Goal: Task Accomplishment & Management: Manage account settings

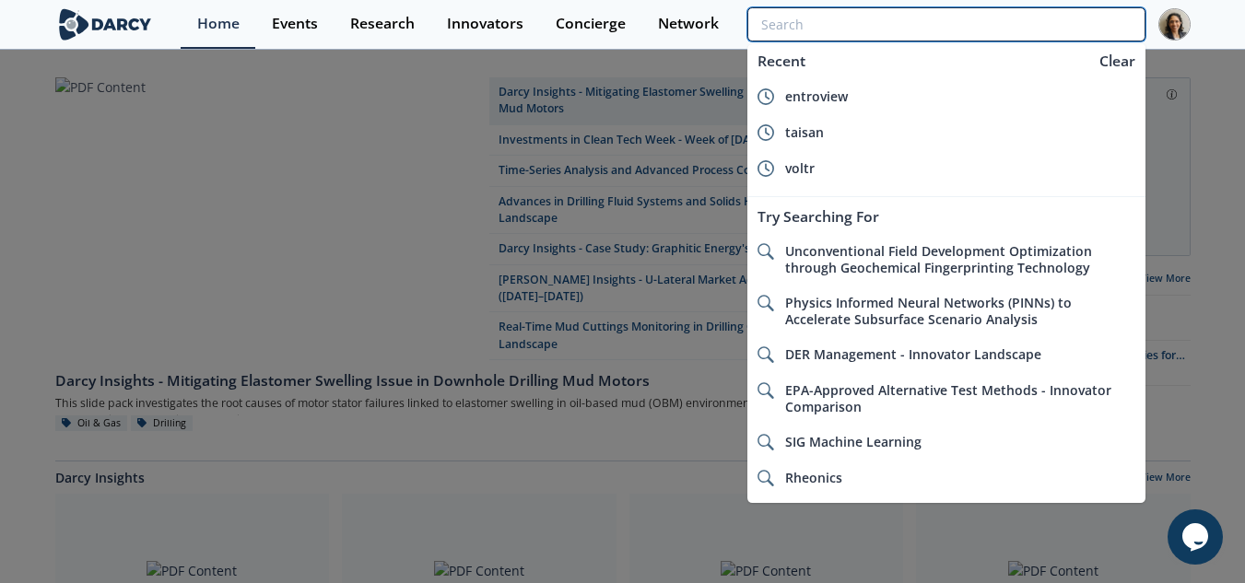
click at [1056, 18] on input "search" at bounding box center [945, 24] width 397 height 34
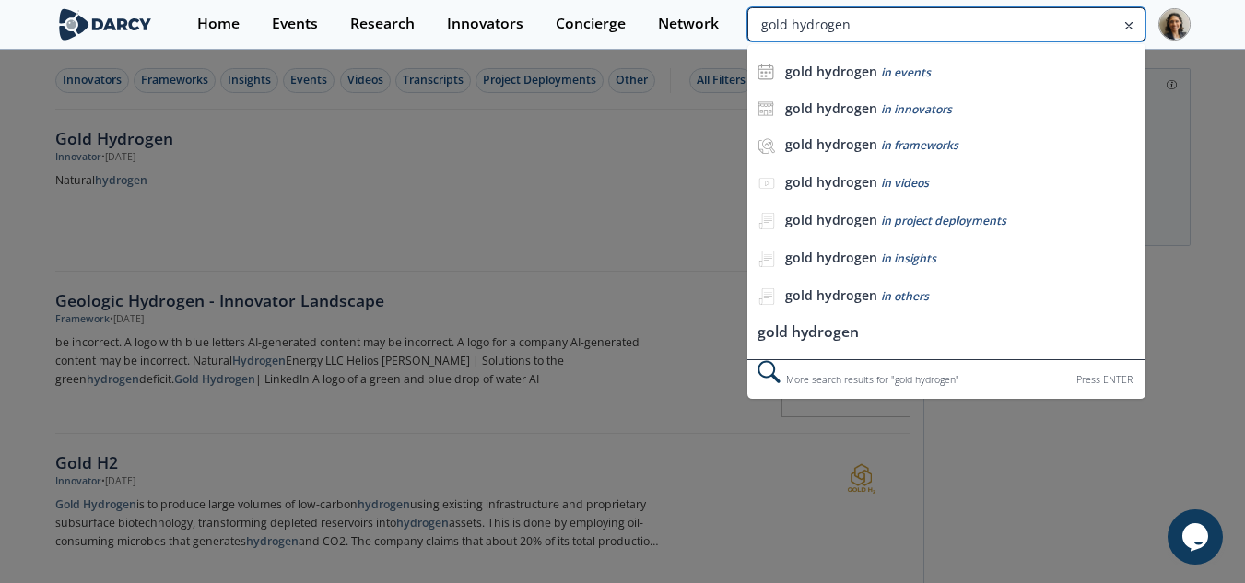
click at [1084, 18] on input "gold hydrogen" at bounding box center [945, 24] width 397 height 34
drag, startPoint x: 991, startPoint y: 22, endPoint x: 419, endPoint y: 42, distance: 572.6
click at [419, 42] on div "Home Events Research Innovators Concierge Network gold hydrogen gold hydrogen i…" at bounding box center [685, 24] width 1009 height 49
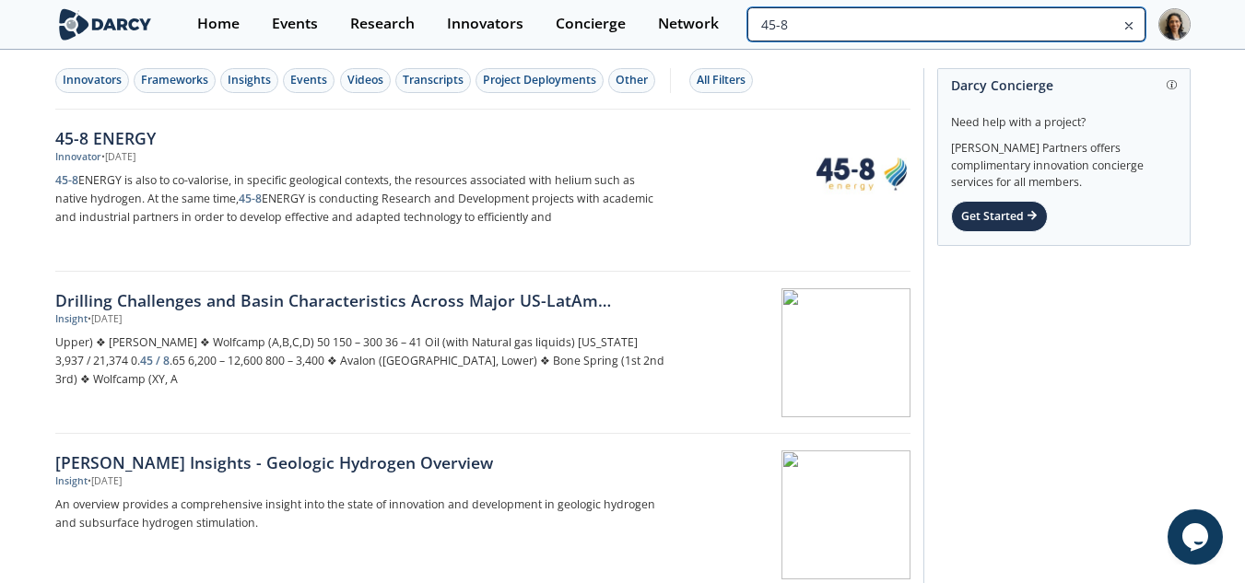
click at [1056, 29] on input "45-8" at bounding box center [945, 24] width 397 height 34
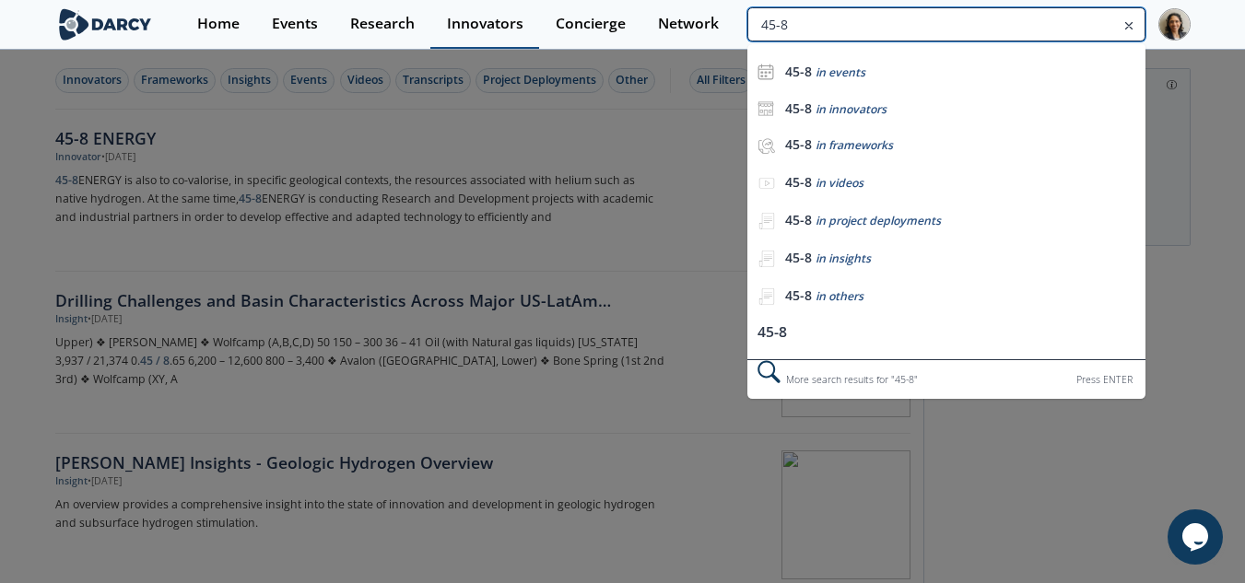
drag, startPoint x: 872, startPoint y: 36, endPoint x: 532, endPoint y: 30, distance: 340.0
click at [532, 30] on div "Home Events Research Innovators Concierge Network 45-8 45-8 in events 45-8 in i…" at bounding box center [685, 24] width 1009 height 49
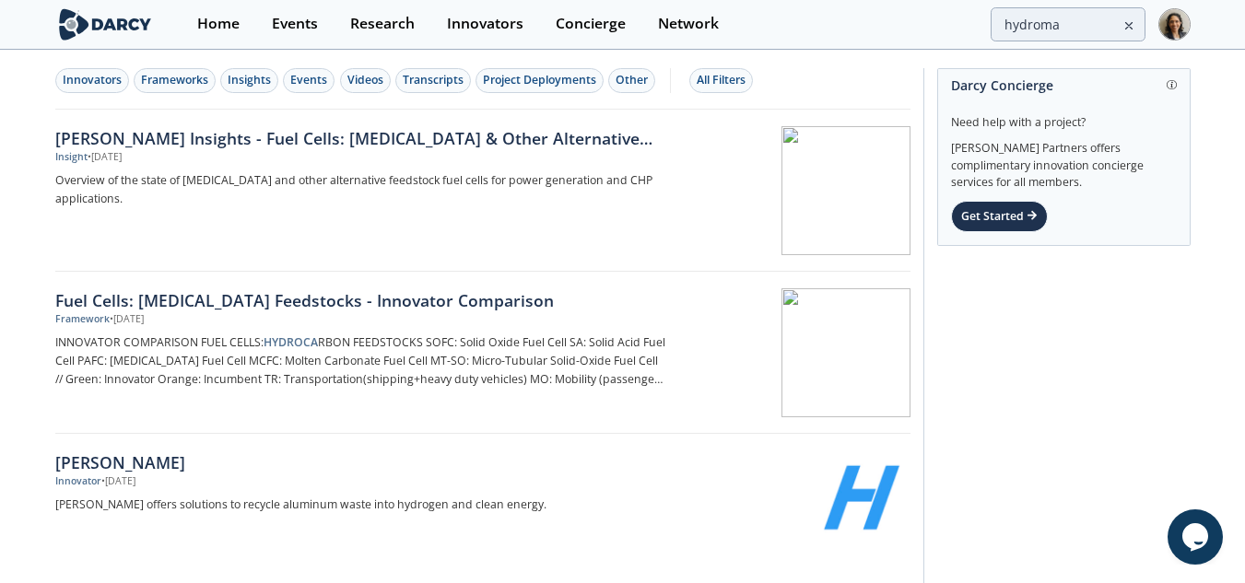
type input "45-8"
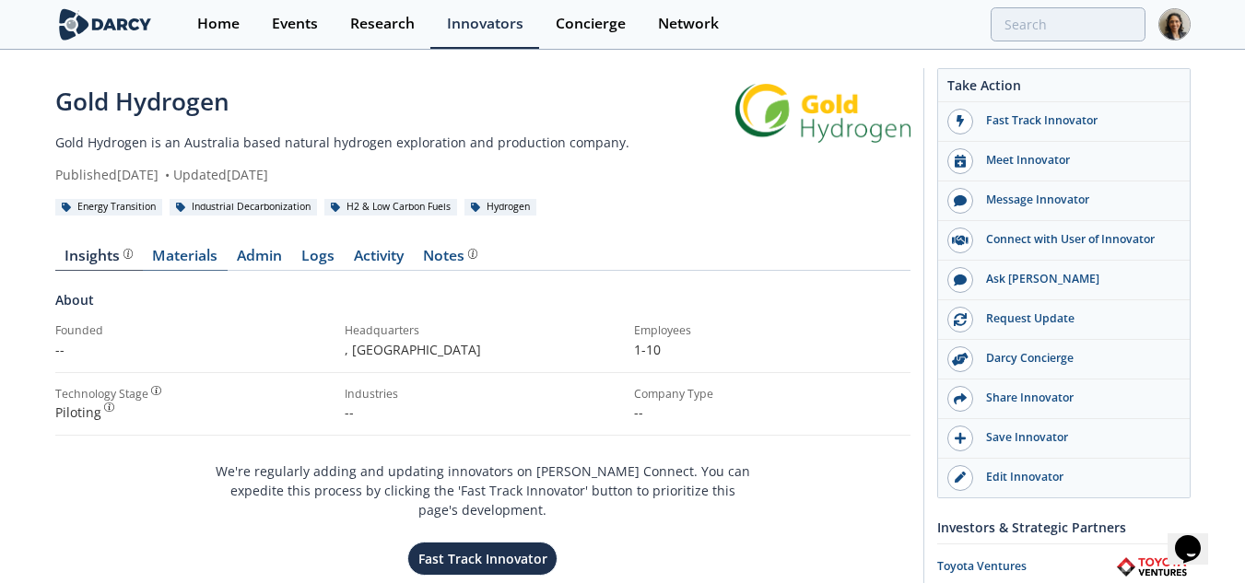
click at [187, 252] on link "Materials" at bounding box center [185, 260] width 85 height 22
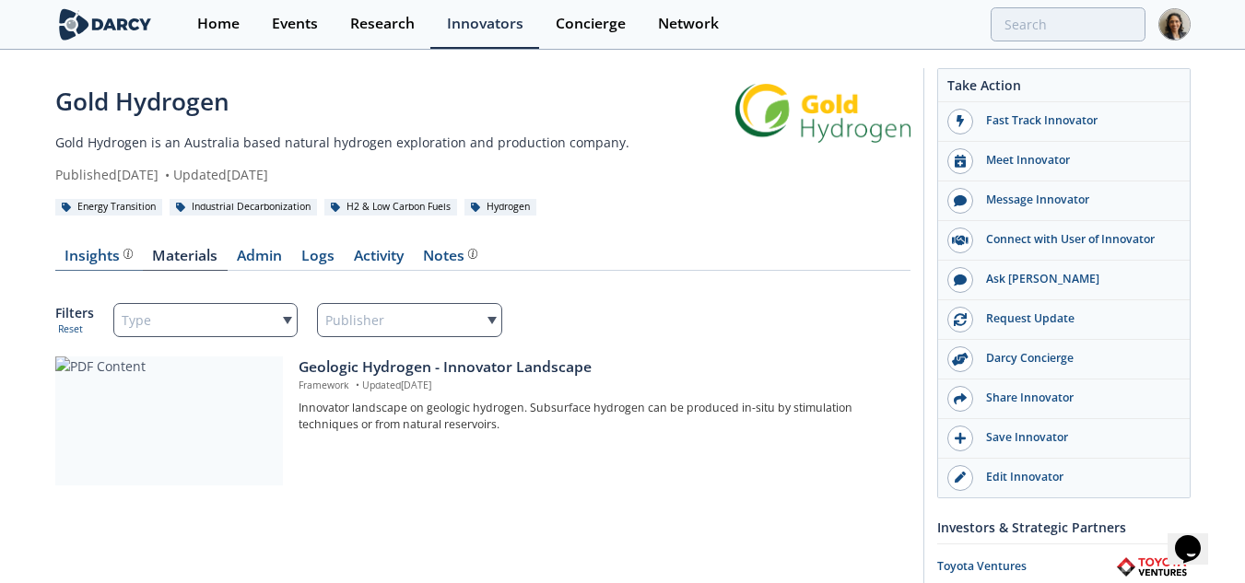
click at [100, 251] on div "Insights" at bounding box center [98, 256] width 68 height 15
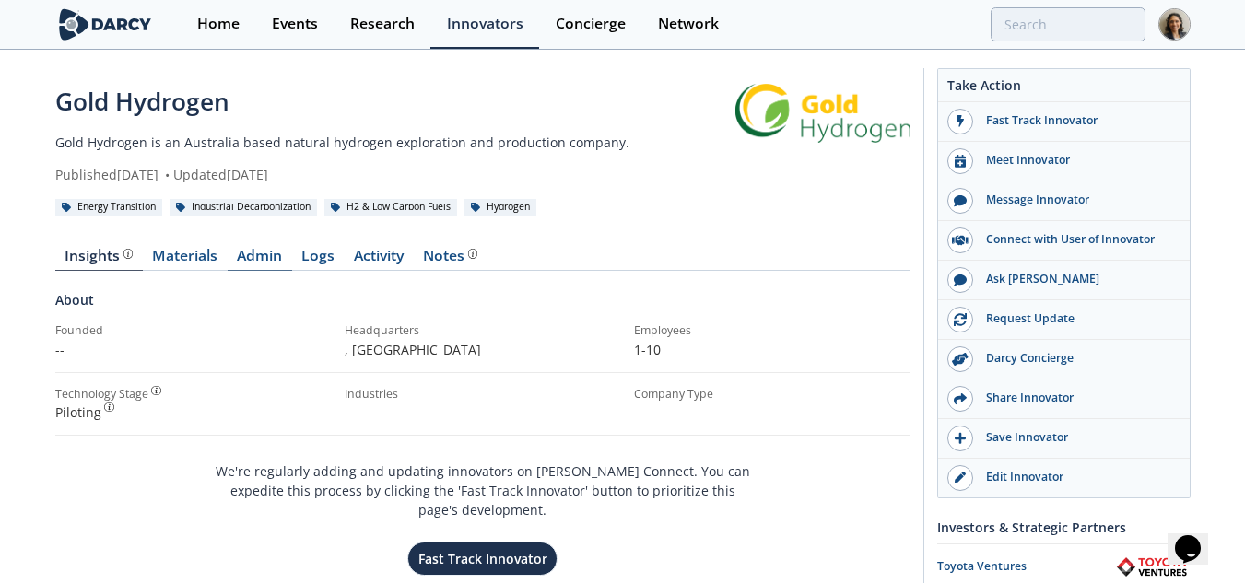
click at [237, 256] on link "Admin" at bounding box center [260, 260] width 64 height 22
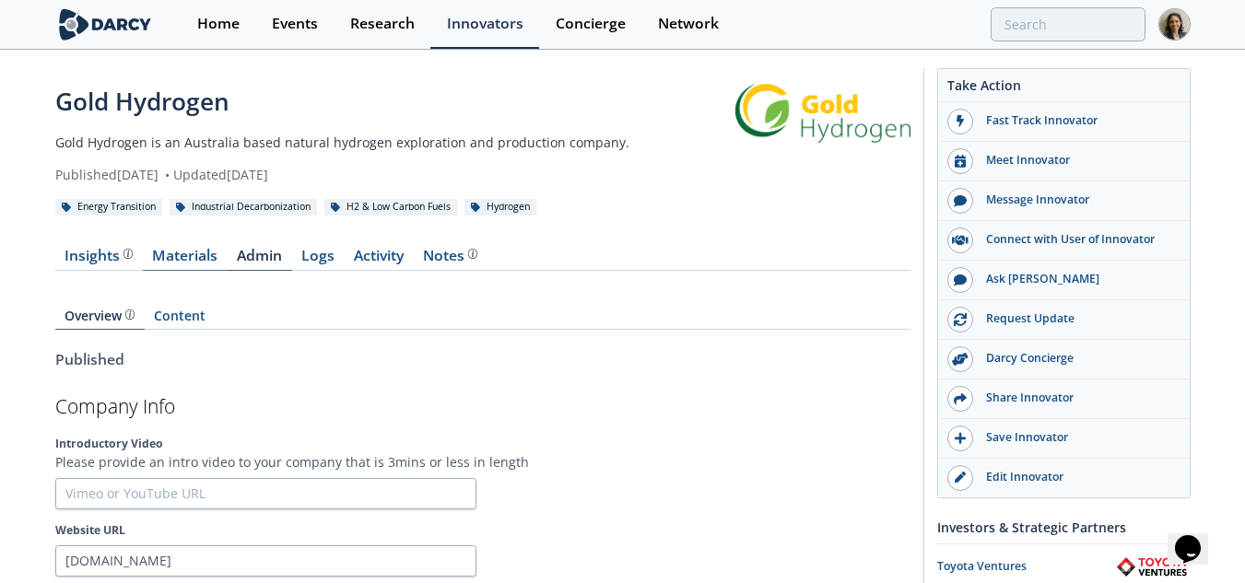
click at [190, 260] on link "Materials" at bounding box center [185, 260] width 85 height 22
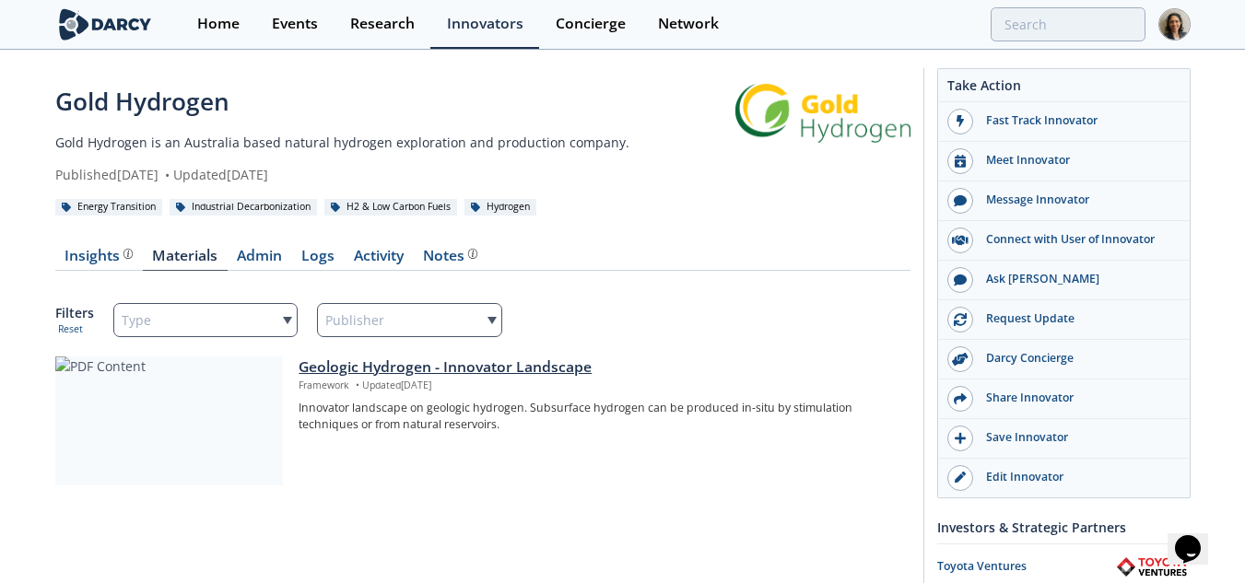
click at [510, 408] on p "Innovator landscape on geologic hydrogen. Subsurface hydrogen can be produced i…" at bounding box center [598, 417] width 598 height 34
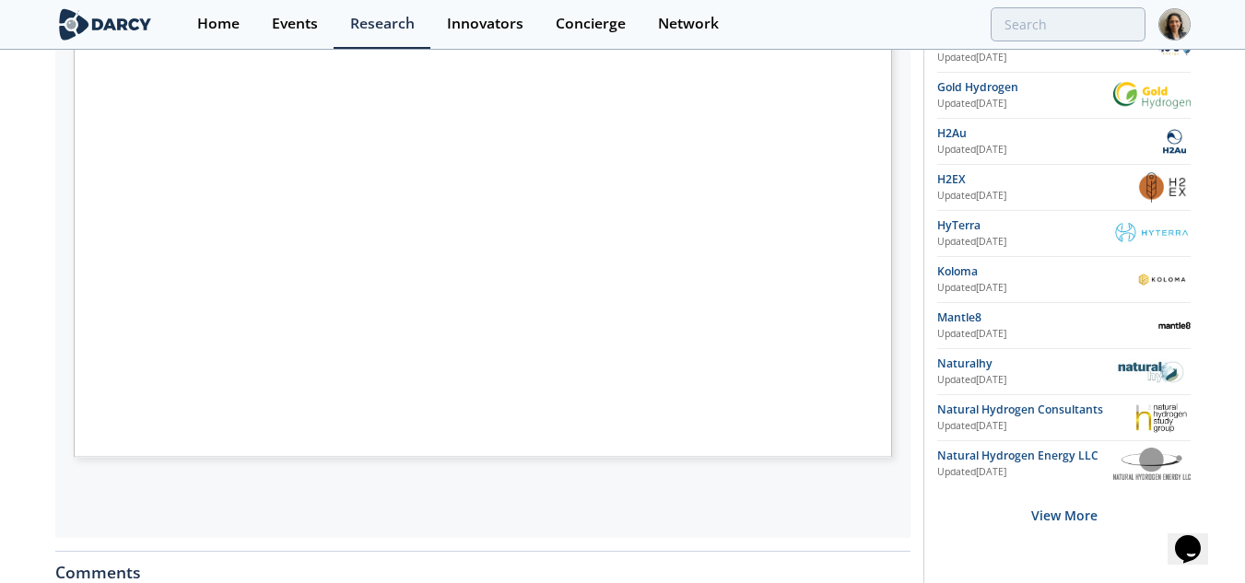
scroll to position [461, 0]
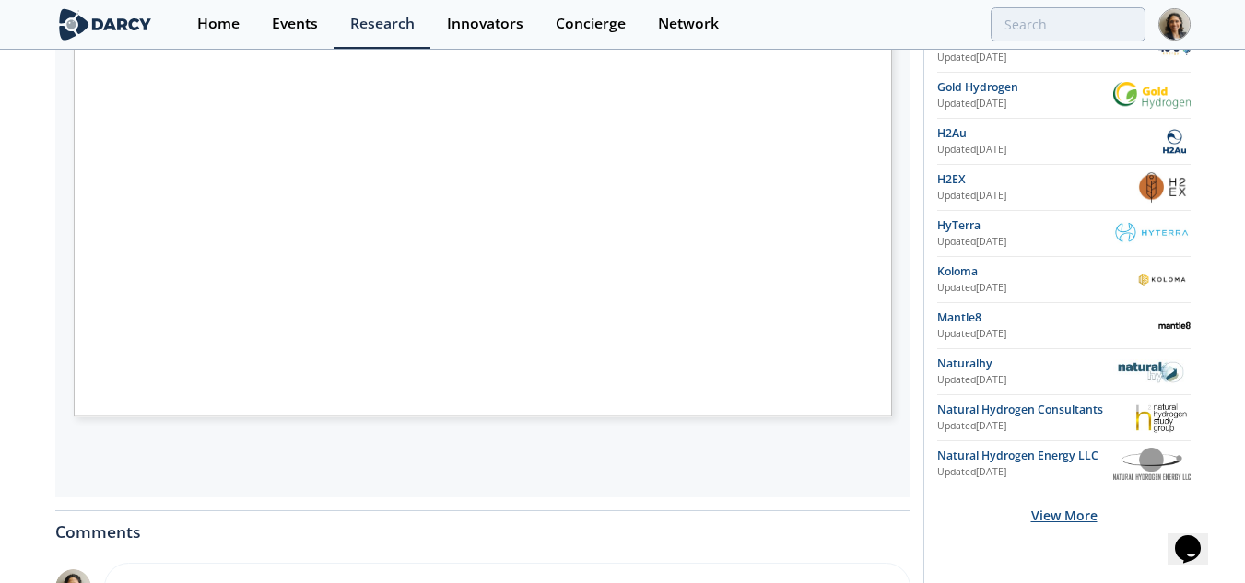
click at [1042, 523] on div "View More" at bounding box center [1063, 516] width 253 height 58
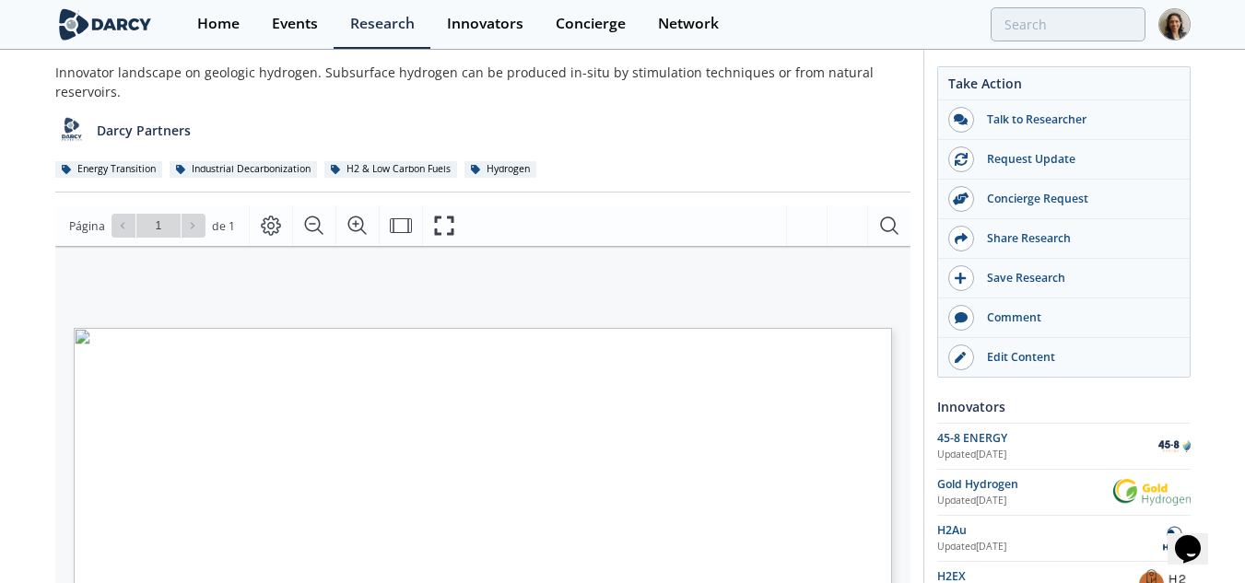
scroll to position [0, 0]
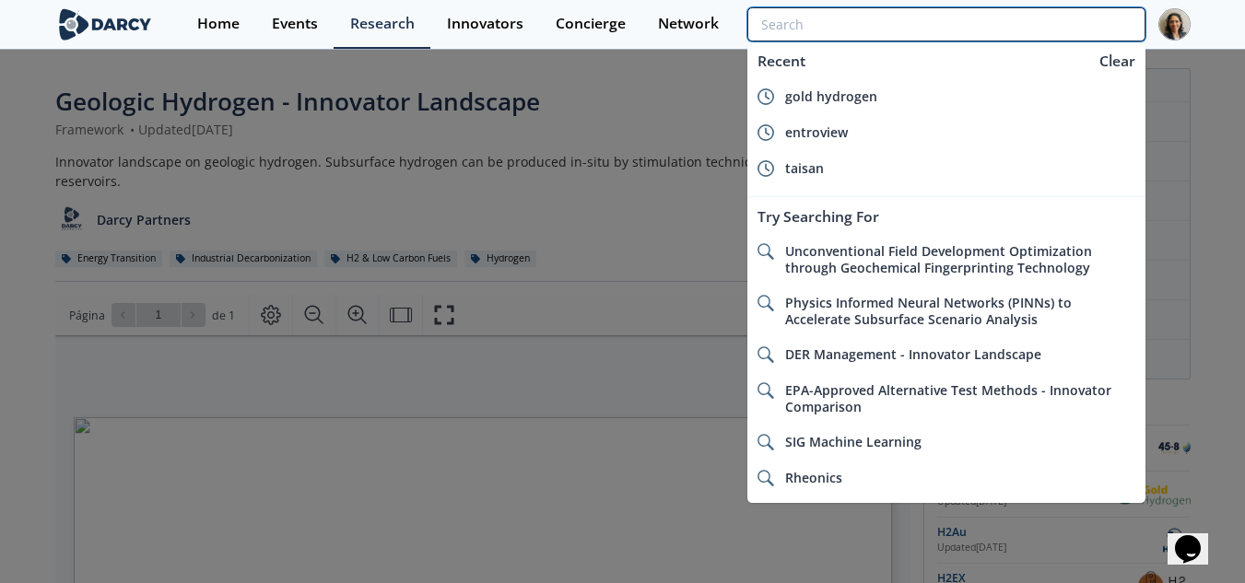
click at [1080, 40] on input "search" at bounding box center [945, 24] width 397 height 34
type input "g"
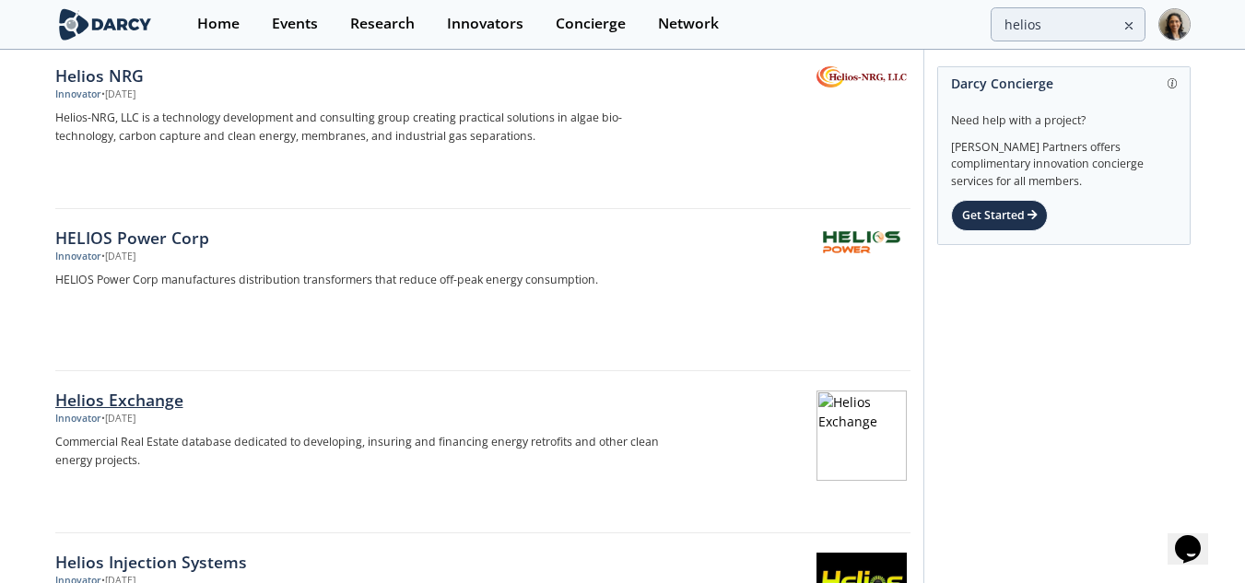
scroll to position [369, 0]
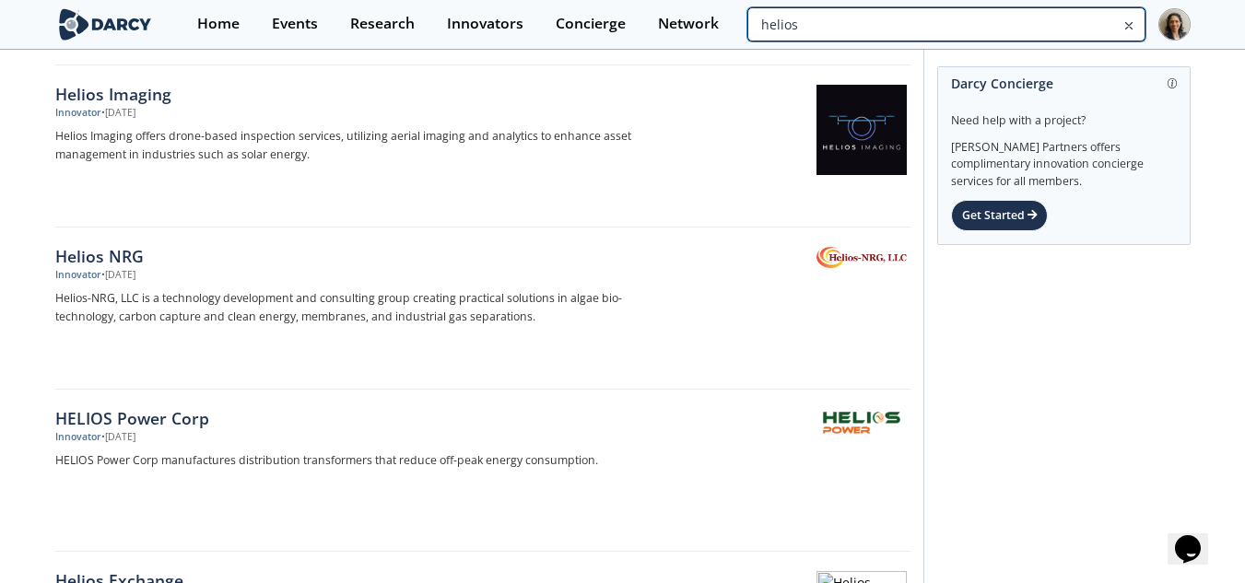
click at [1092, 30] on input "helios" at bounding box center [945, 24] width 397 height 34
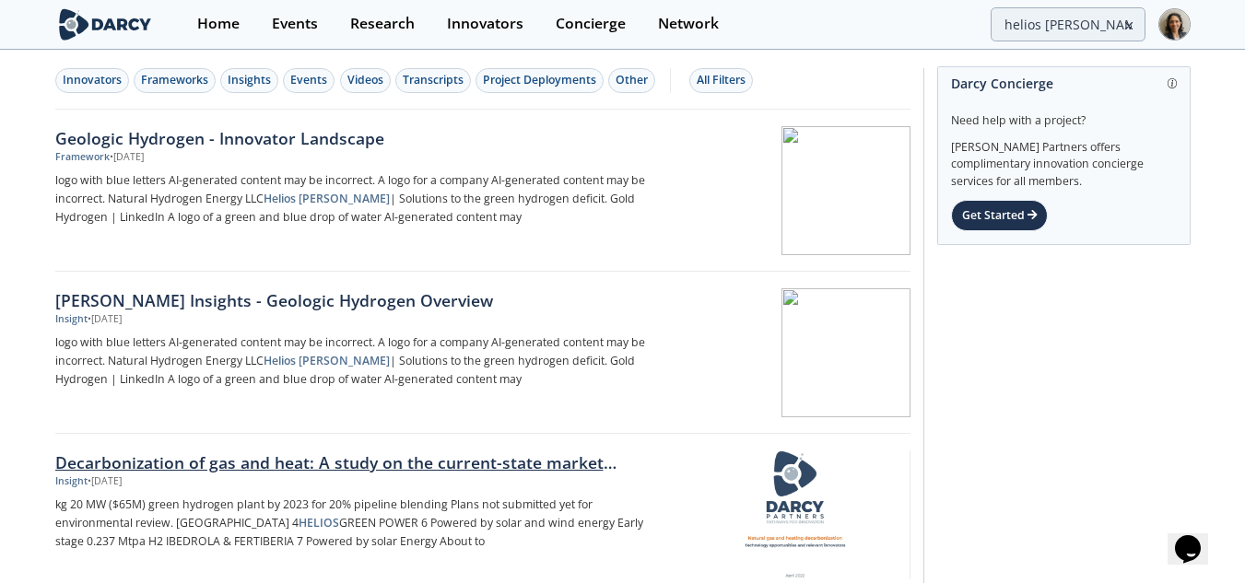
scroll to position [82, 0]
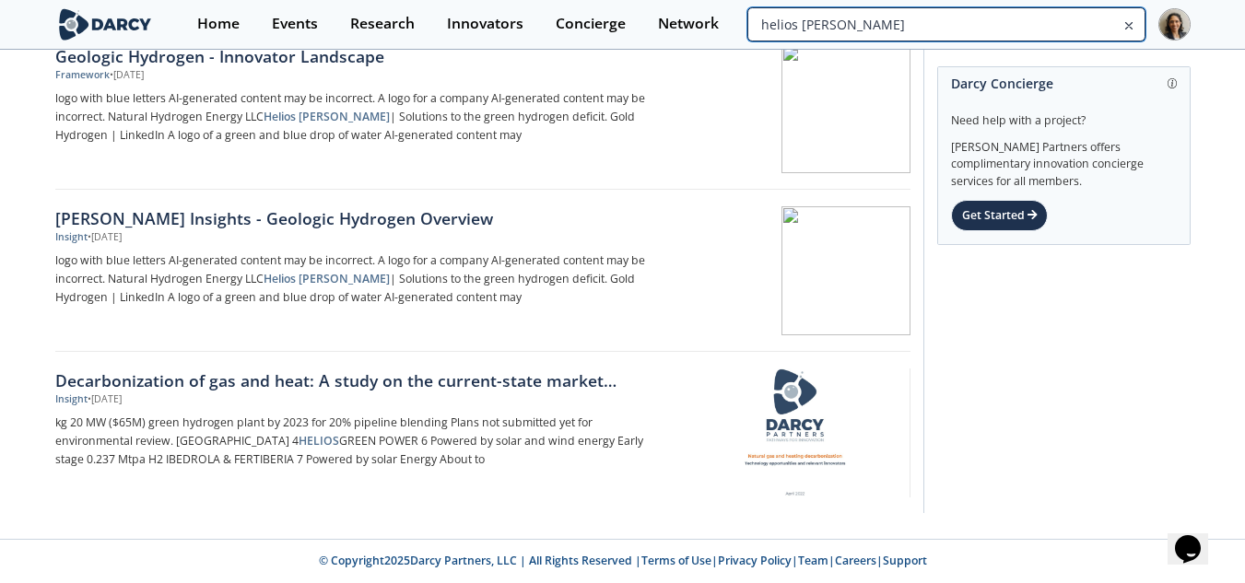
click at [1026, 37] on input "helios aragon" at bounding box center [945, 24] width 397 height 34
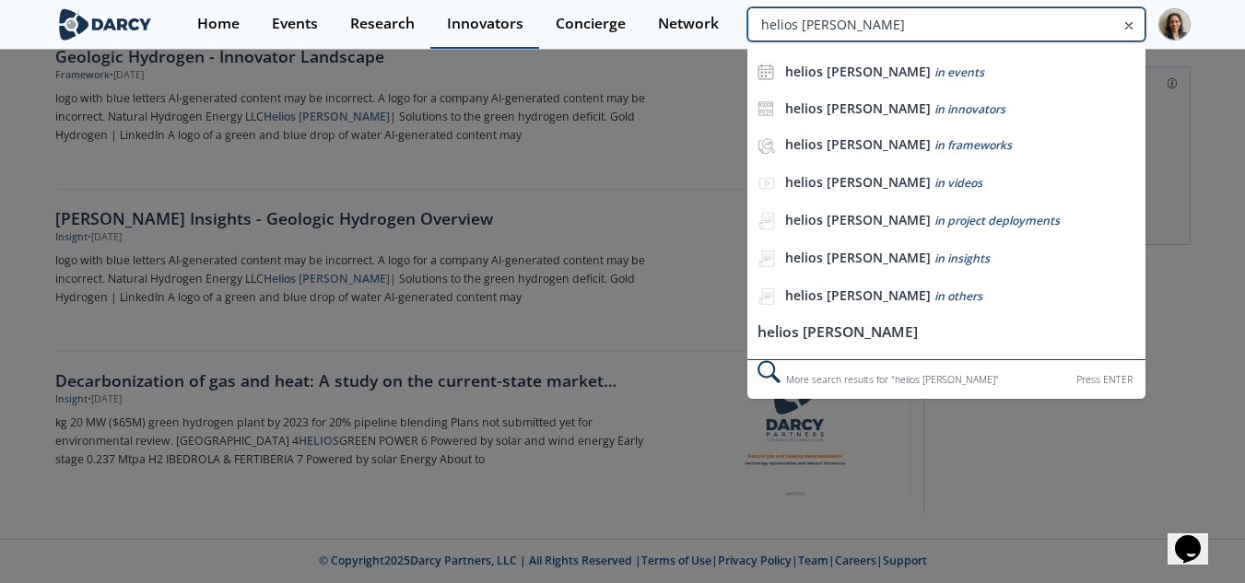
drag, startPoint x: 947, startPoint y: 24, endPoint x: 435, endPoint y: 34, distance: 512.4
click at [435, 34] on div "Home Events Research Innovators Concierge Network helios aragon helios aragon i…" at bounding box center [685, 24] width 1009 height 49
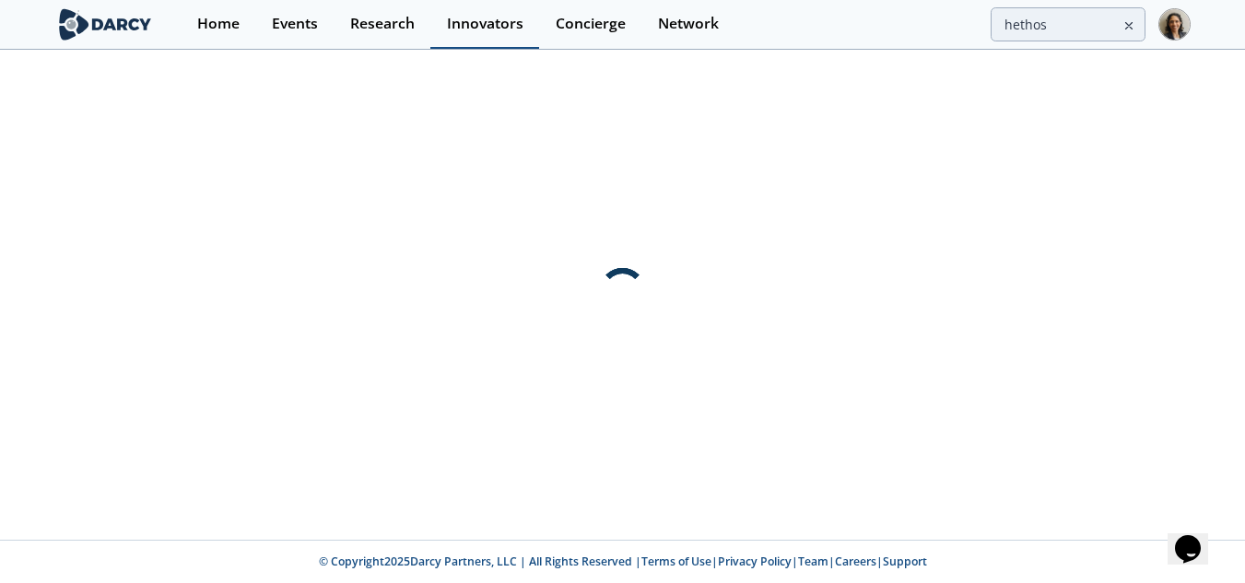
scroll to position [0, 0]
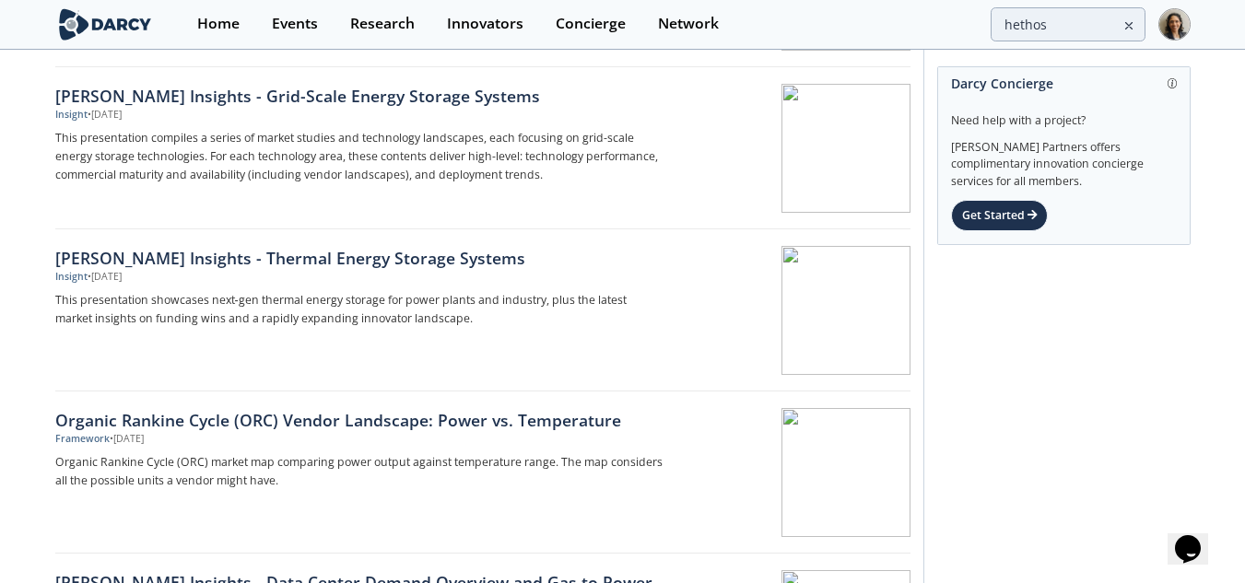
scroll to position [369, 0]
click at [1018, 4] on div "Home Events Research Innovators Concierge Network hethos" at bounding box center [685, 24] width 1009 height 49
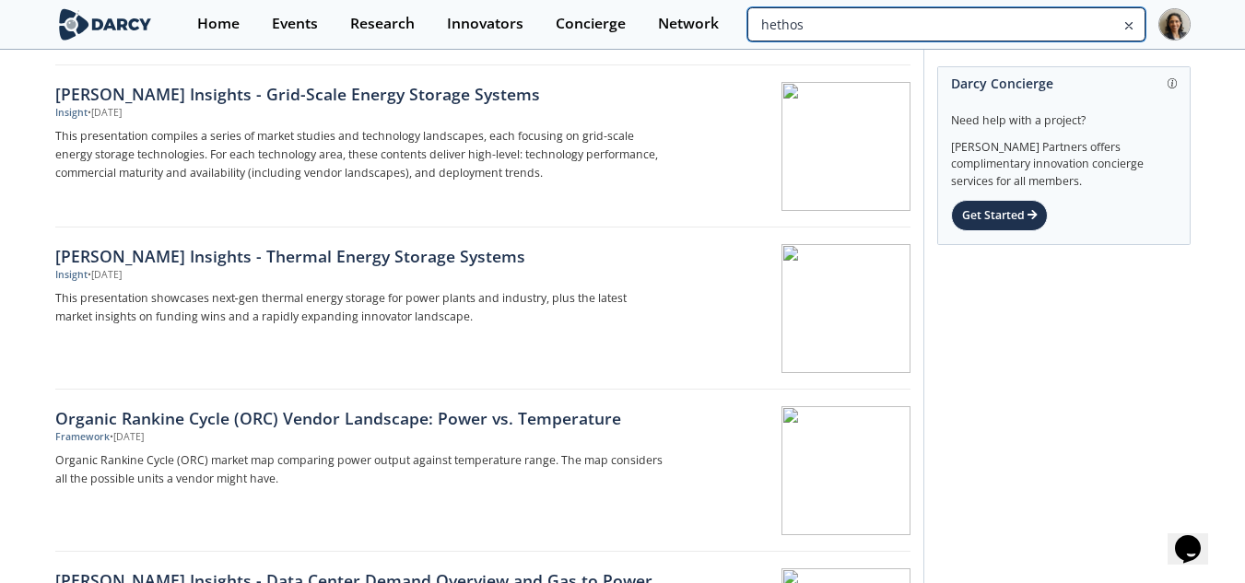
click at [1014, 9] on input "hethos" at bounding box center [945, 24] width 397 height 34
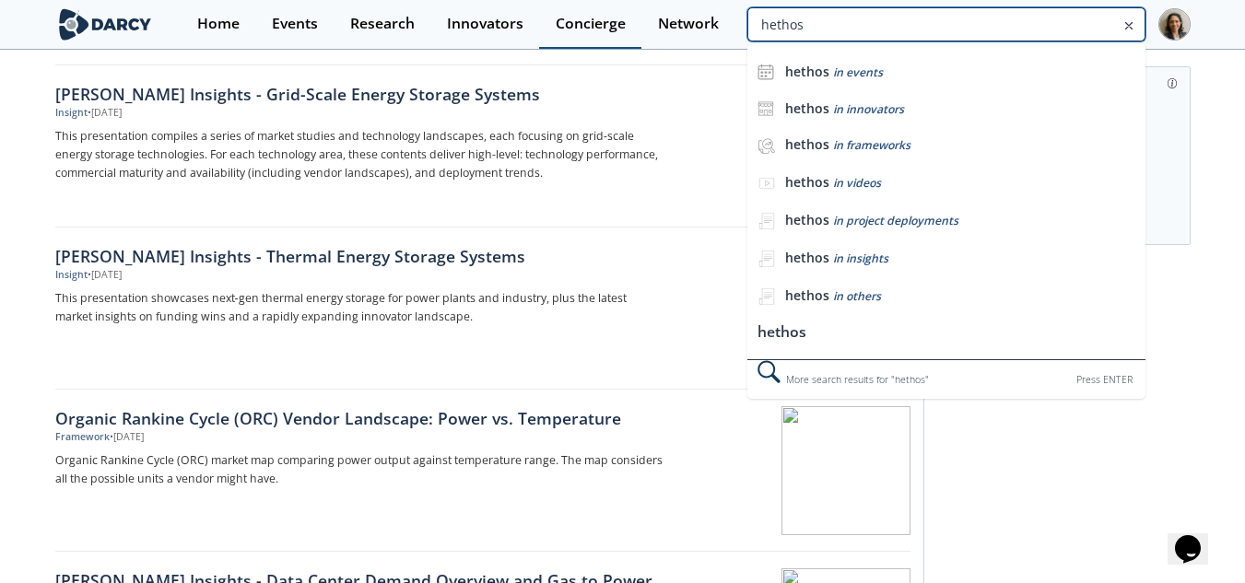
drag, startPoint x: 732, startPoint y: 16, endPoint x: 586, endPoint y: 2, distance: 146.2
click at [586, 2] on div "Home Events Research Innovators Concierge Network hethos hethos in events hetho…" at bounding box center [685, 24] width 1009 height 49
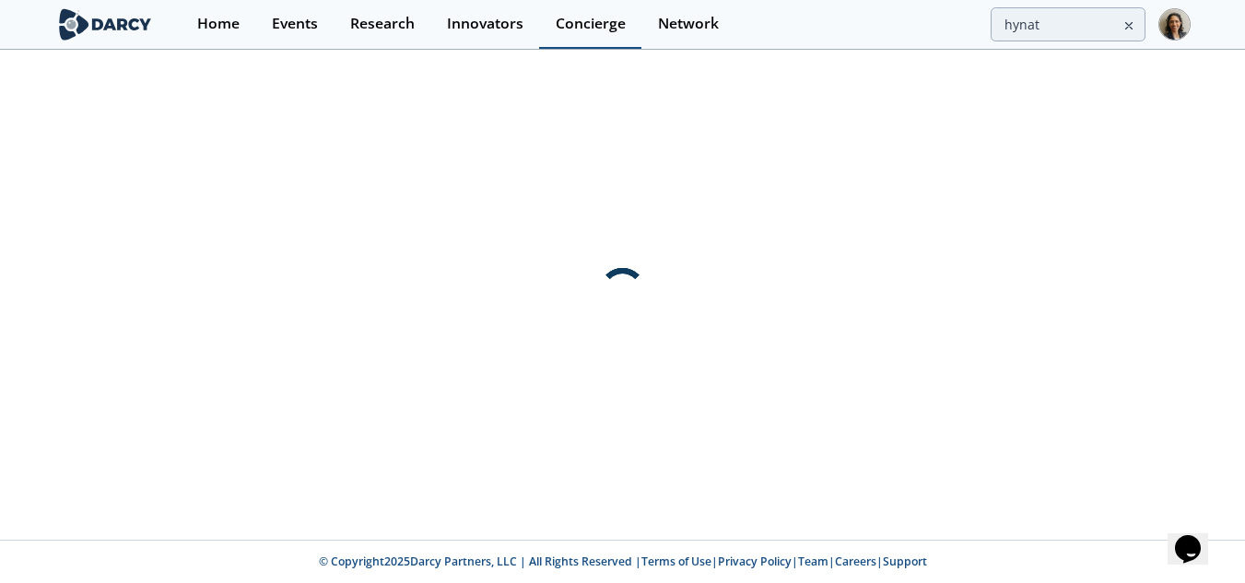
scroll to position [0, 0]
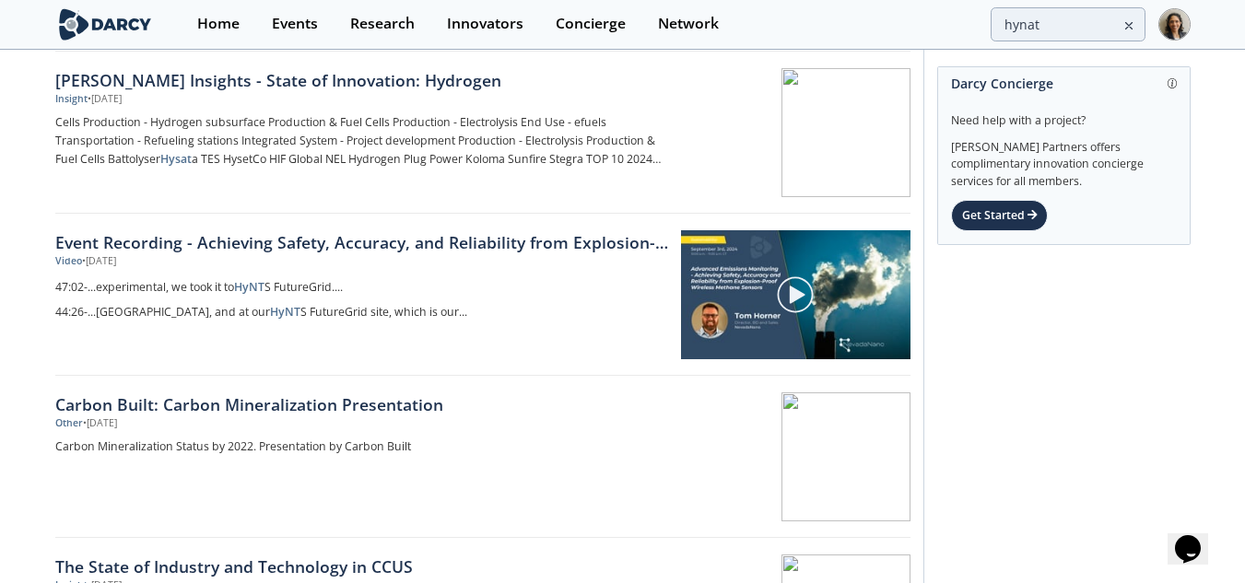
scroll to position [553, 0]
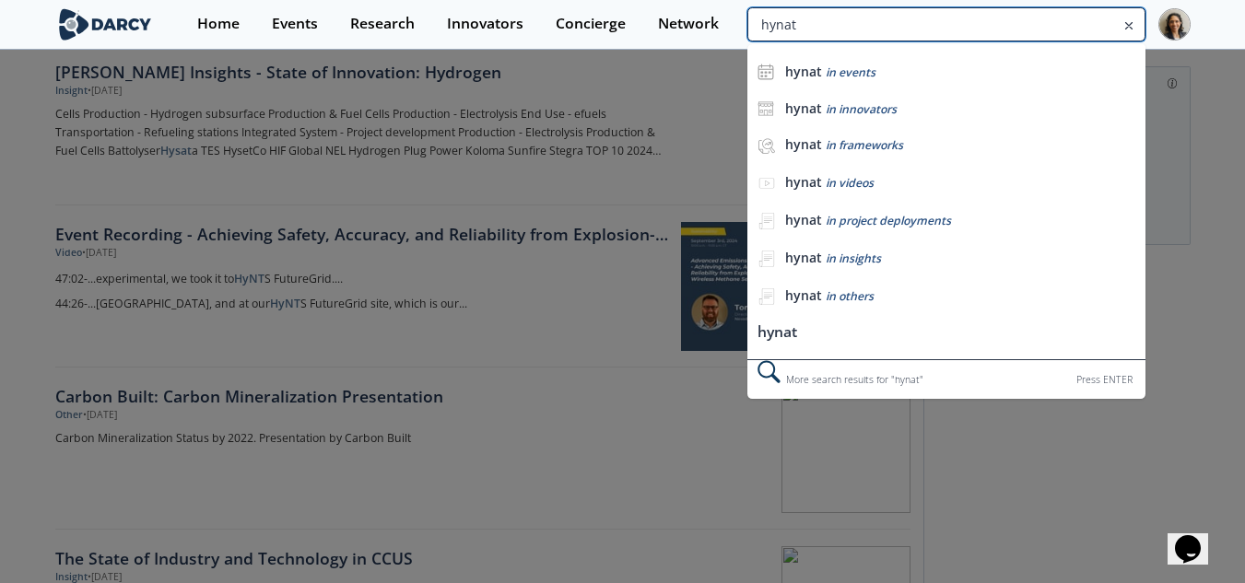
drag, startPoint x: 1052, startPoint y: 24, endPoint x: 806, endPoint y: 2, distance: 247.0
click at [806, 2] on div "Home Events Research Innovators Concierge Network hynat hynat in events hynat i…" at bounding box center [685, 24] width 1009 height 49
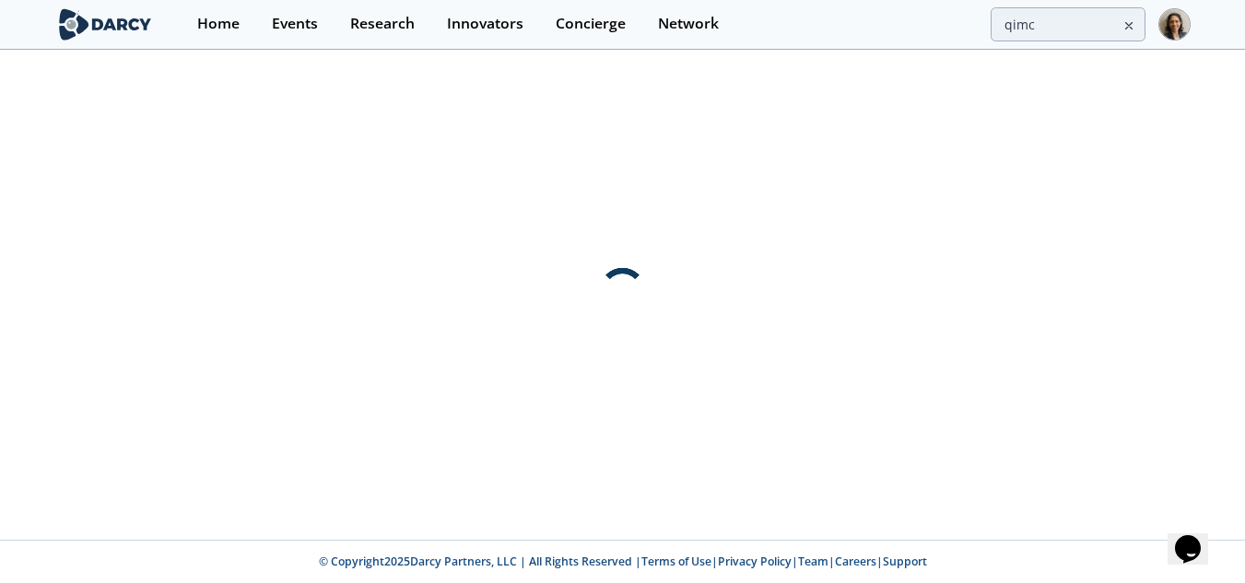
scroll to position [0, 0]
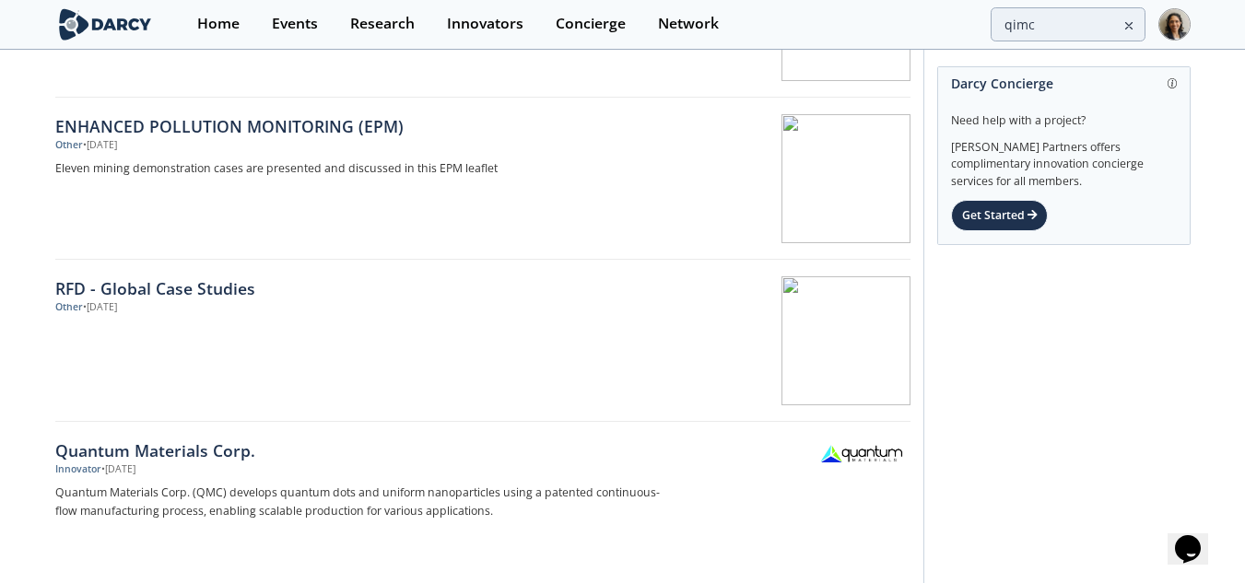
scroll to position [2672, 0]
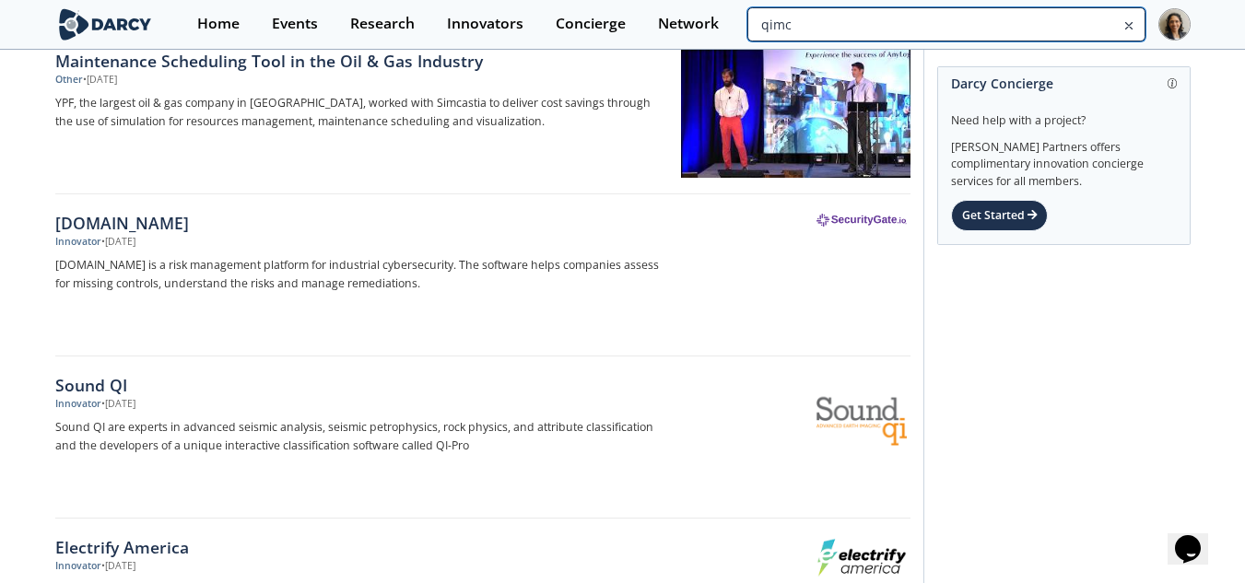
click at [1085, 28] on input "qimc" at bounding box center [945, 24] width 397 height 34
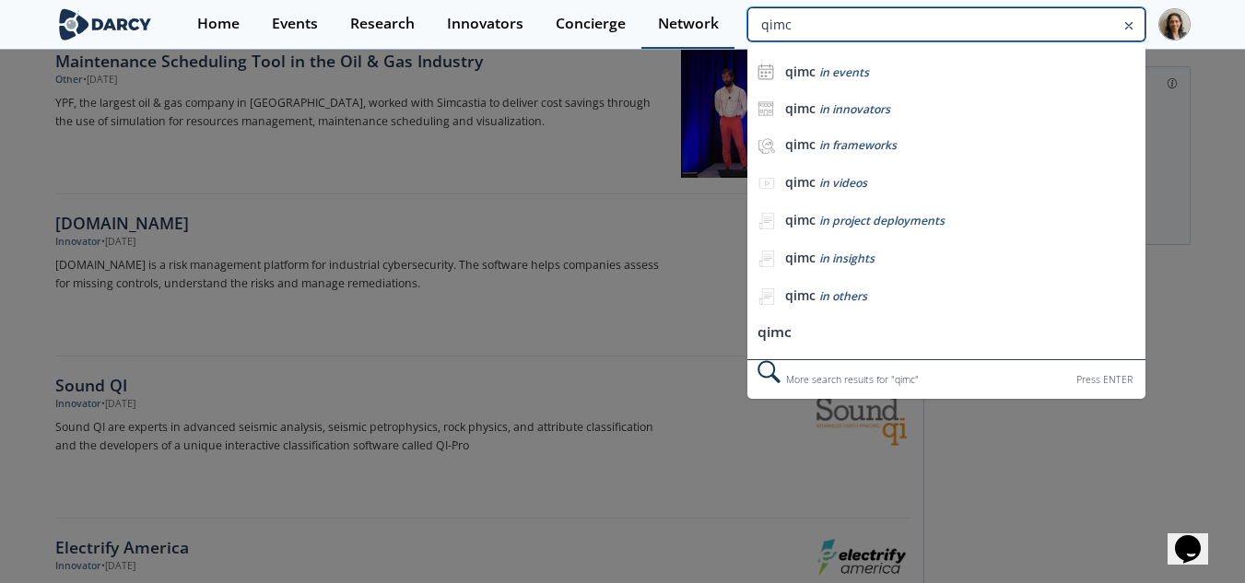
drag, startPoint x: 845, startPoint y: 29, endPoint x: 673, endPoint y: 26, distance: 172.3
click at [673, 26] on div "Home Events Research Innovators Concierge Network qimc qimc in events qimc in i…" at bounding box center [685, 24] width 1009 height 49
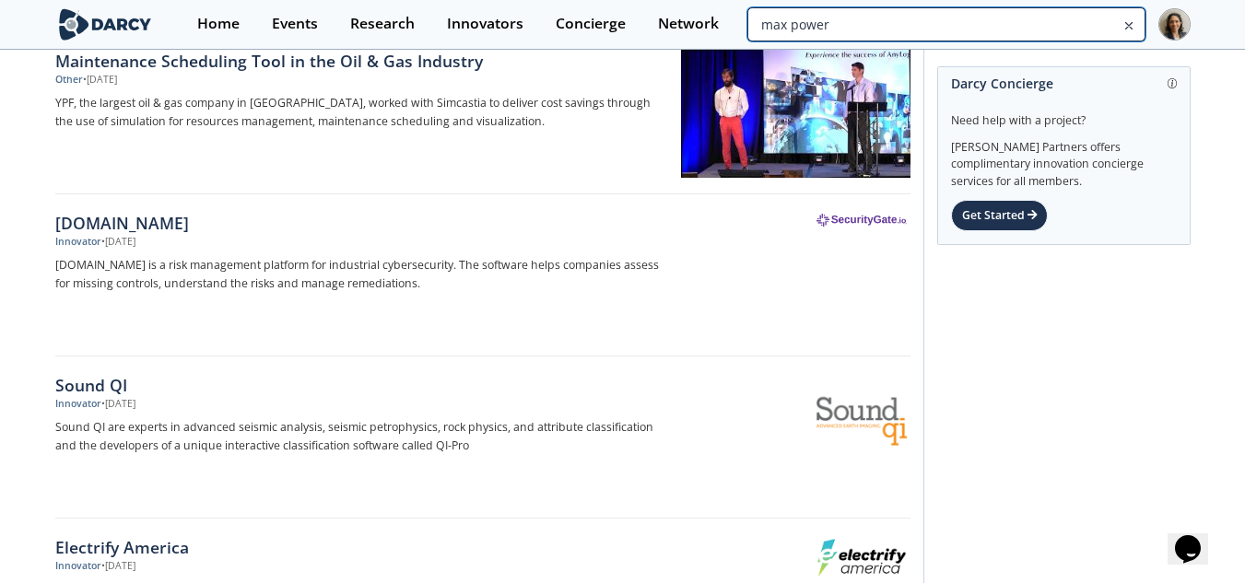
type input "max power"
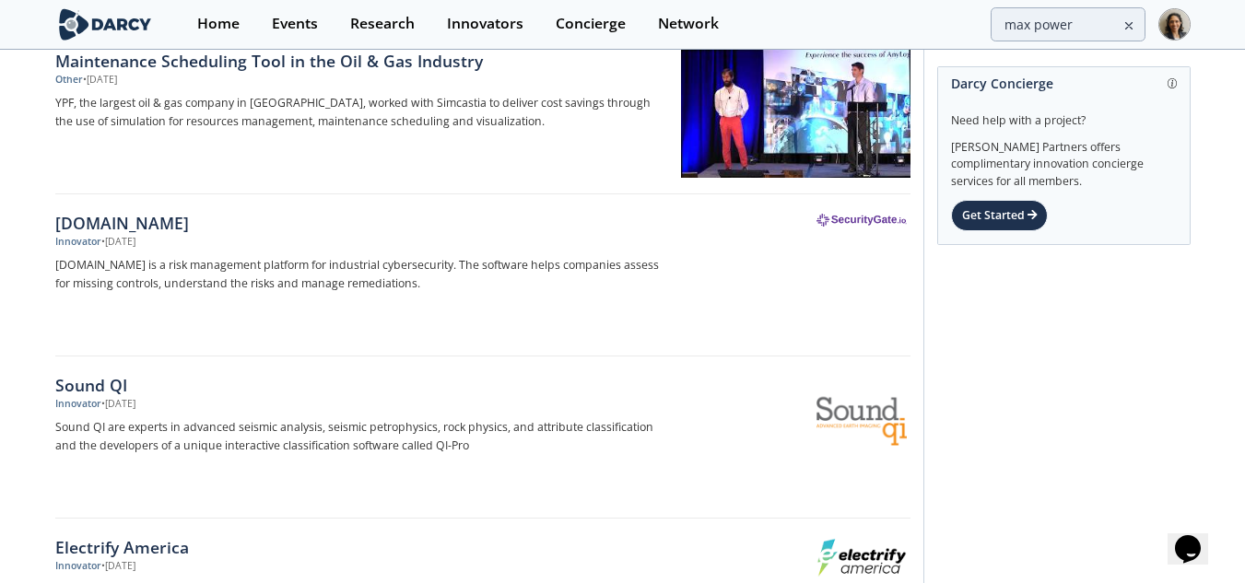
scroll to position [0, 0]
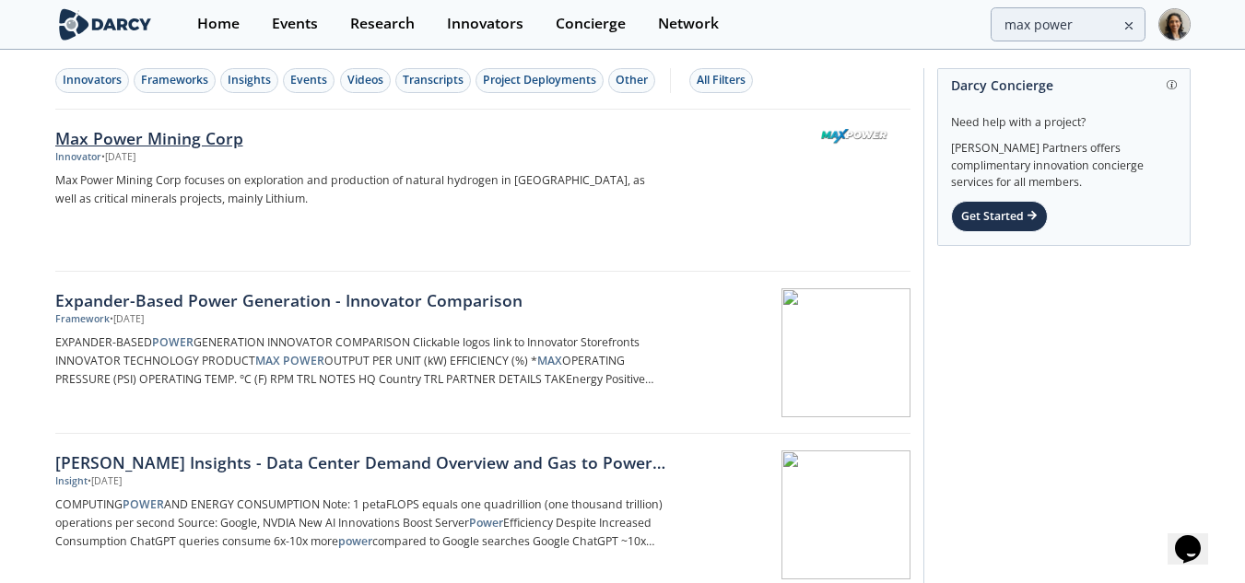
click at [599, 155] on div "Innovator • Aug 11, 2025" at bounding box center [360, 157] width 610 height 15
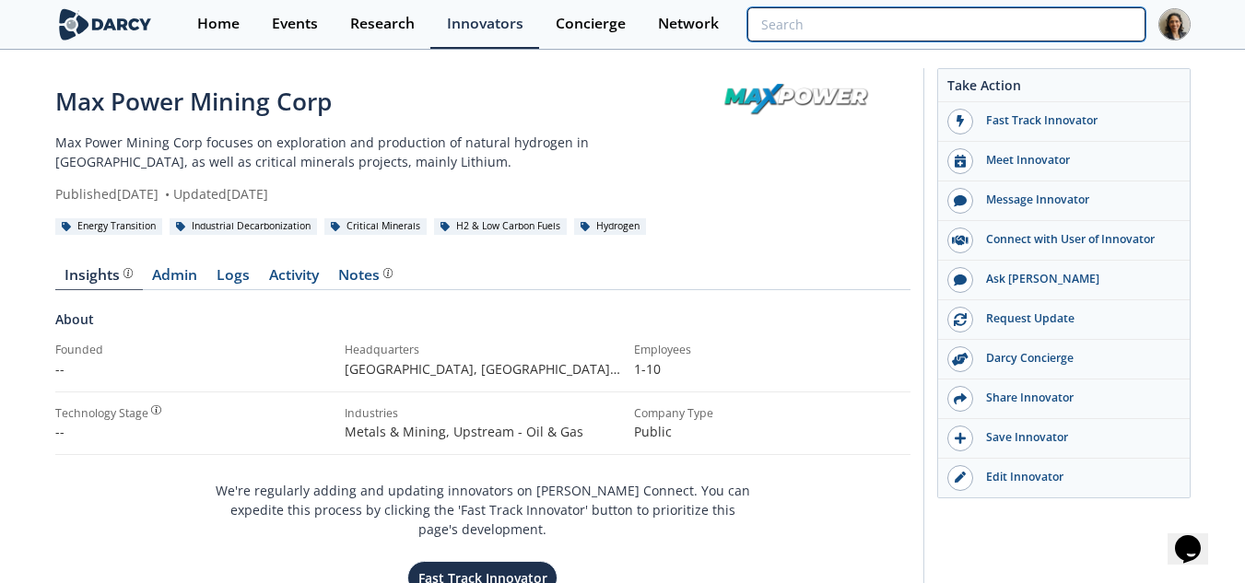
click at [1051, 9] on input "search" at bounding box center [945, 24] width 397 height 34
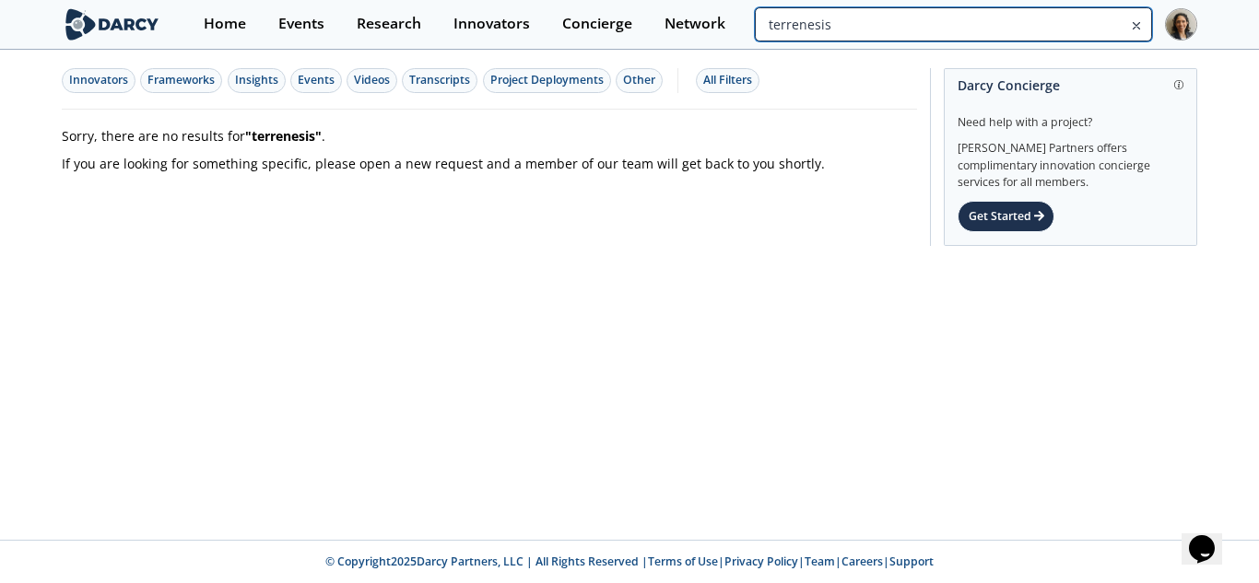
click at [1051, 9] on input "terrenesis" at bounding box center [953, 24] width 397 height 34
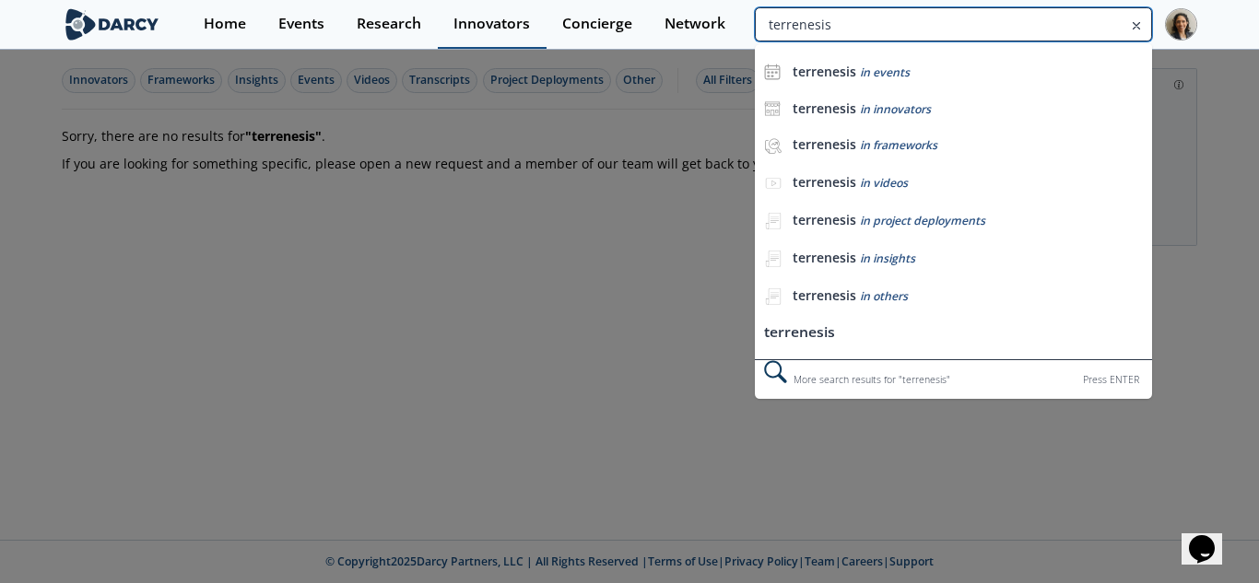
drag, startPoint x: 1051, startPoint y: 9, endPoint x: 479, endPoint y: 19, distance: 572.3
click at [479, 19] on div "Home Events Research Innovators Concierge Network terrenesis terrenesis in even…" at bounding box center [692, 24] width 1009 height 49
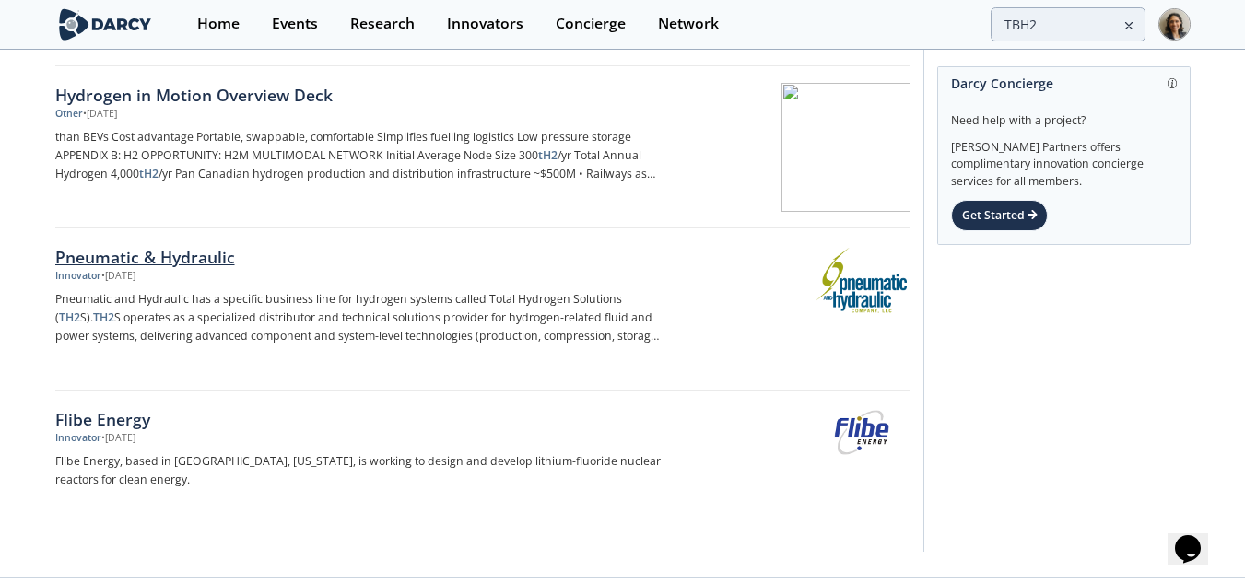
scroll to position [82, 0]
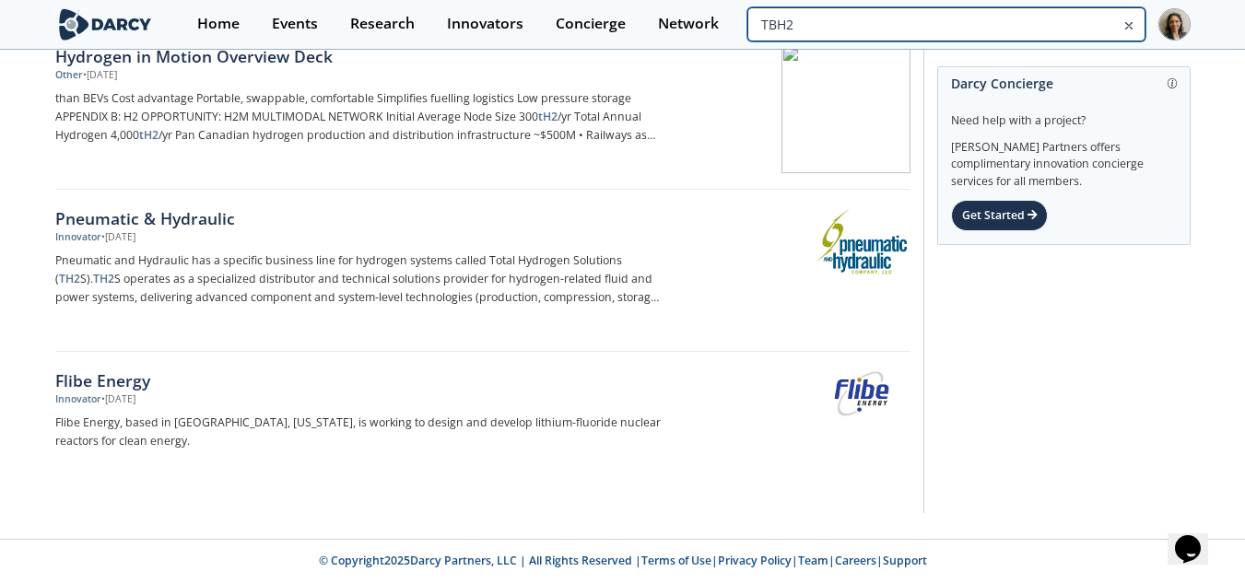
click at [1079, 29] on input "TBH2" at bounding box center [945, 24] width 397 height 34
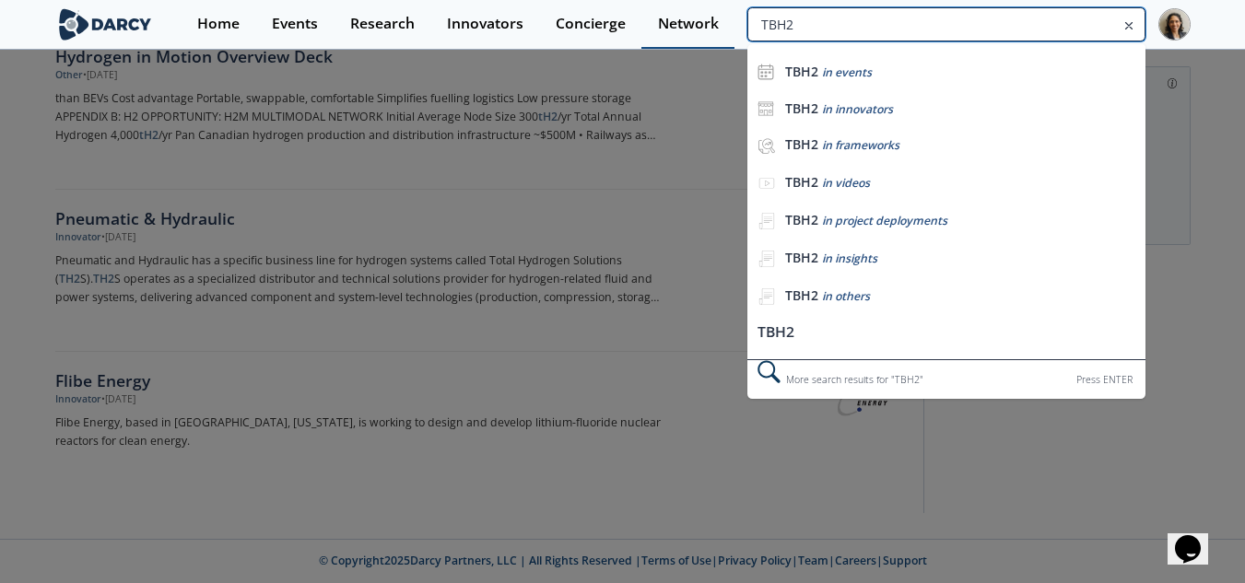
drag, startPoint x: 885, startPoint y: 20, endPoint x: 651, endPoint y: 17, distance: 235.0
click at [651, 17] on div "Home Events Research Innovators Concierge Network TBH2 TBH2 in events TBH2 in i…" at bounding box center [685, 24] width 1009 height 49
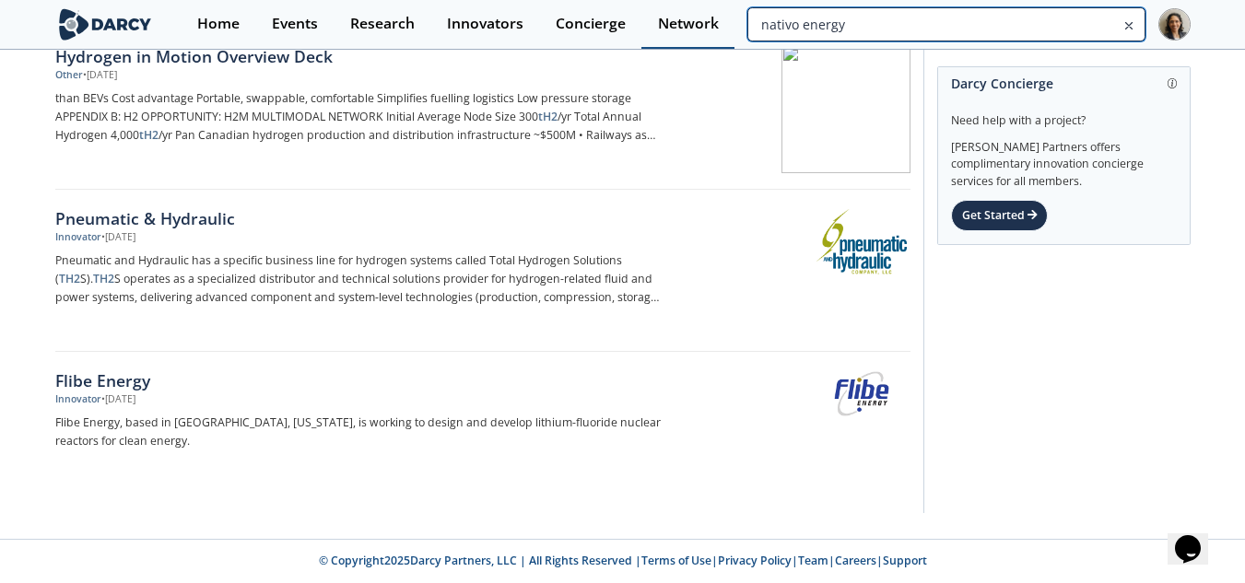
type input "nativo energy"
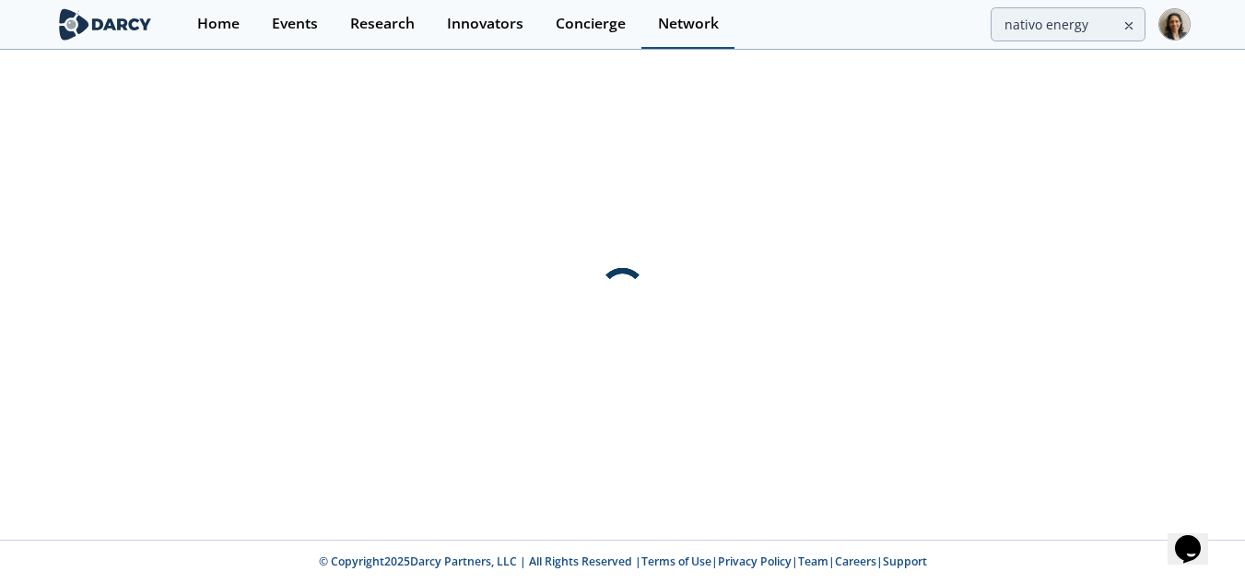
scroll to position [0, 0]
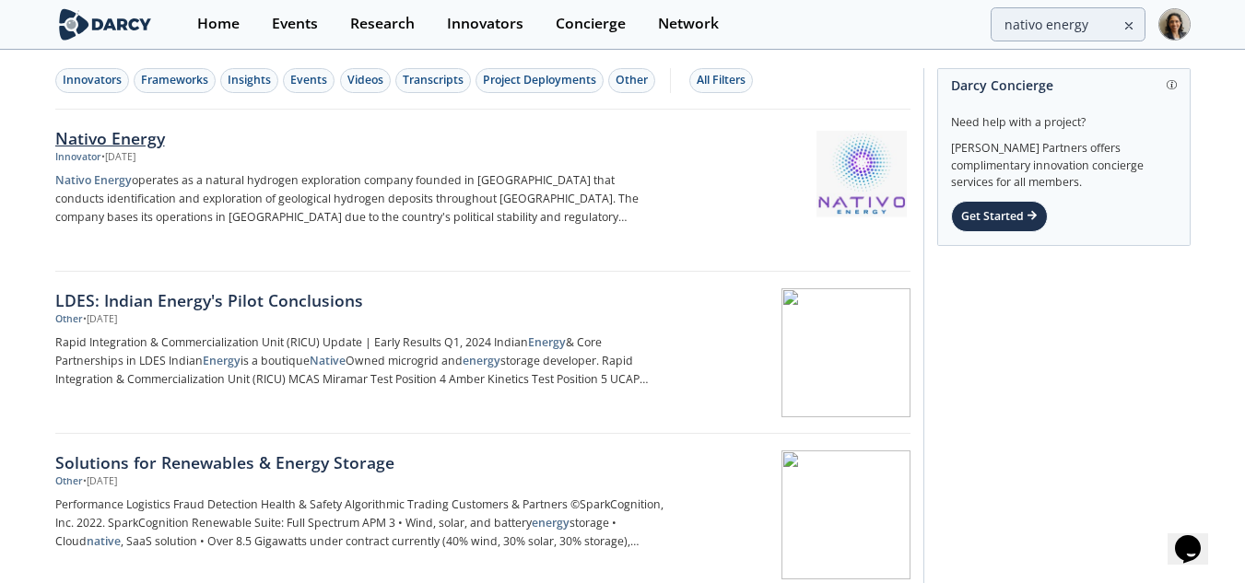
click at [578, 158] on div "Innovator • Aug 1, 2025" at bounding box center [360, 157] width 610 height 15
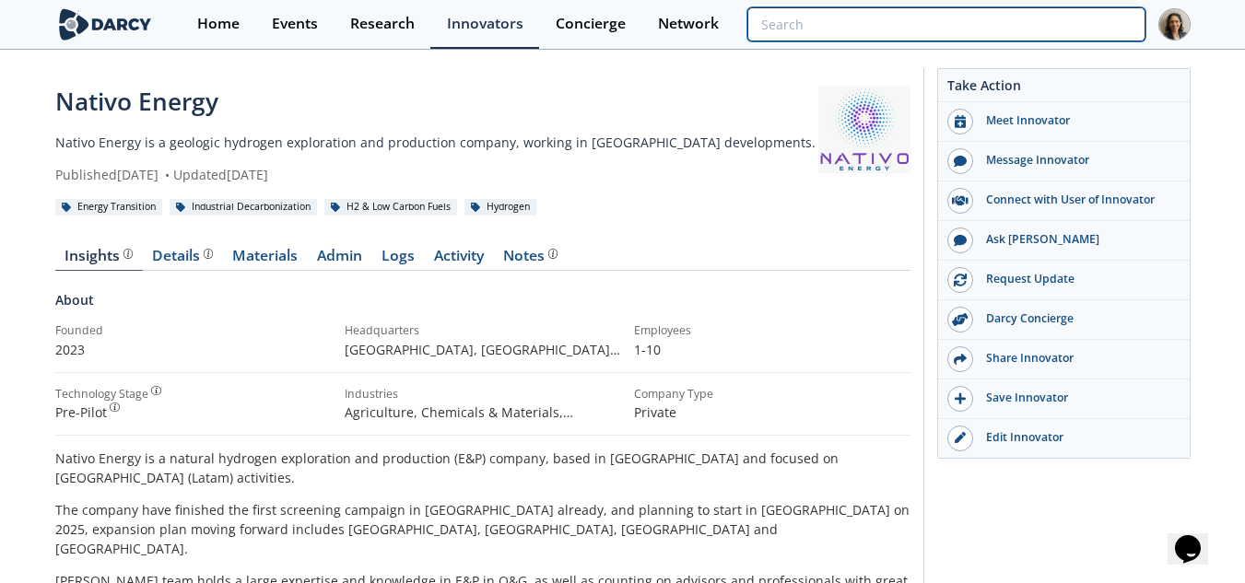
click at [1073, 20] on input "search" at bounding box center [945, 24] width 397 height 34
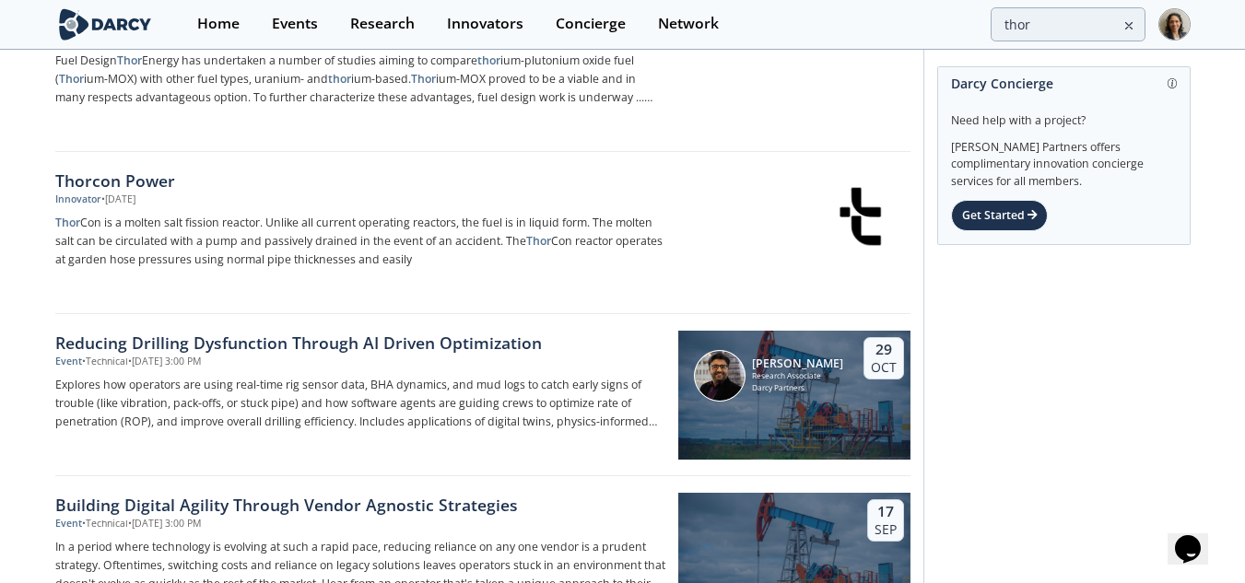
scroll to position [369, 0]
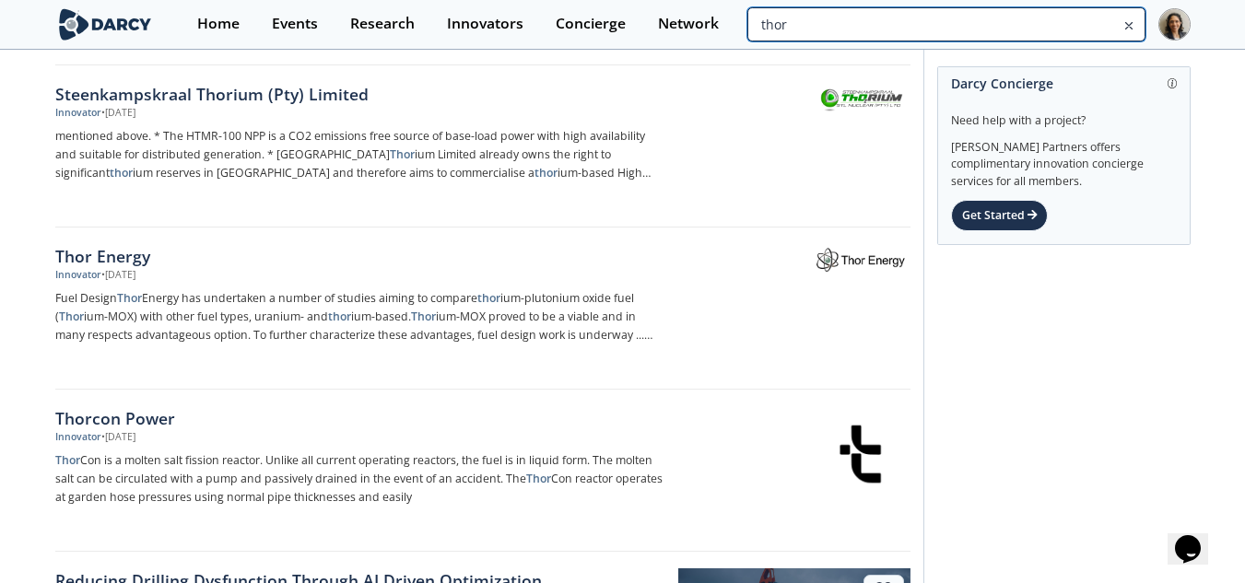
click at [1070, 7] on input "thor" at bounding box center [945, 24] width 397 height 34
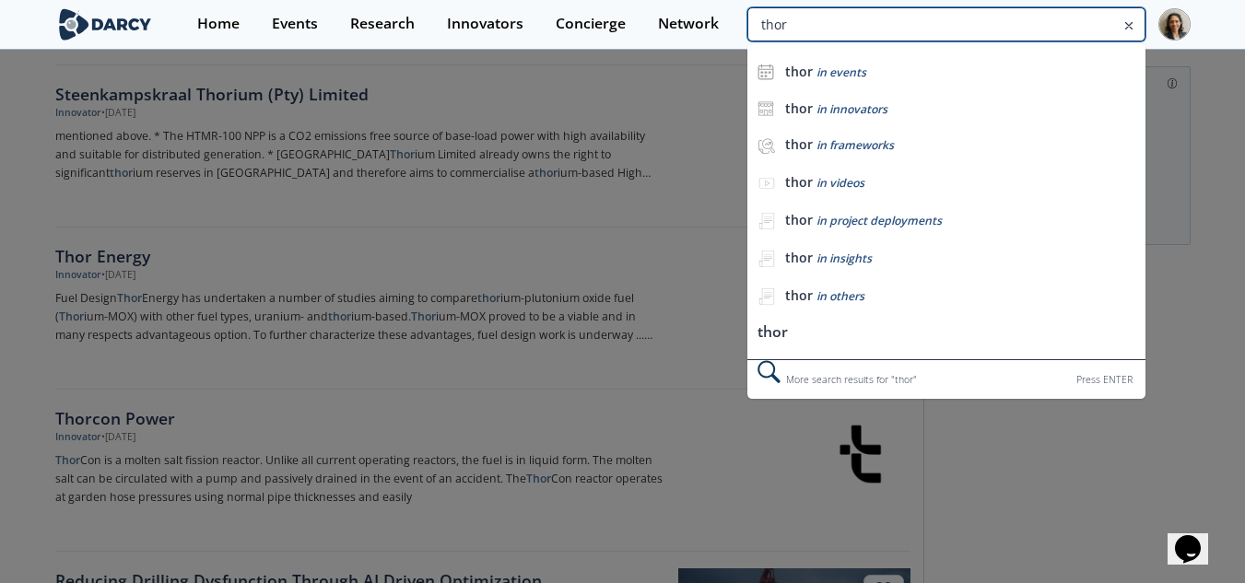
drag, startPoint x: 913, startPoint y: 17, endPoint x: 631, endPoint y: -1, distance: 282.5
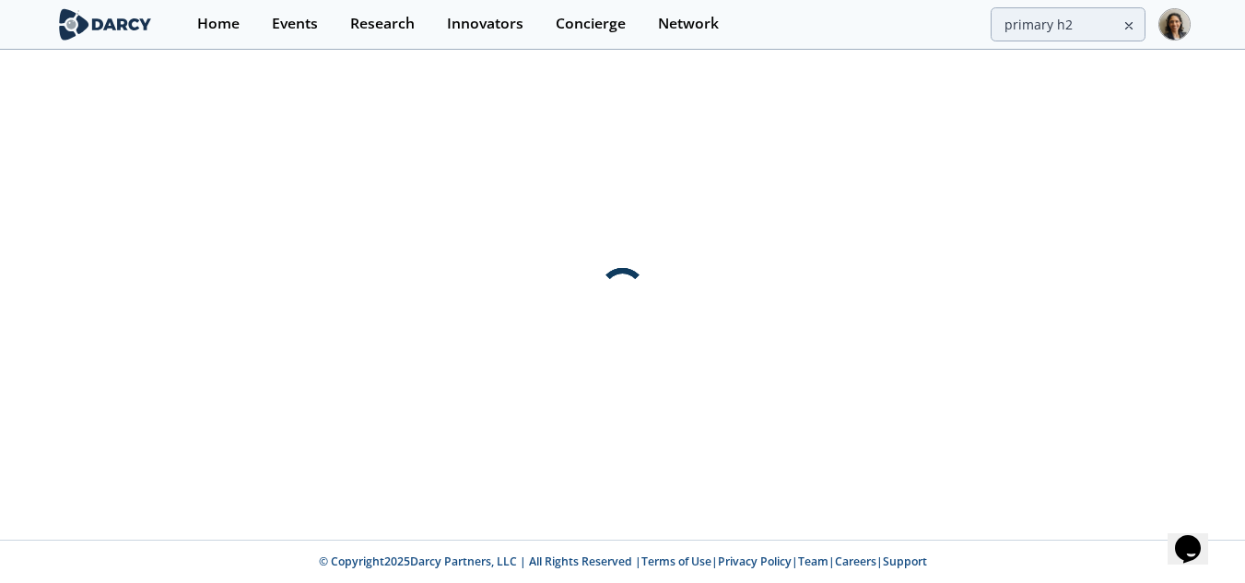
scroll to position [0, 0]
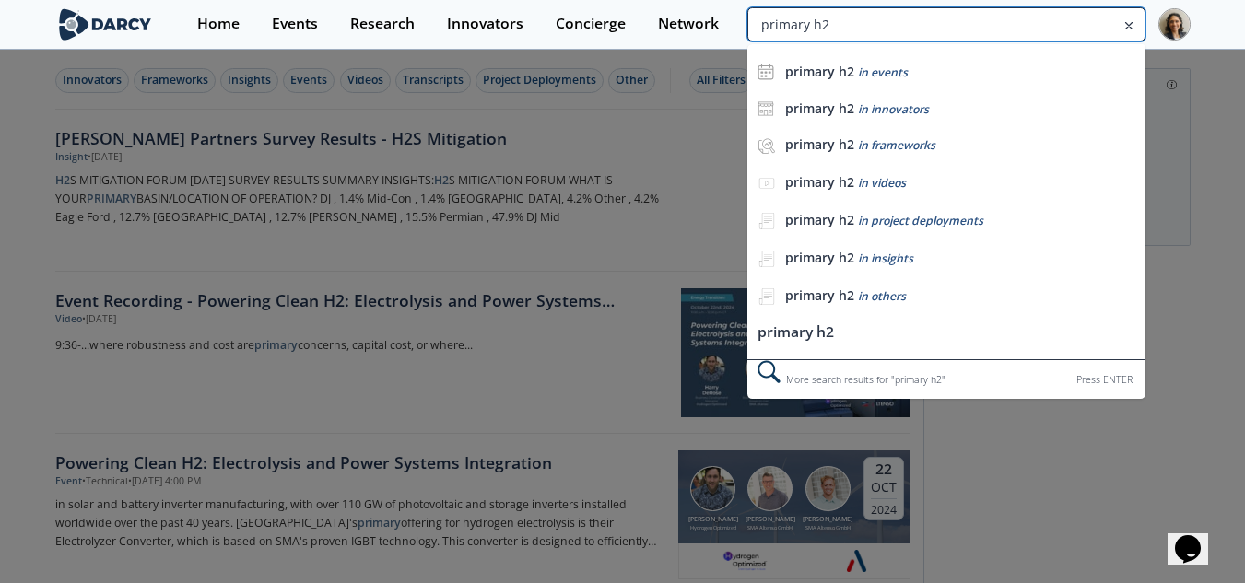
click at [1062, 27] on input "primary h2" at bounding box center [945, 24] width 397 height 34
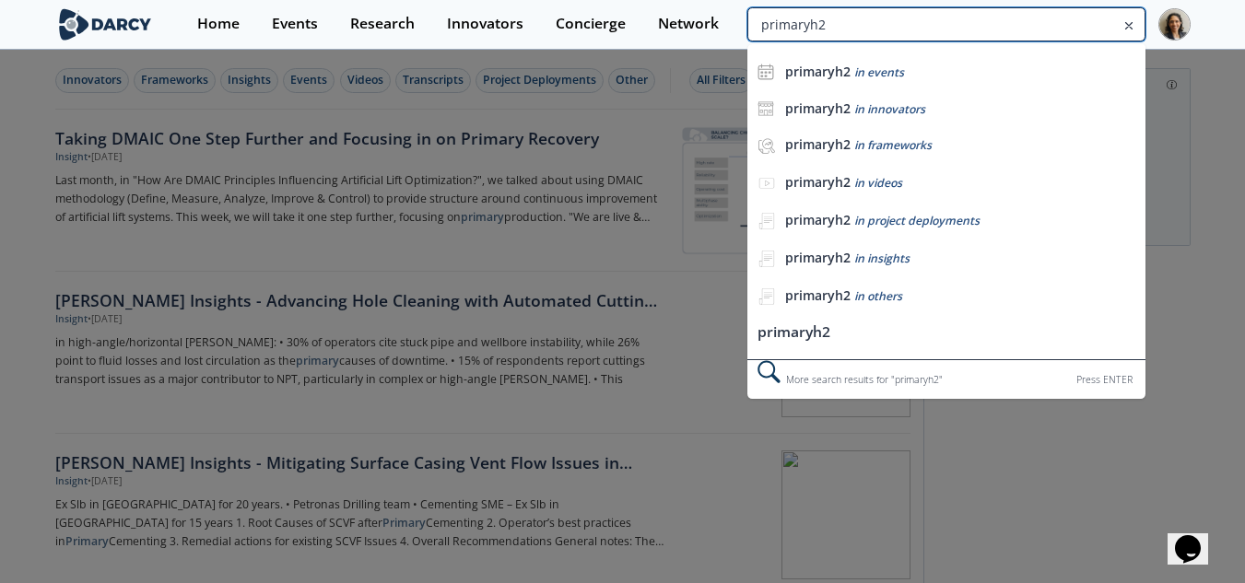
click at [1061, 23] on input "primaryh2" at bounding box center [945, 24] width 397 height 34
drag, startPoint x: 876, startPoint y: 18, endPoint x: 466, endPoint y: 24, distance: 410.1
click at [466, 24] on div "Home Events Research Innovators Concierge Network primaryh2 primaryh2 in events…" at bounding box center [685, 24] width 1009 height 49
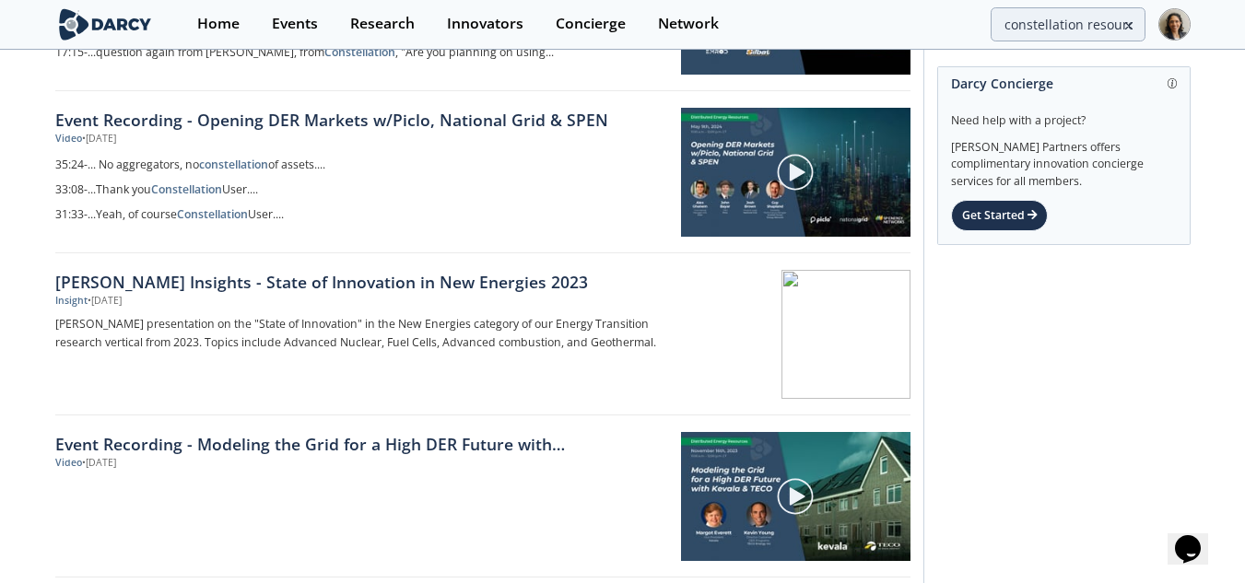
scroll to position [1382, 0]
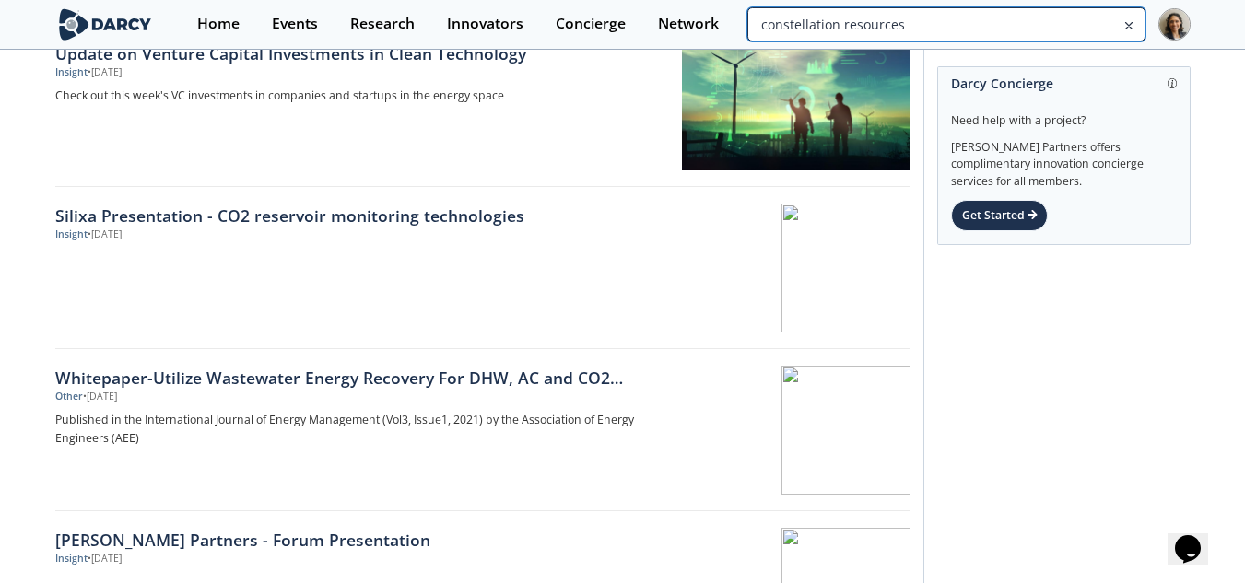
click at [1043, 23] on input "constellation resources" at bounding box center [945, 24] width 397 height 34
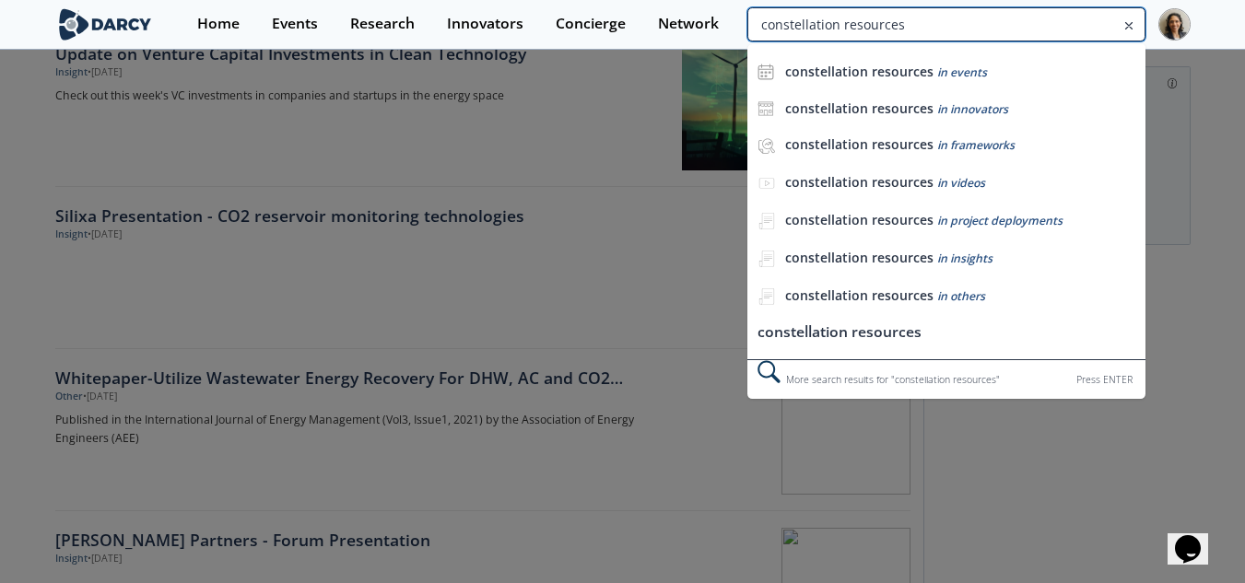
drag, startPoint x: 979, startPoint y: 15, endPoint x: 262, endPoint y: 78, distance: 719.7
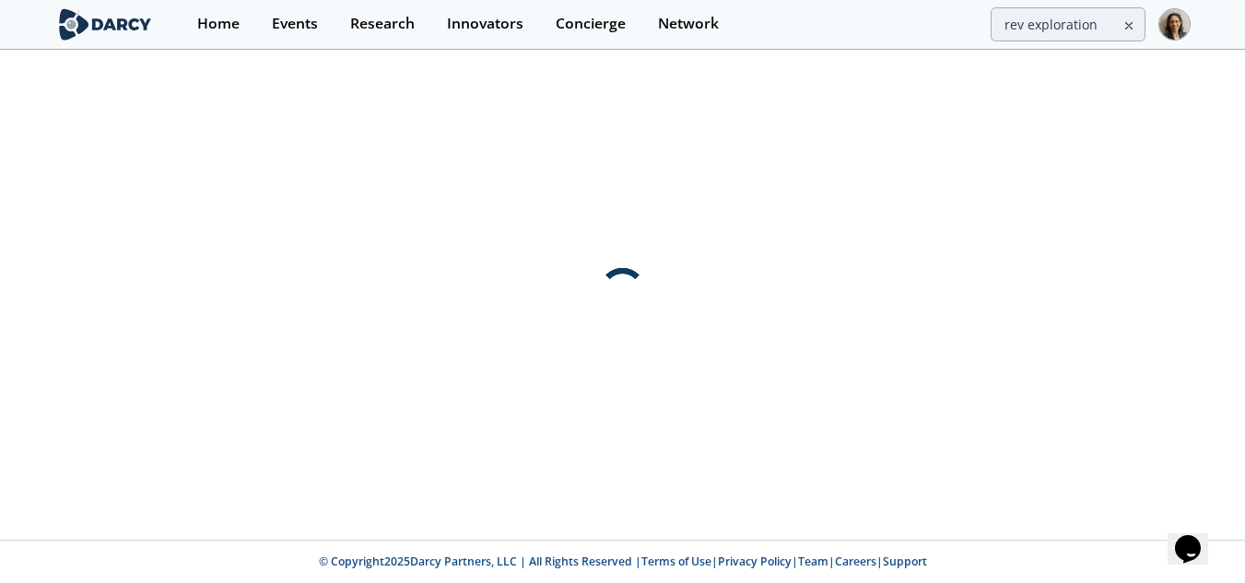
scroll to position [0, 0]
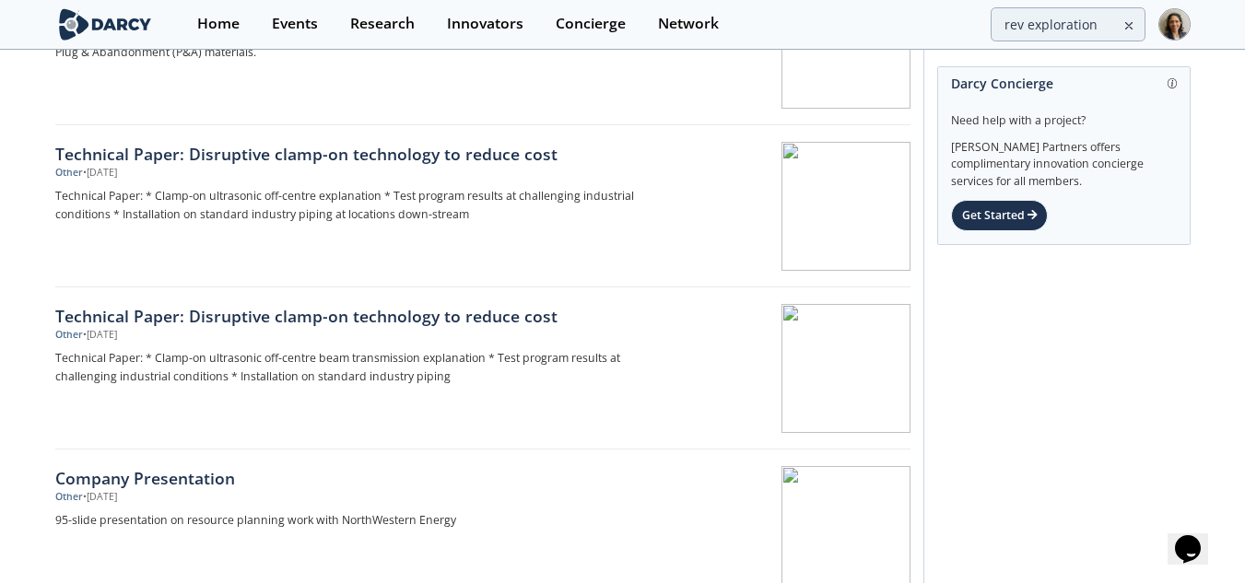
scroll to position [645, 0]
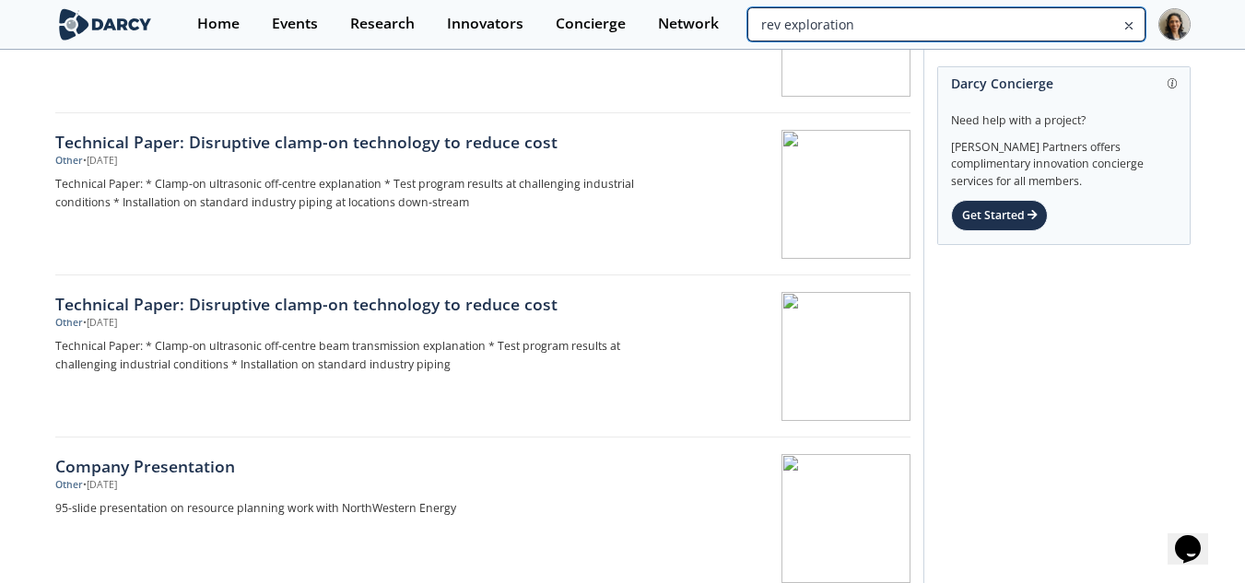
click at [1061, 25] on input "rev exploration" at bounding box center [945, 24] width 397 height 34
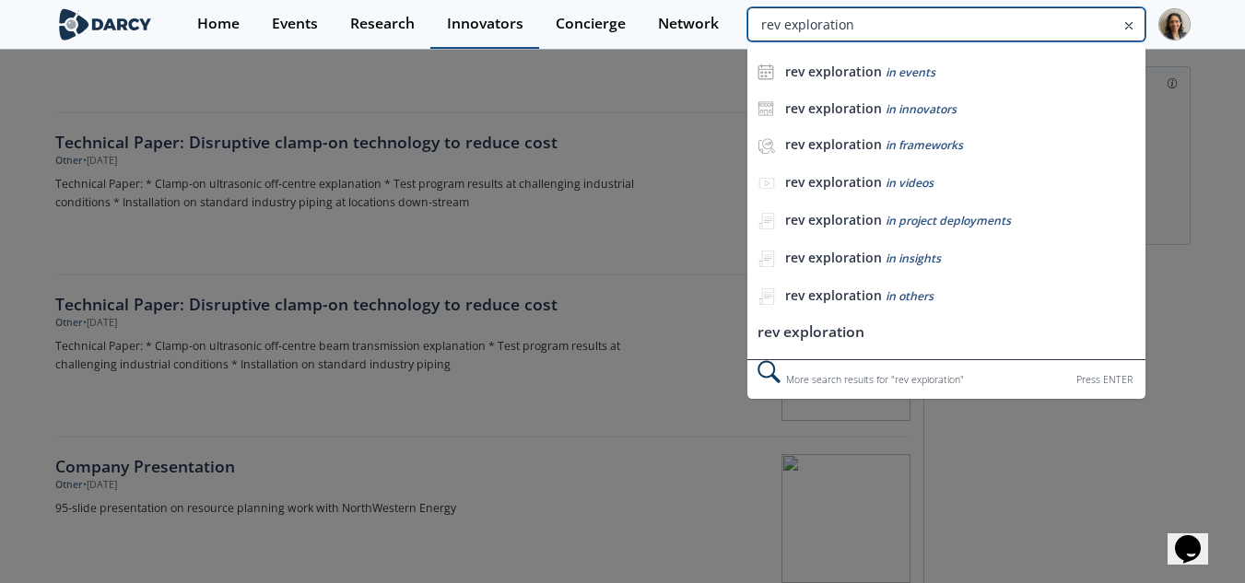
drag, startPoint x: 915, startPoint y: 23, endPoint x: 478, endPoint y: 21, distance: 436.8
click at [478, 21] on div "Home Events Research Innovators Concierge Network rev exploration rev explorati…" at bounding box center [685, 24] width 1009 height 49
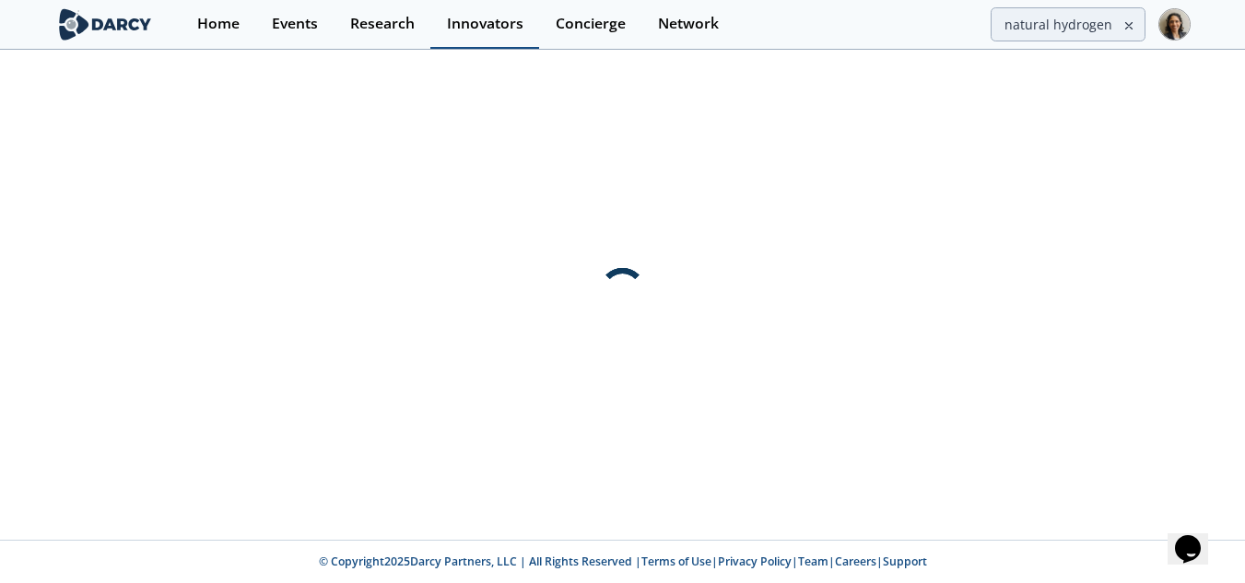
scroll to position [0, 0]
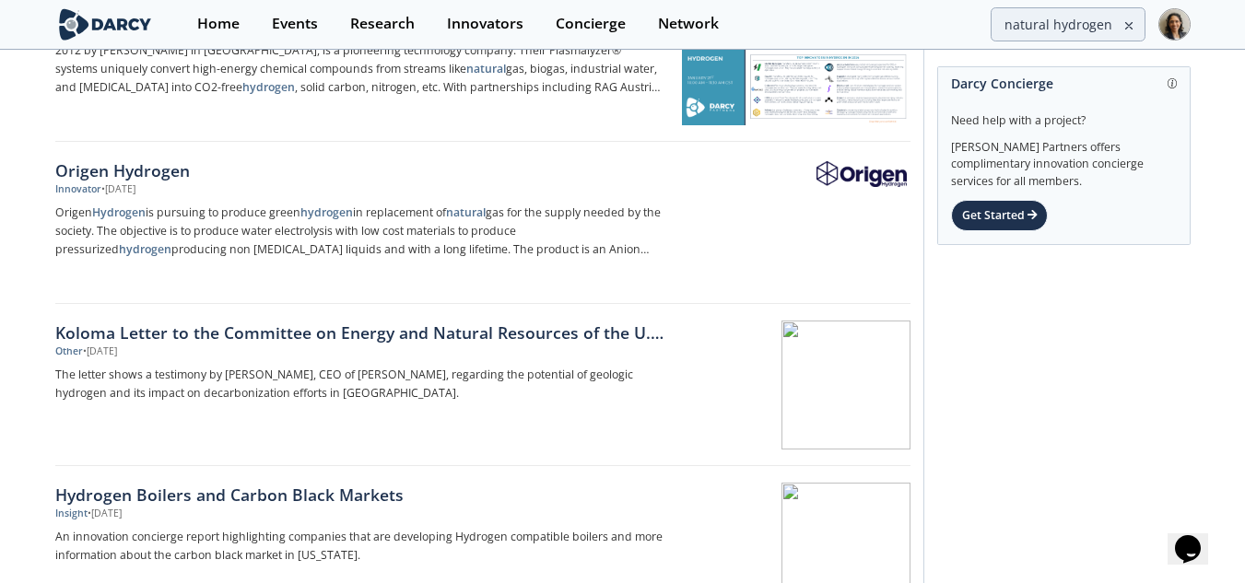
scroll to position [1290, 0]
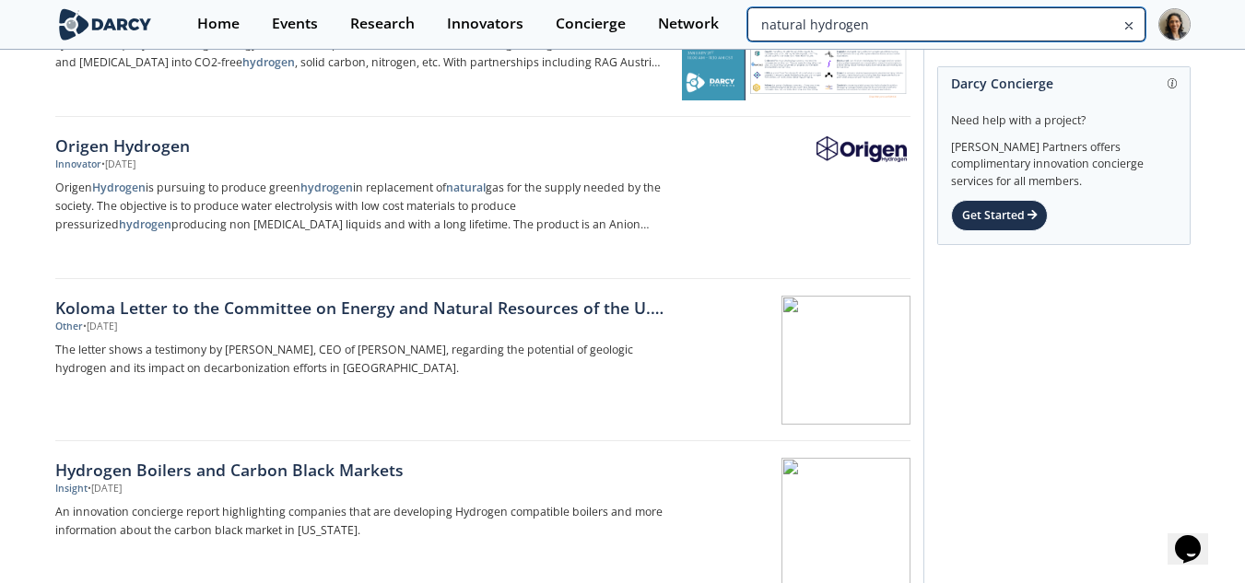
click at [1053, 8] on input "natural hydrogen" at bounding box center [945, 24] width 397 height 34
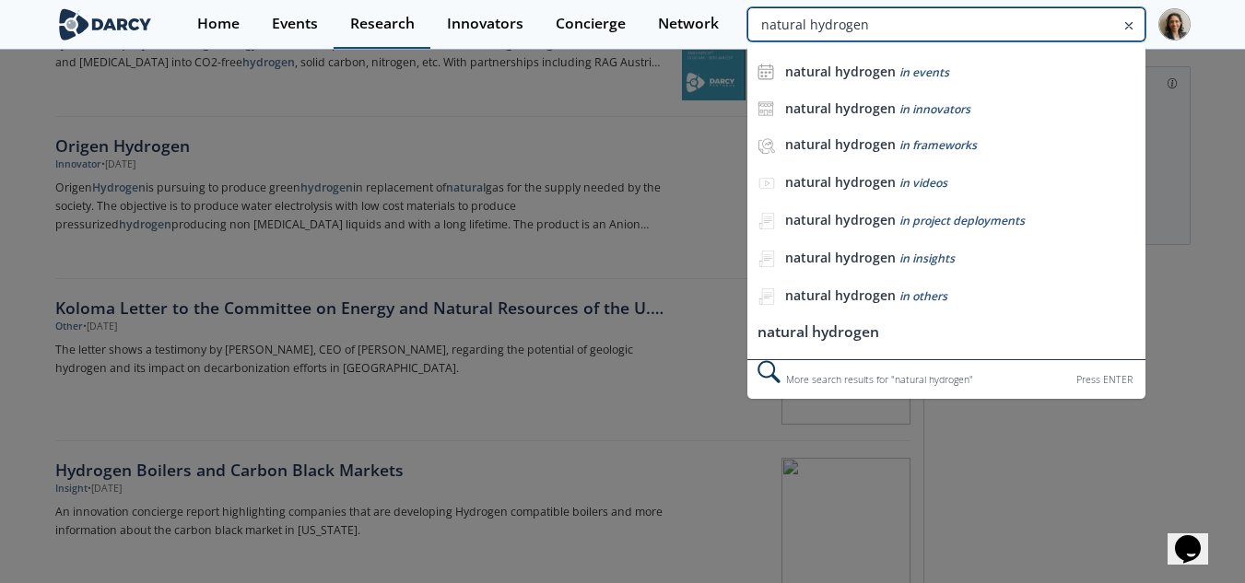
drag, startPoint x: 936, startPoint y: 26, endPoint x: 354, endPoint y: 19, distance: 582.4
click at [350, 20] on div "Home Events Research Innovators Concierge Network natural hydrogen natural hydr…" at bounding box center [685, 24] width 1009 height 49
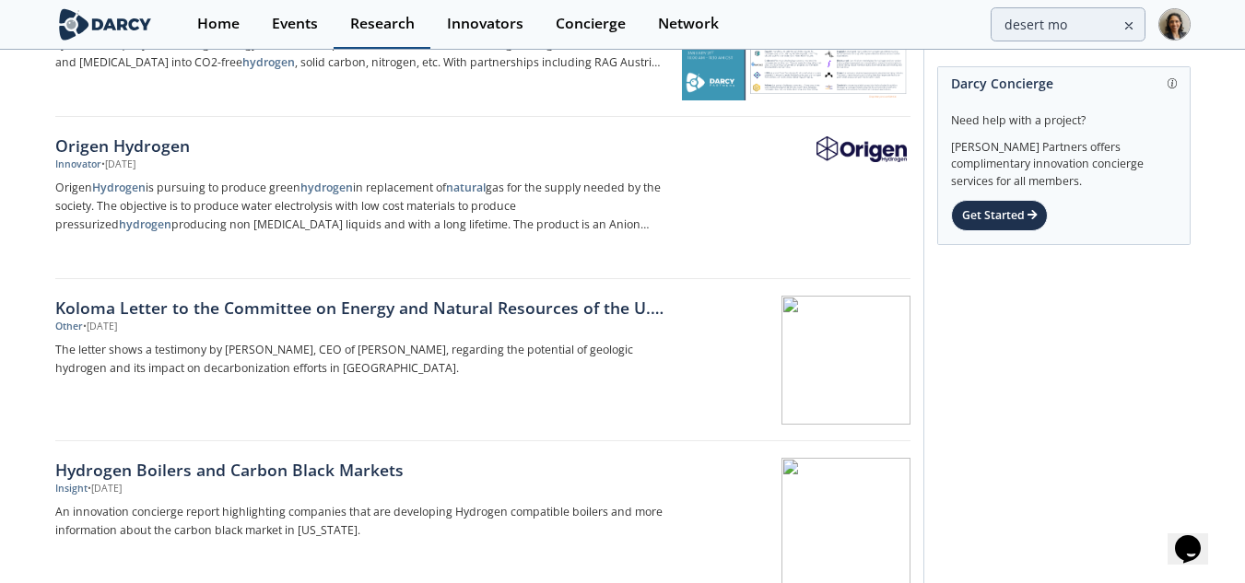
scroll to position [0, 0]
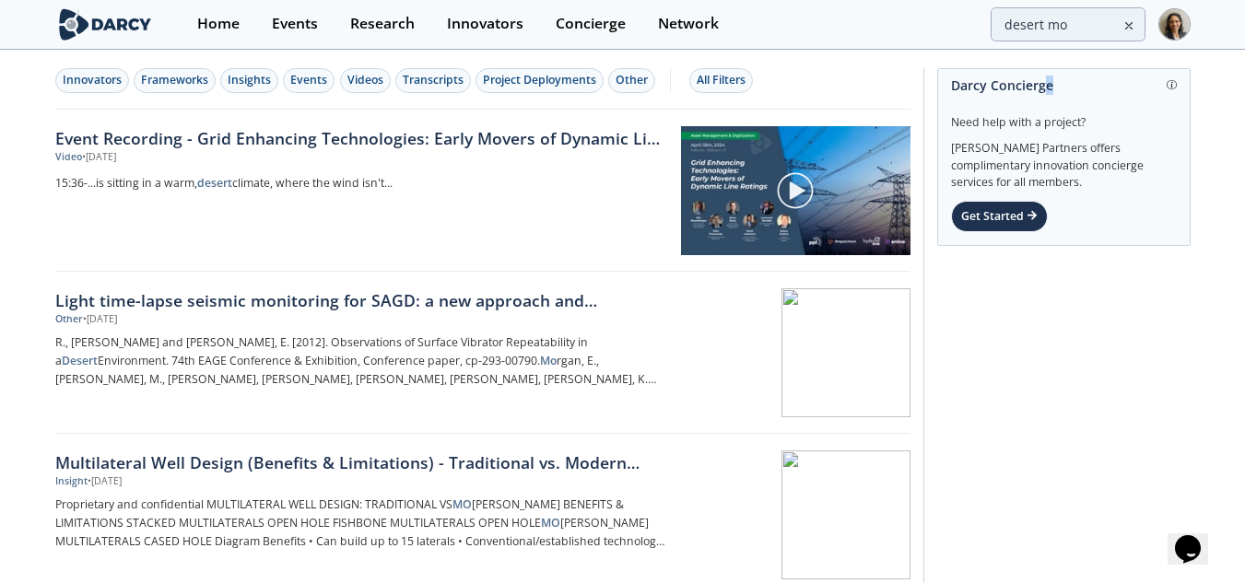
drag, startPoint x: 1042, startPoint y: 51, endPoint x: 1059, endPoint y: 42, distance: 18.5
click at [1049, 51] on body "Home Events Research Innovators Concierge Network desert mo Innovators Framewor…" at bounding box center [622, 291] width 1245 height 583
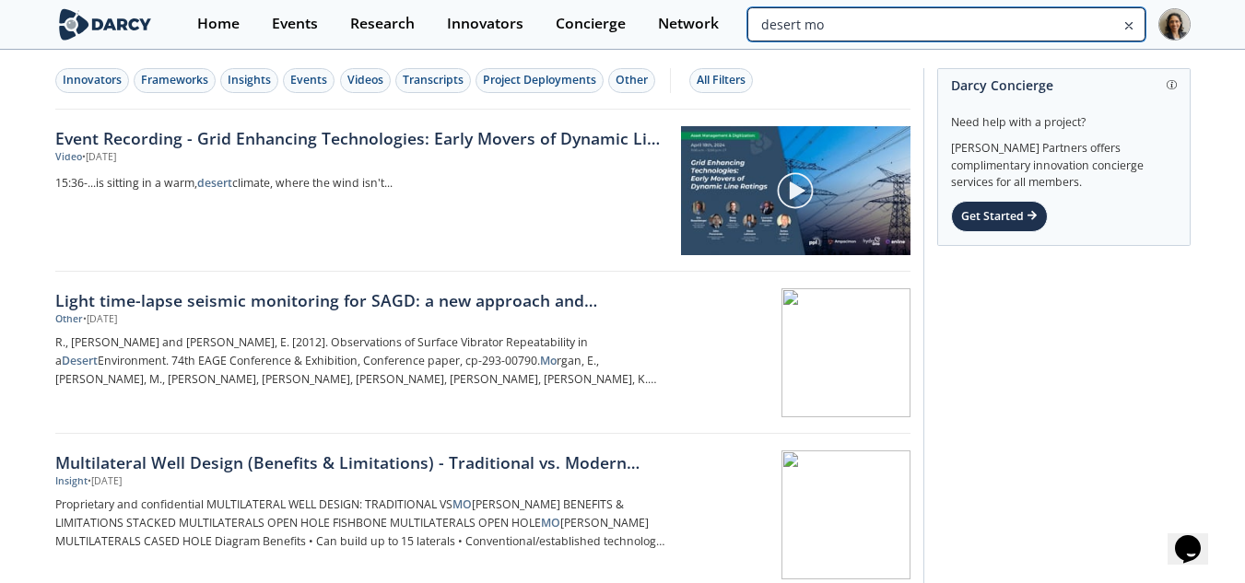
click at [1065, 29] on input "desert mo" at bounding box center [945, 24] width 397 height 34
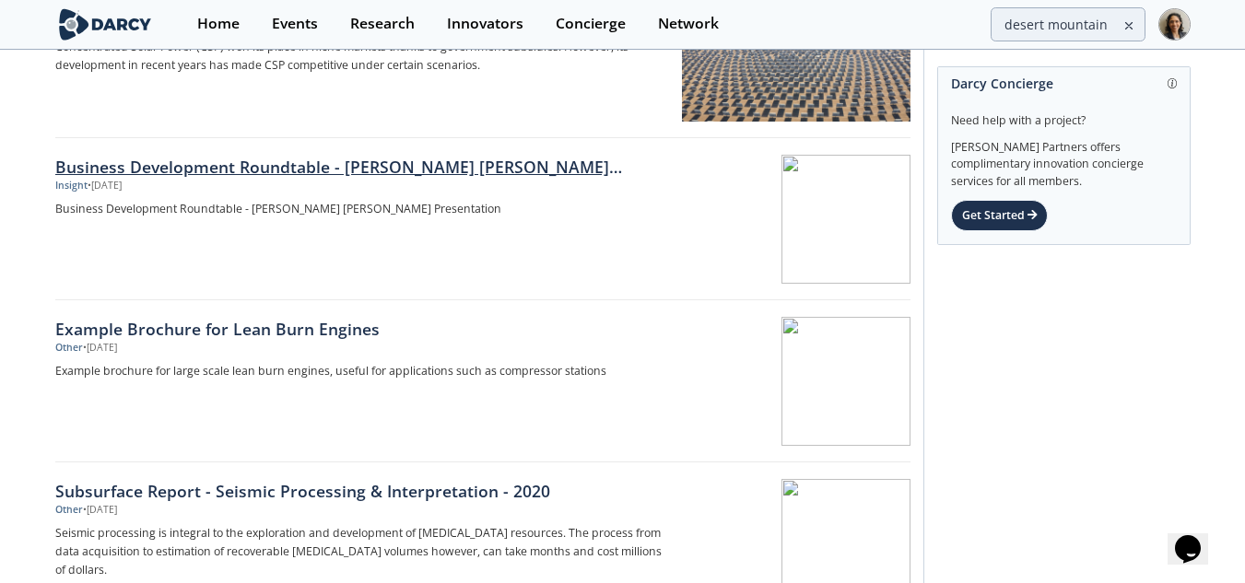
scroll to position [1843, 0]
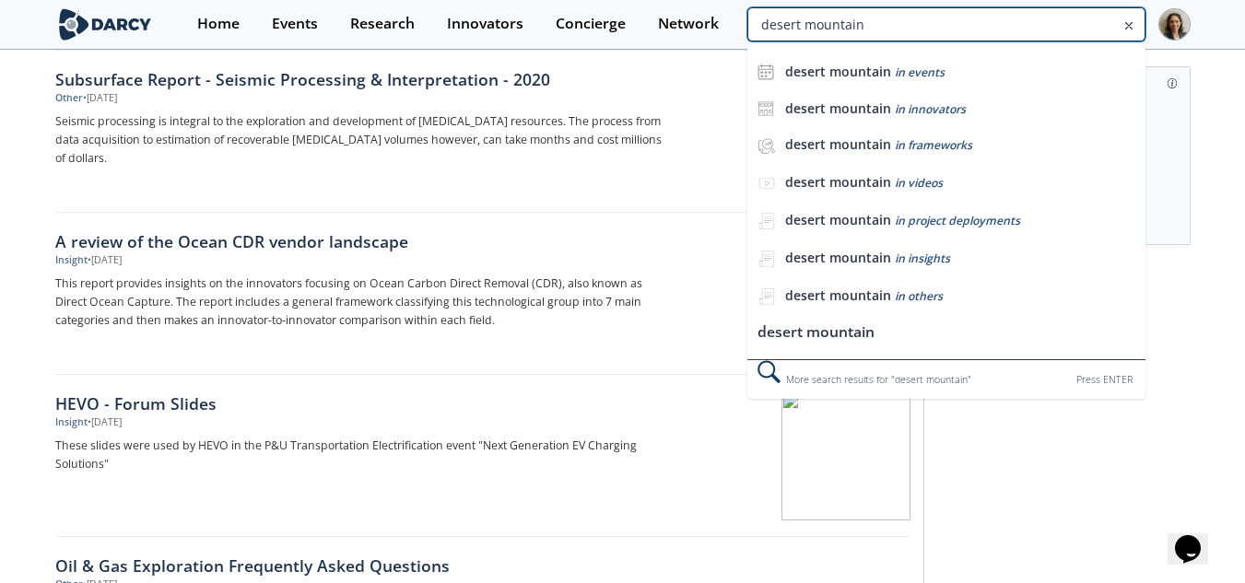
click at [1100, 29] on input "desert mountain" at bounding box center [945, 24] width 397 height 34
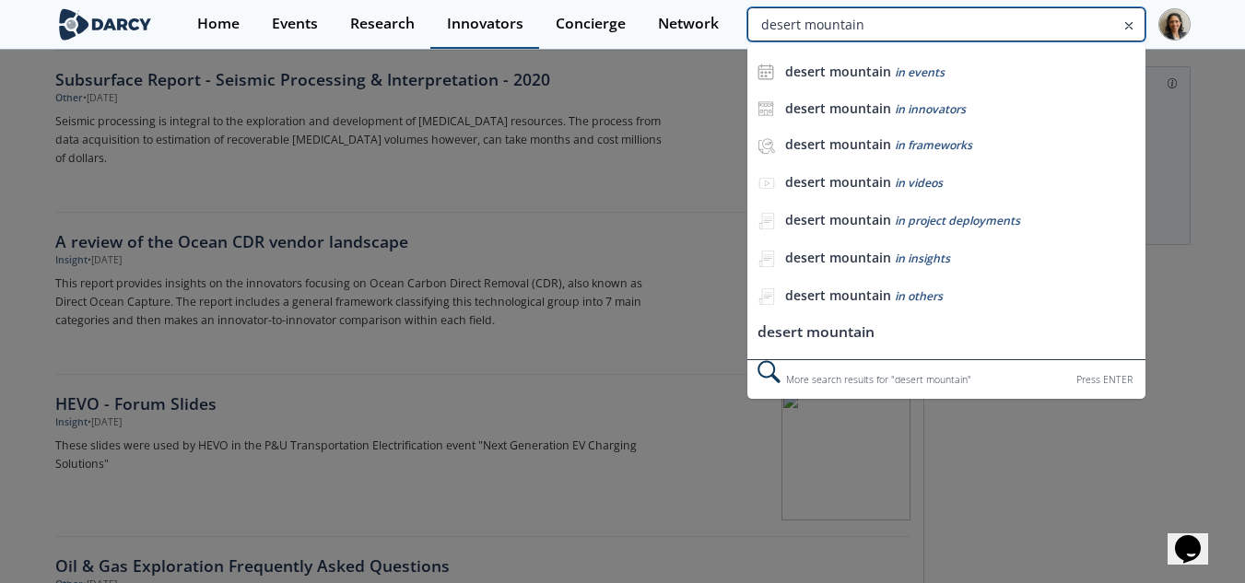
drag, startPoint x: 911, startPoint y: 19, endPoint x: 463, endPoint y: 29, distance: 447.9
click at [463, 29] on div "Home Events Research Innovators Concierge Network desert mountain desert mounta…" at bounding box center [685, 24] width 1009 height 49
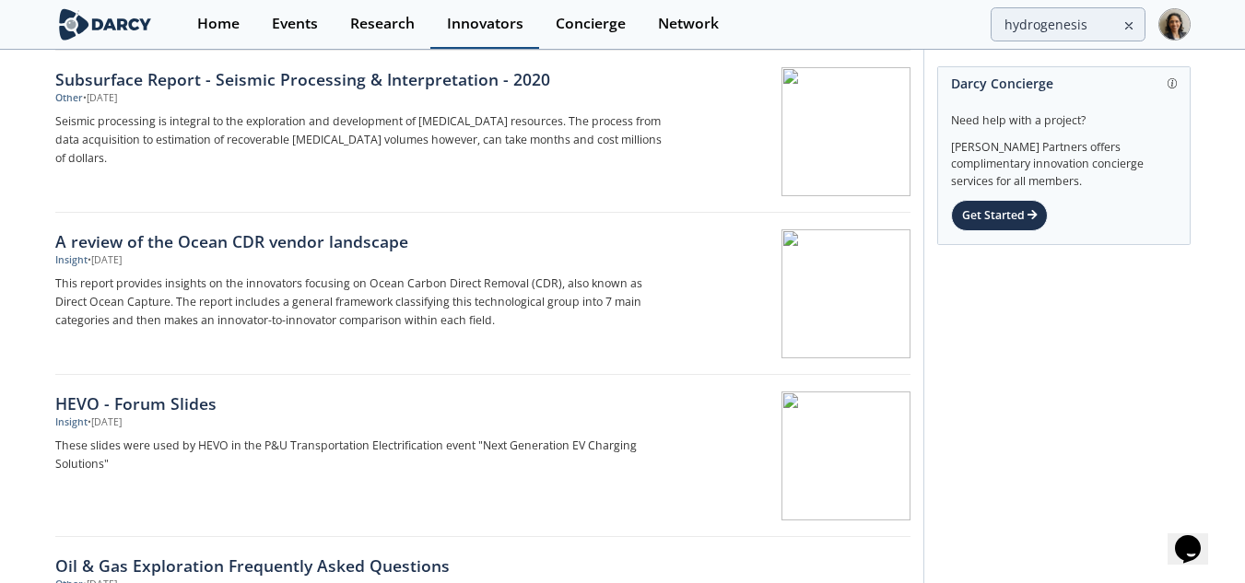
scroll to position [0, 0]
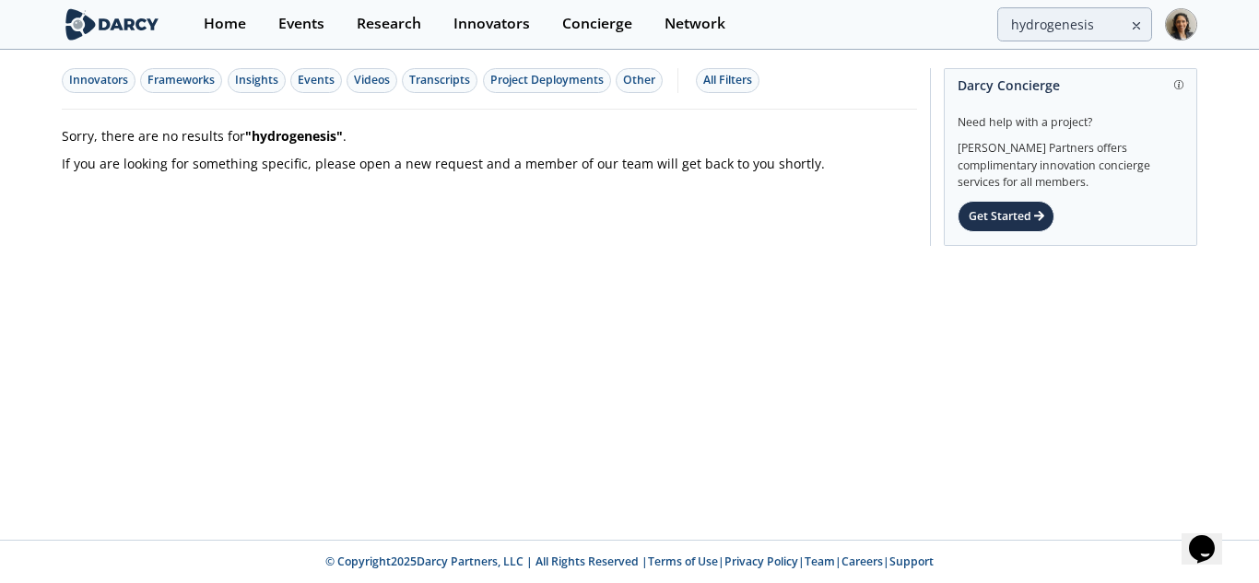
click at [984, 22] on div "hydrogenesis" at bounding box center [953, 24] width 397 height 34
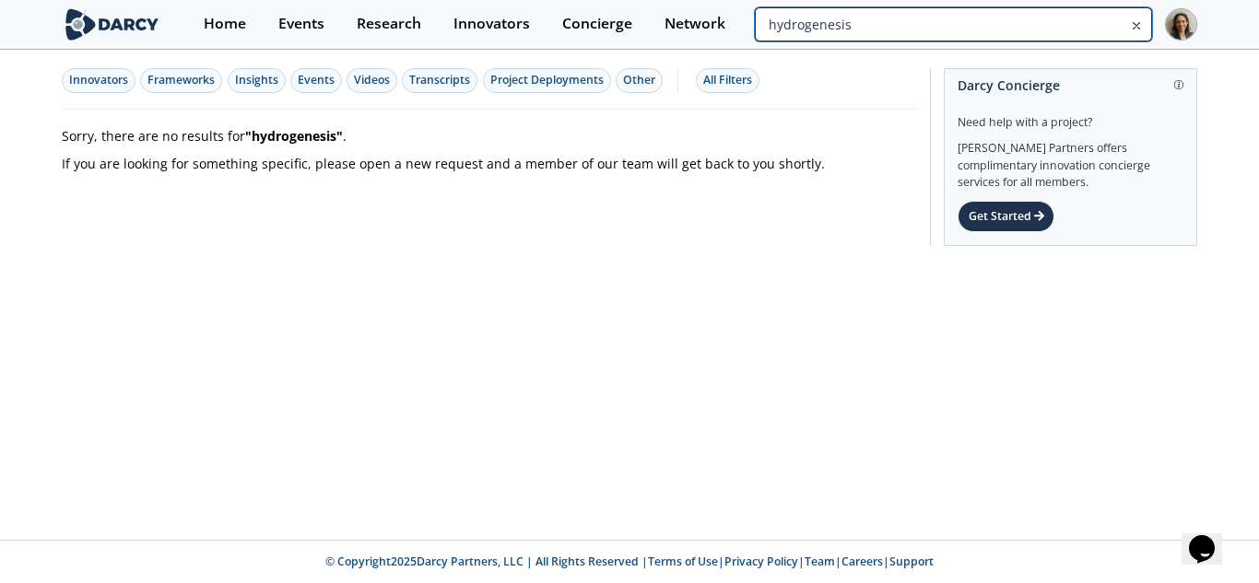
click at [1041, 20] on input "hydrogenesis" at bounding box center [953, 24] width 397 height 34
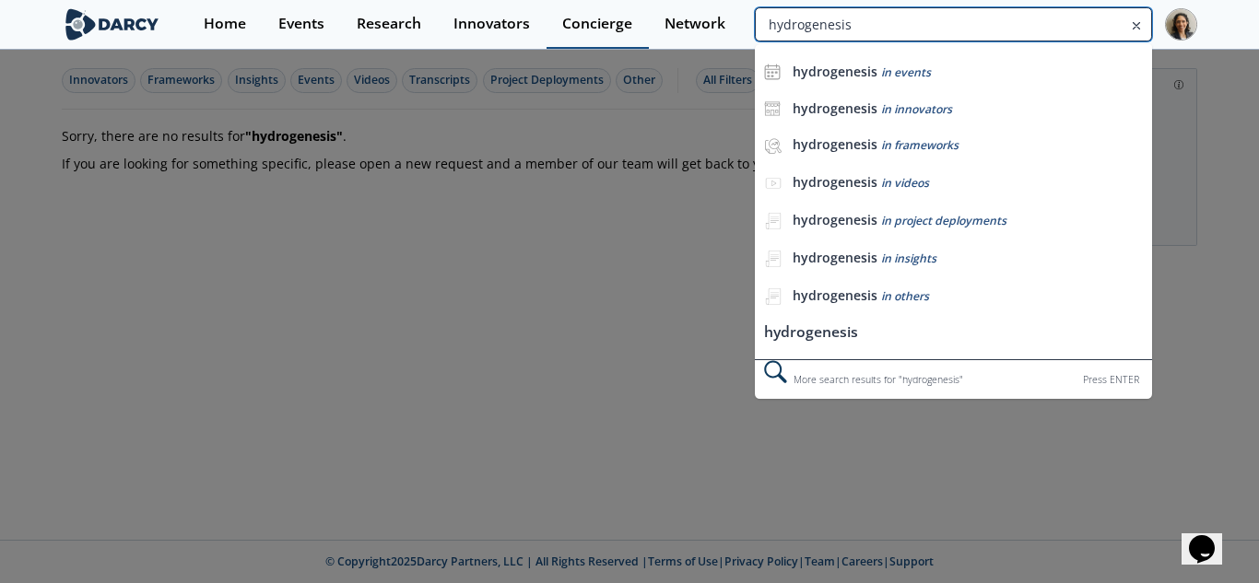
drag, startPoint x: 876, startPoint y: 20, endPoint x: 545, endPoint y: 15, distance: 330.8
click at [555, 15] on div "Home Events Research Innovators Concierge Network hydrogenesis hydrogenesis in …" at bounding box center [692, 24] width 1009 height 49
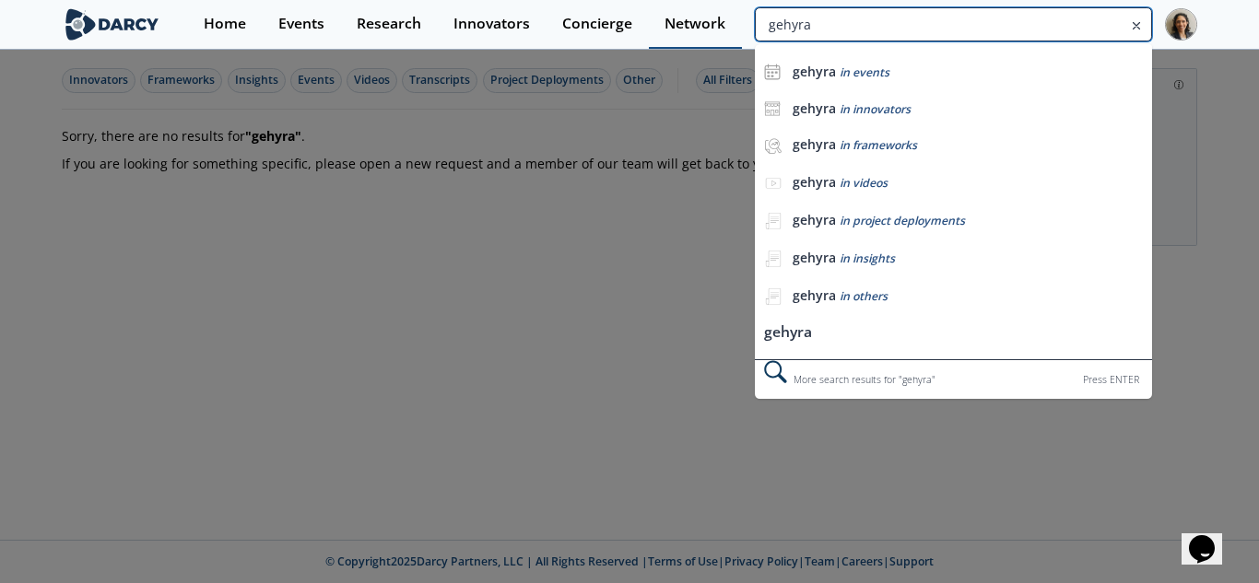
drag, startPoint x: 1073, startPoint y: 32, endPoint x: 722, endPoint y: 22, distance: 351.2
click at [722, 22] on div "Home Events Research Innovators Concierge Network gehyra gehyra in events gehyr…" at bounding box center [692, 24] width 1009 height 49
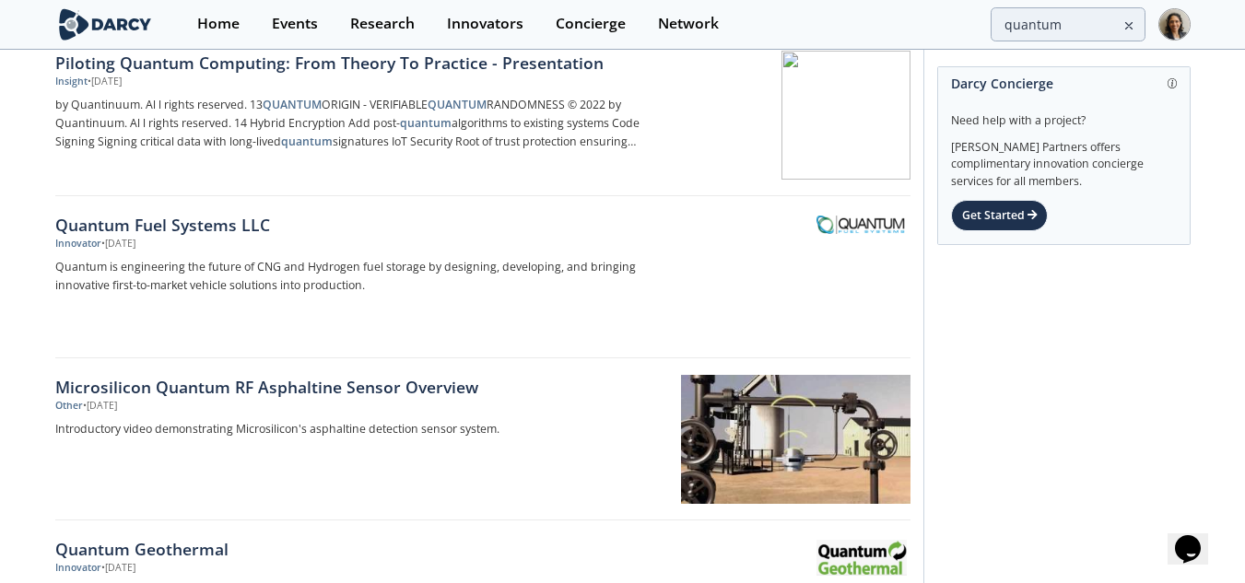
scroll to position [2027, 0]
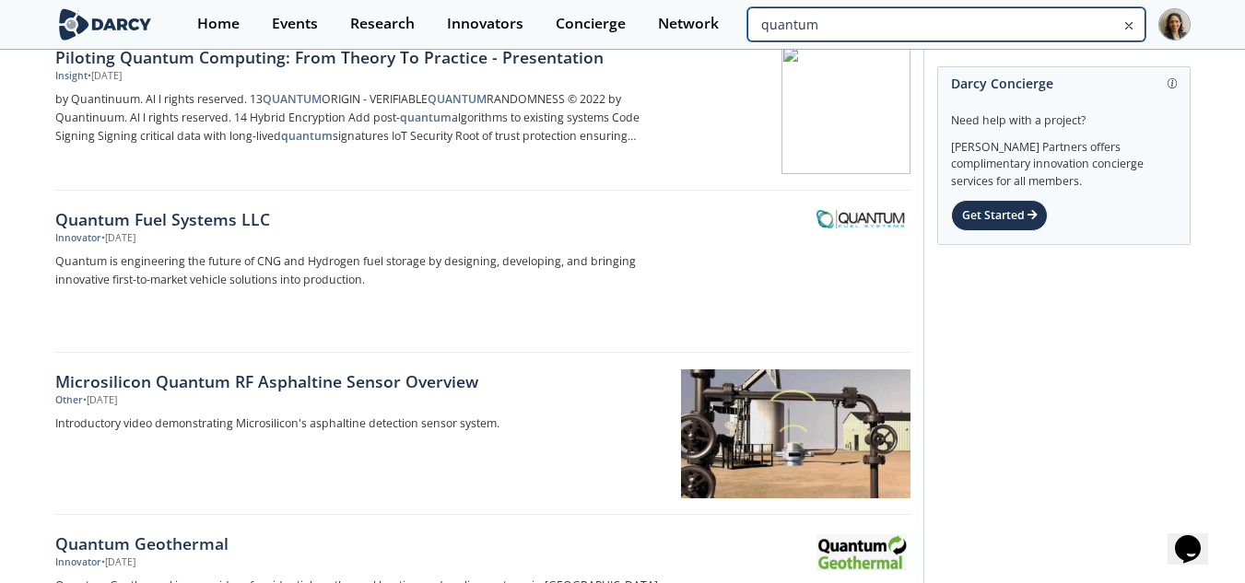
click at [1075, 32] on input "quantum" at bounding box center [945, 24] width 397 height 34
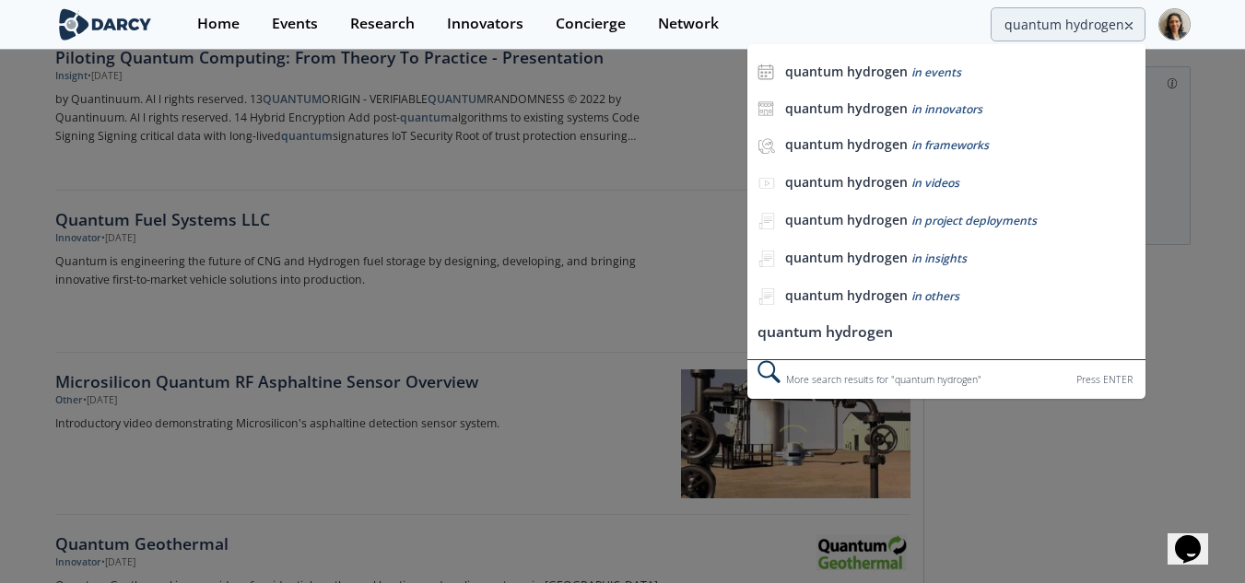
scroll to position [0, 0]
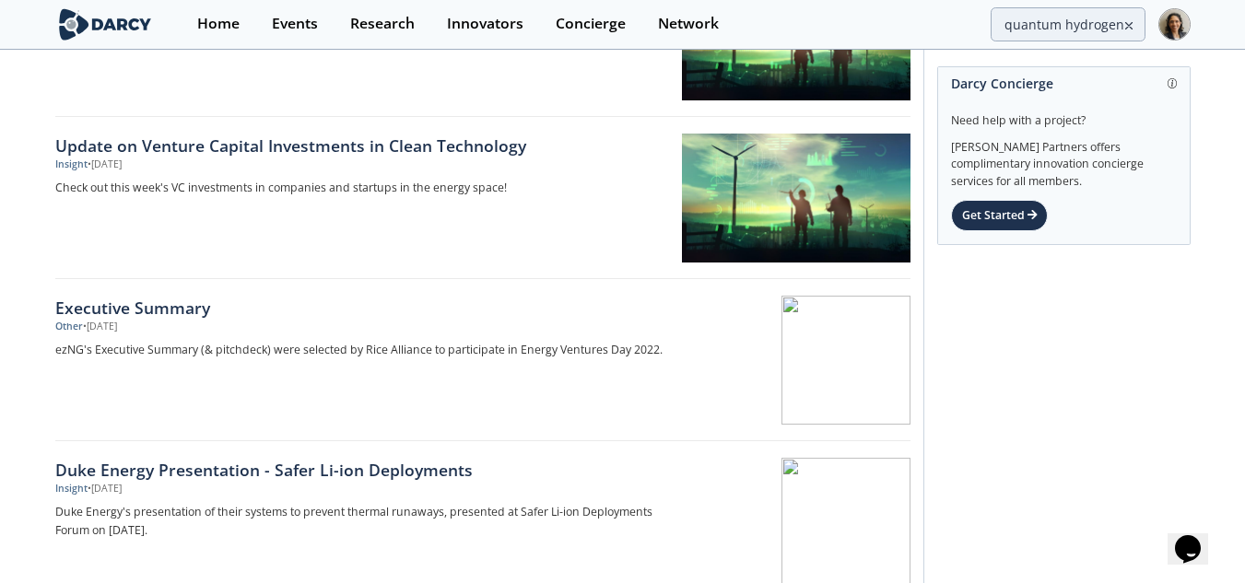
scroll to position [1843, 0]
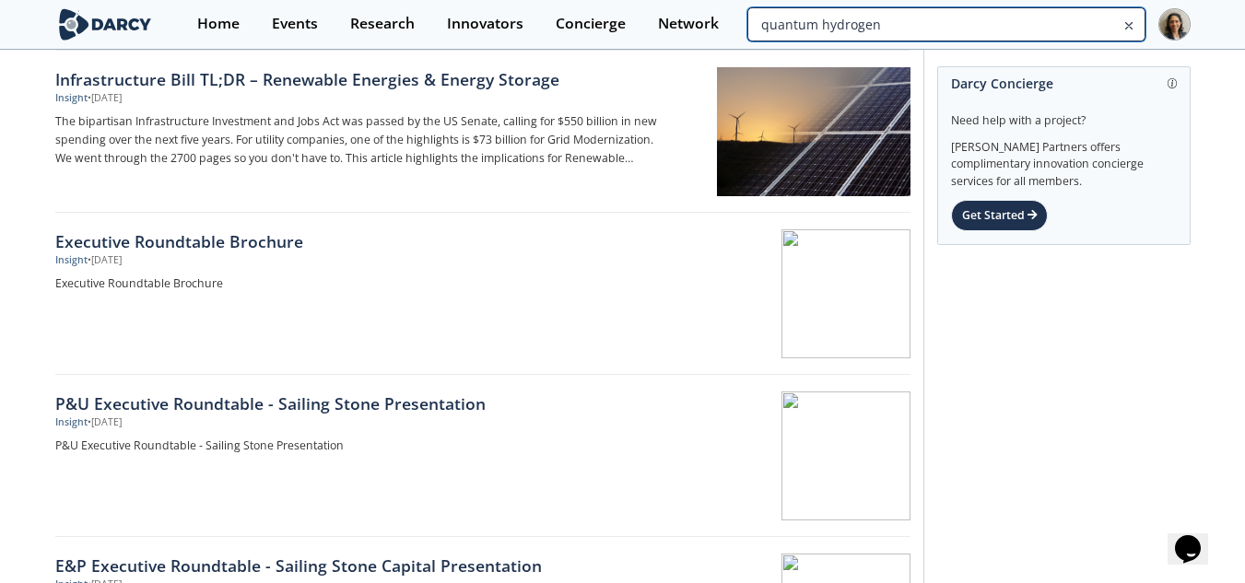
click at [1093, 25] on input "quantum hydrogen" at bounding box center [945, 24] width 397 height 34
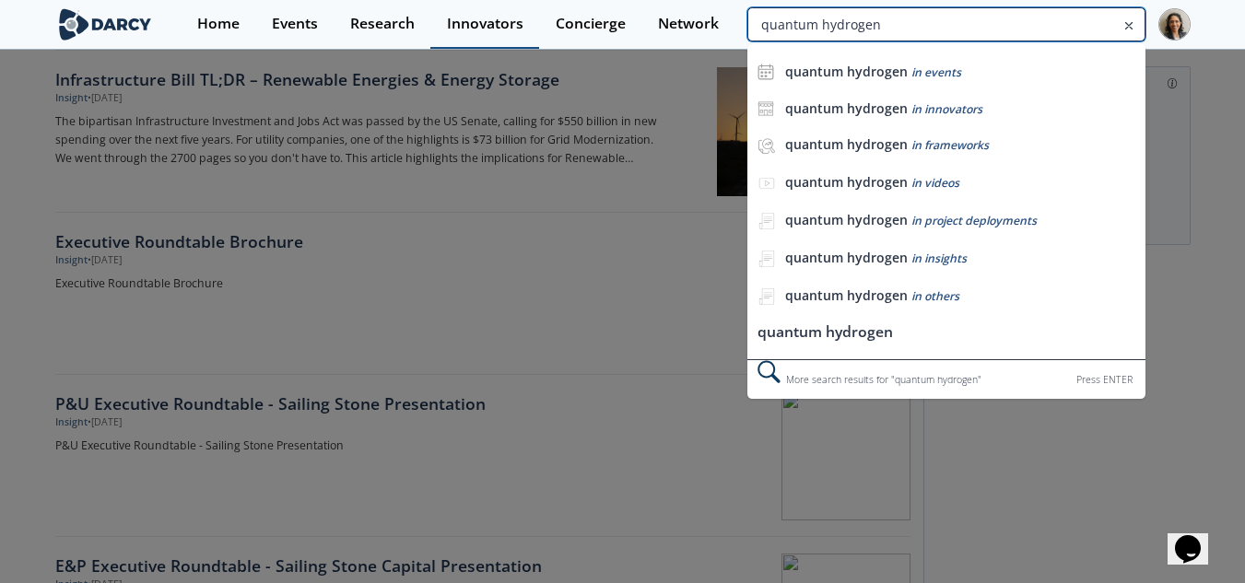
drag, startPoint x: 986, startPoint y: 15, endPoint x: 496, endPoint y: 16, distance: 490.2
click at [496, 16] on div "Home Events Research Innovators Concierge Network quantum hydrogen quantum hydr…" at bounding box center [685, 24] width 1009 height 49
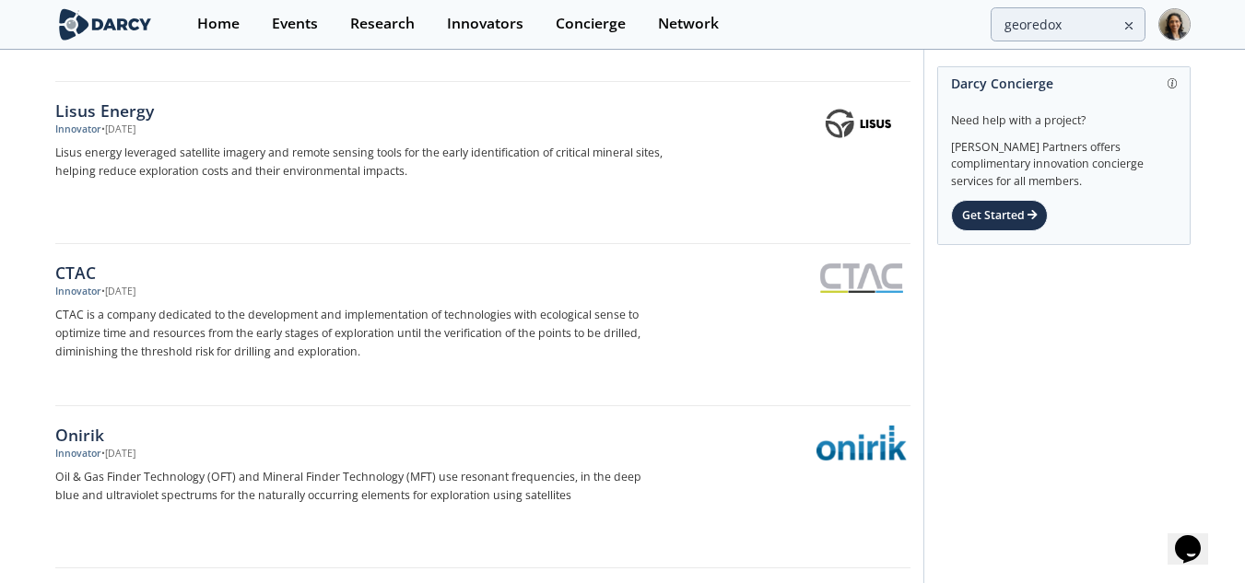
scroll to position [1659, 0]
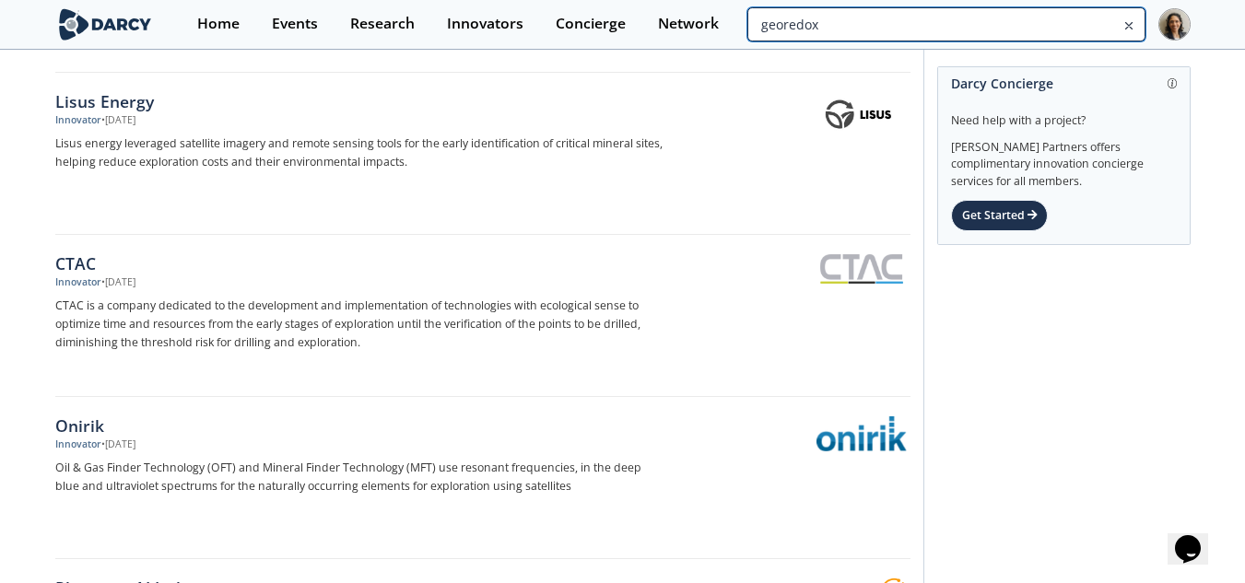
click at [1083, 23] on input "georedox" at bounding box center [945, 24] width 397 height 34
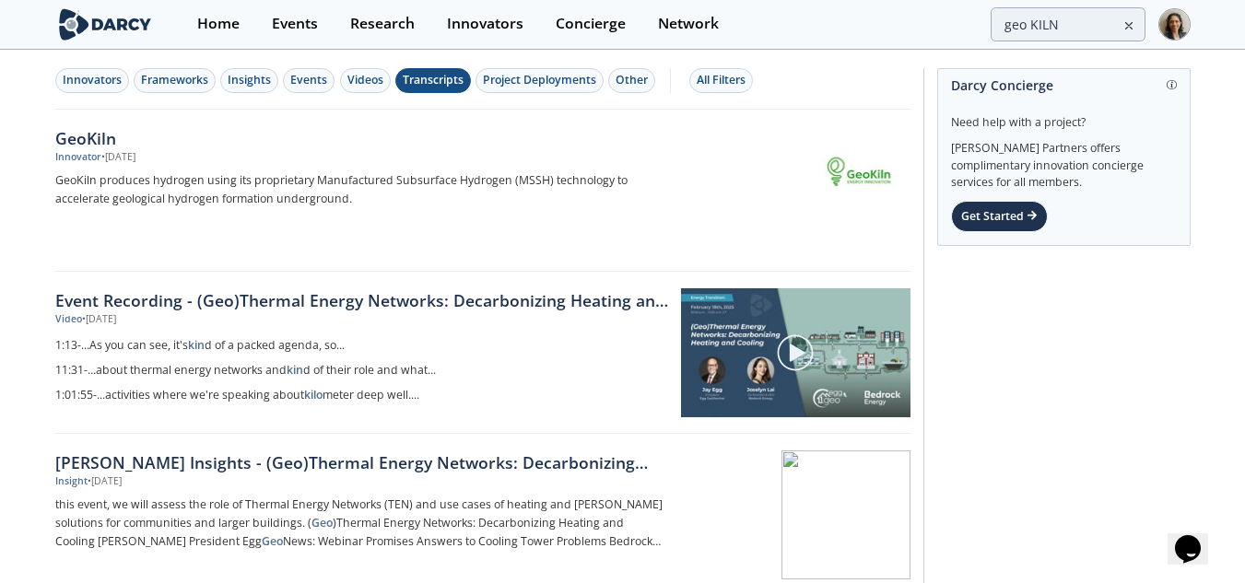
click at [405, 91] on button "Transcripts" at bounding box center [433, 80] width 76 height 25
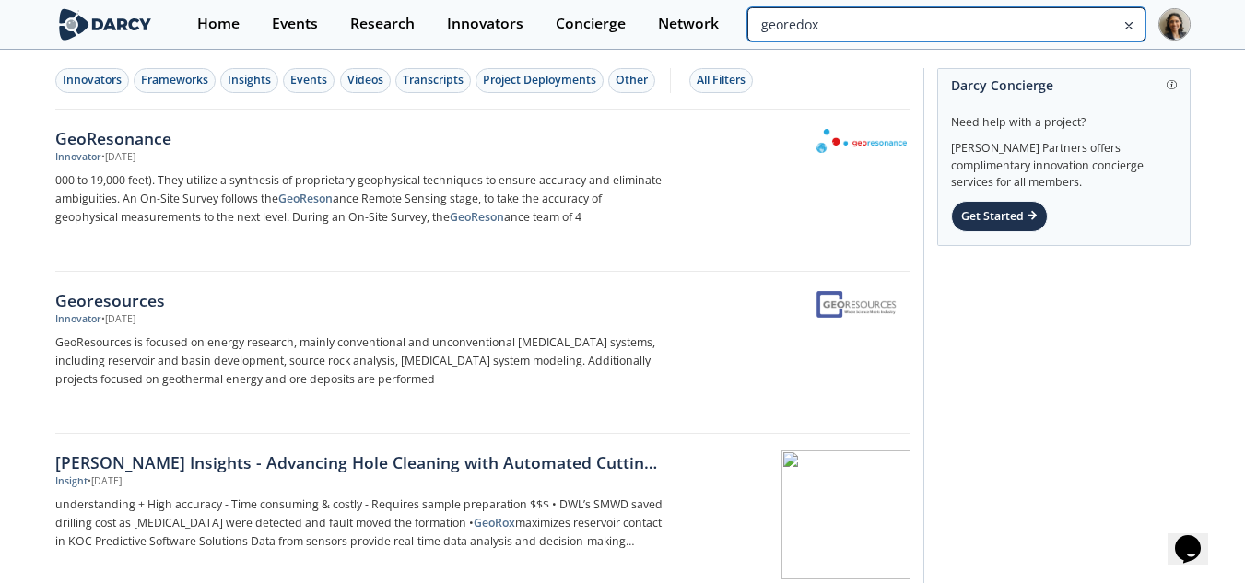
click at [1062, 27] on input "georedox" at bounding box center [945, 24] width 397 height 34
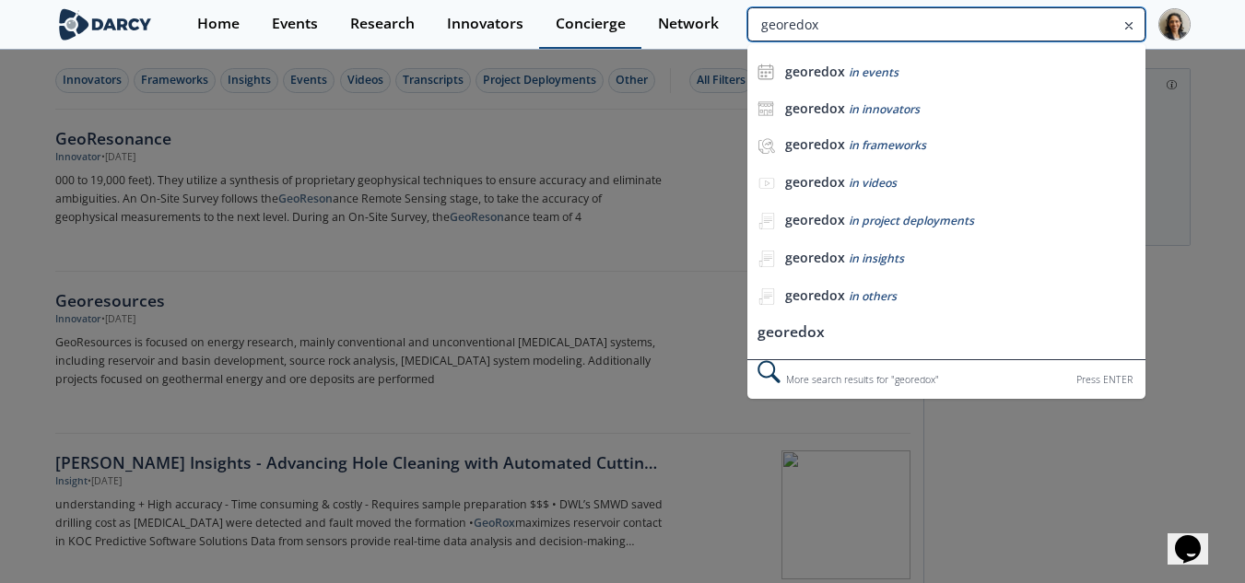
drag, startPoint x: 787, startPoint y: 18, endPoint x: 558, endPoint y: 23, distance: 228.6
click at [558, 23] on div "Home Events Research Innovators Concierge Network georedox georedox in events g…" at bounding box center [685, 24] width 1009 height 49
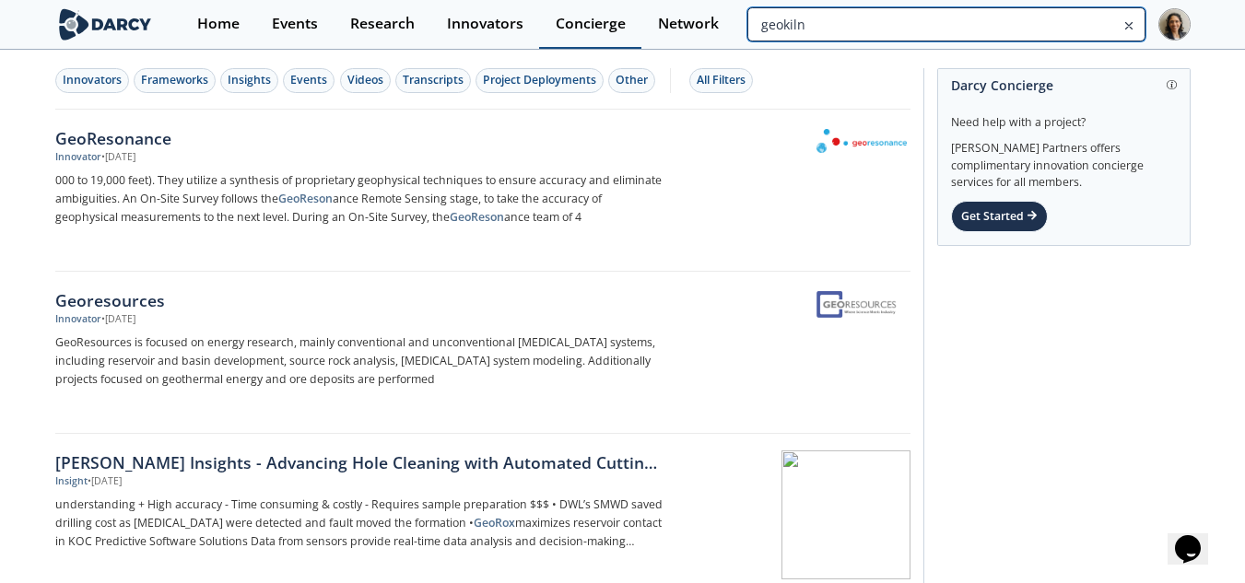
type input "geokiln"
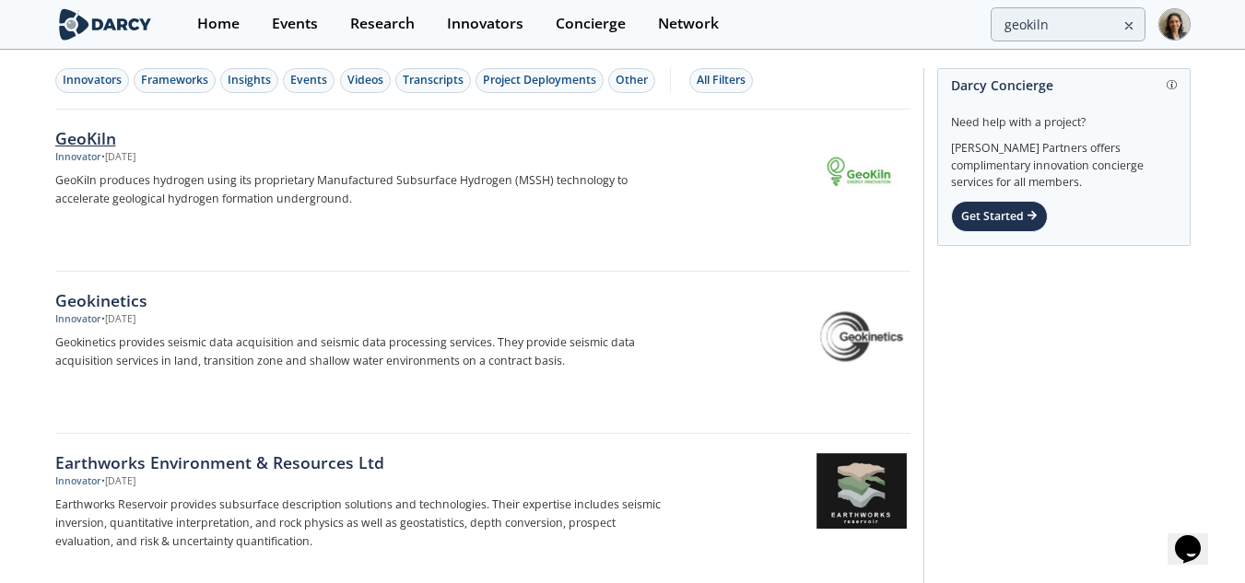
click at [343, 184] on p "GeoKiln produces hydrogen using its proprietary Manufactured Subsurface Hydroge…" at bounding box center [360, 189] width 610 height 37
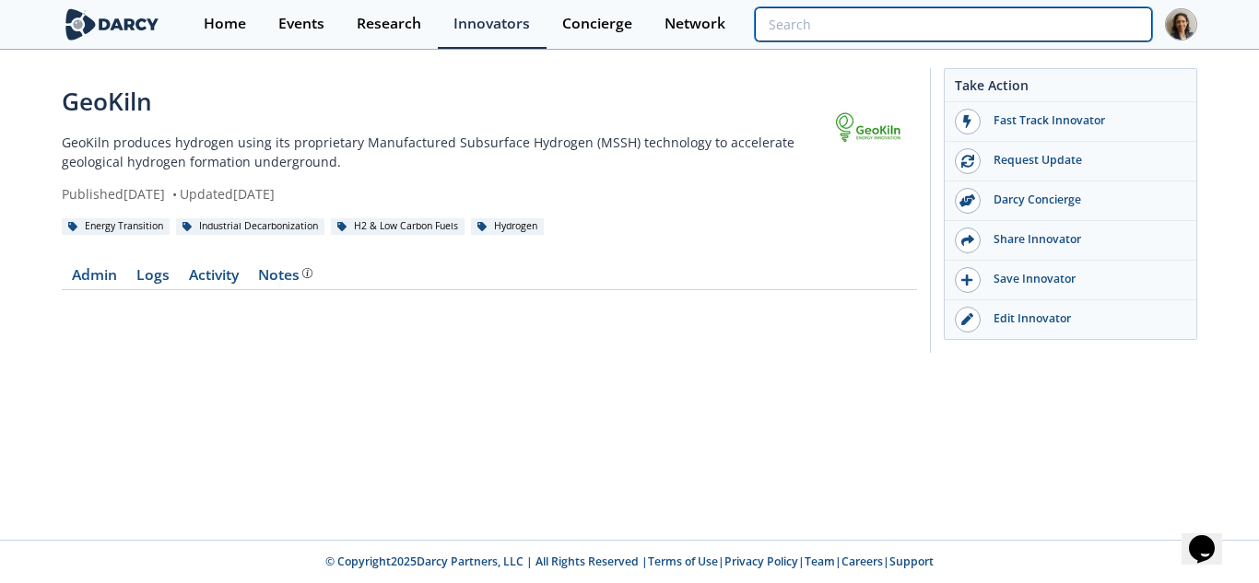
click at [1083, 21] on input "search" at bounding box center [953, 24] width 397 height 34
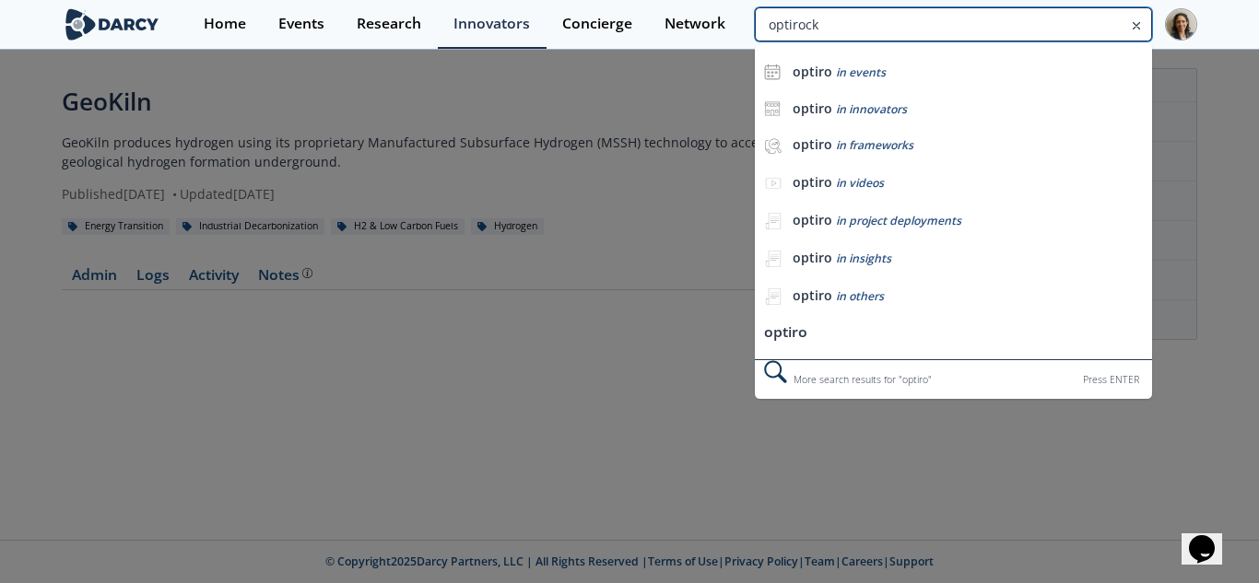
type input "optirock"
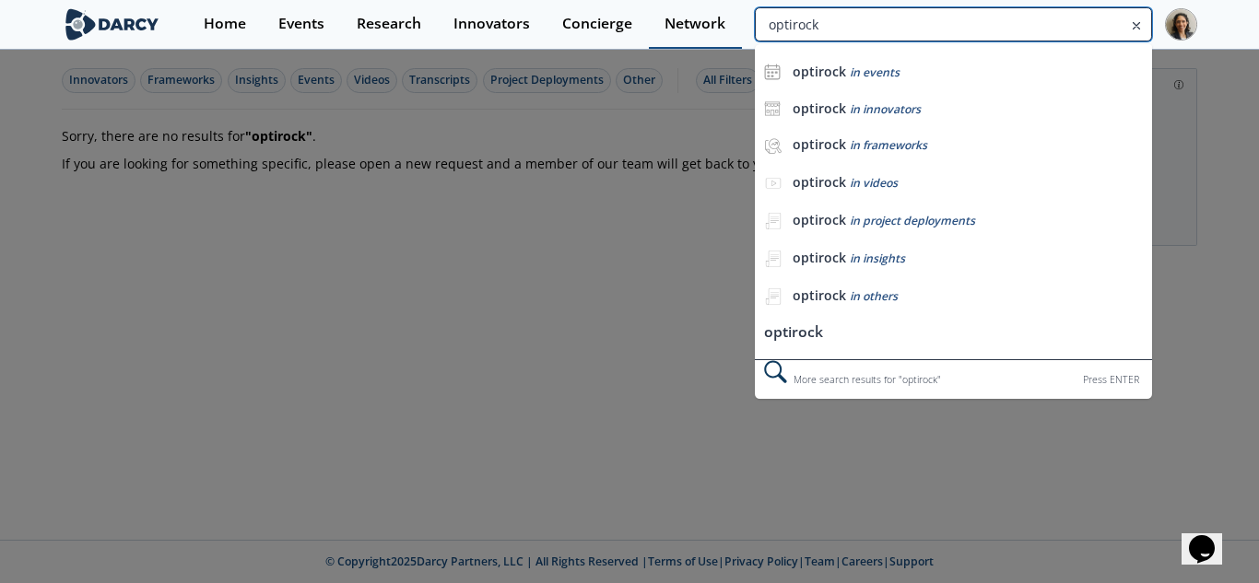
drag, startPoint x: 1077, startPoint y: 21, endPoint x: 654, endPoint y: 2, distance: 423.4
click at [654, 2] on div "Home Events Research Innovators Concierge Network optirock optirock in events o…" at bounding box center [692, 24] width 1009 height 49
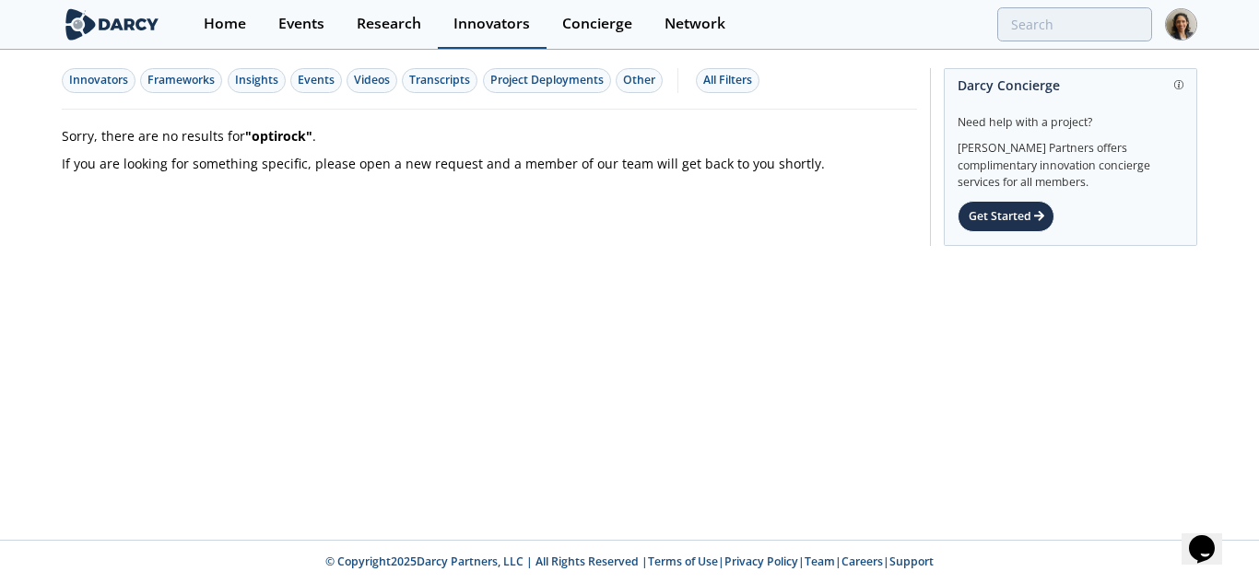
click at [495, 27] on div "Innovators" at bounding box center [491, 24] width 76 height 15
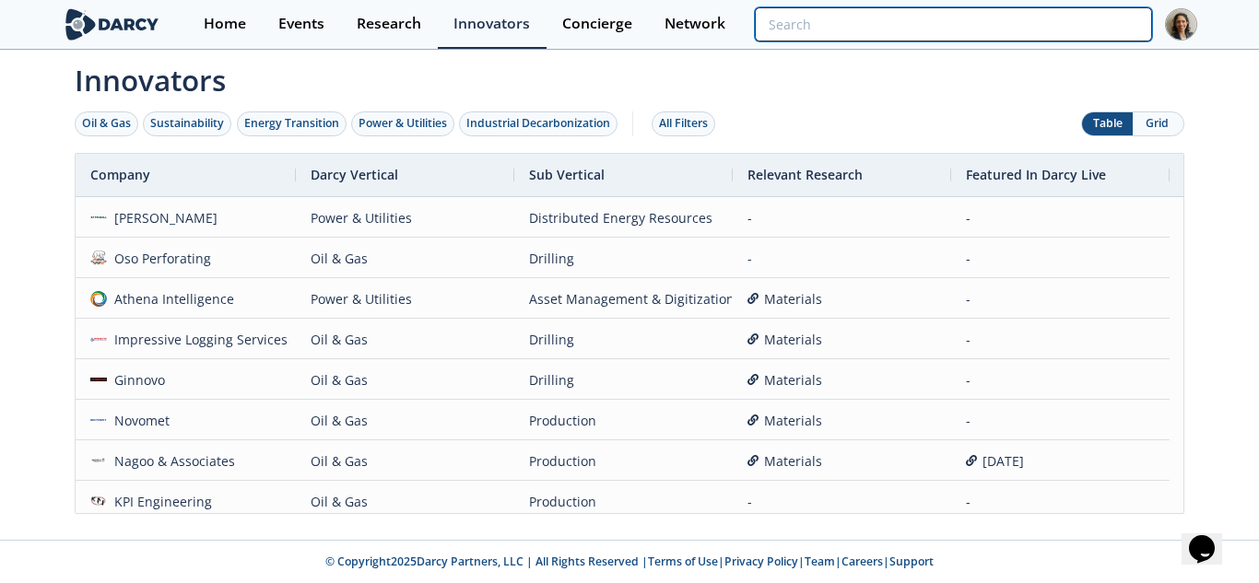
click at [1023, 19] on input "search" at bounding box center [953, 24] width 397 height 34
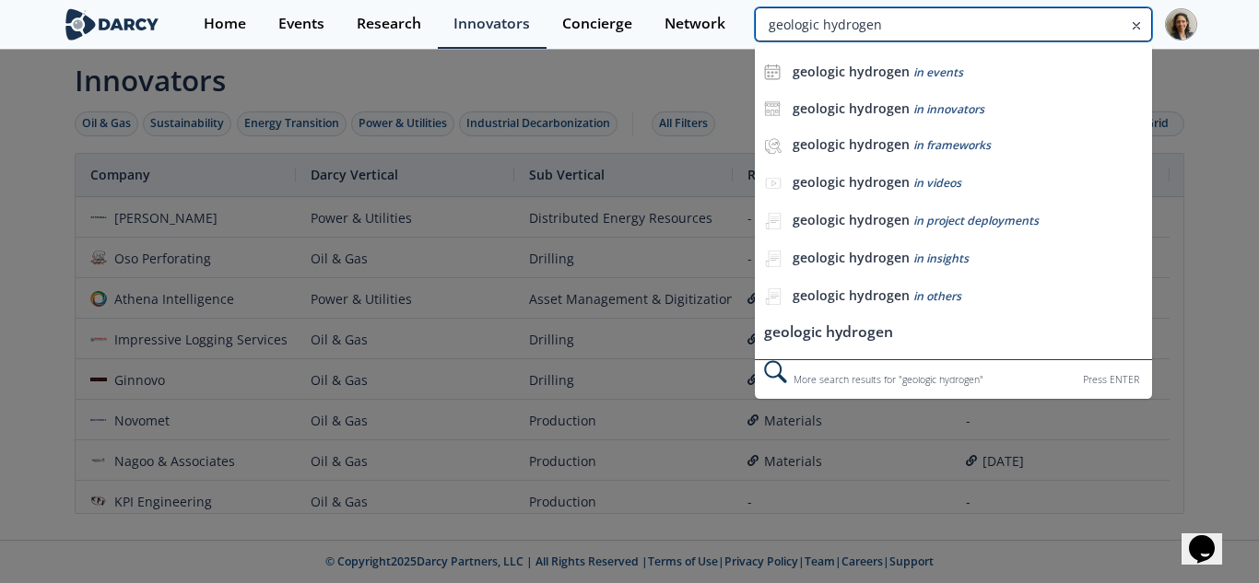
type input "geologic hydrogen"
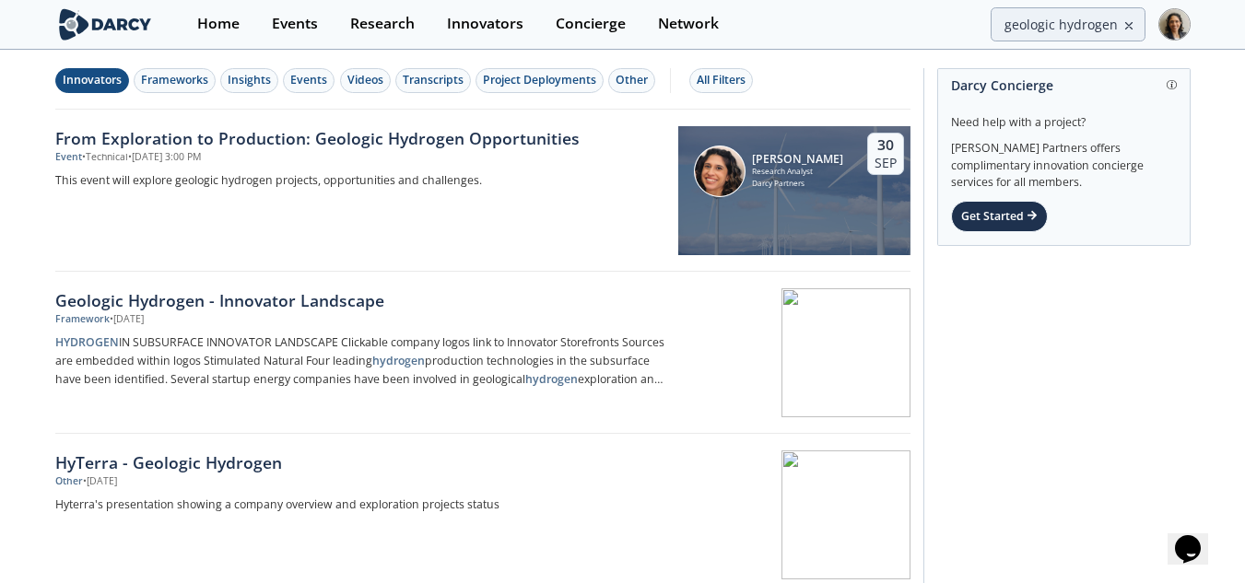
click at [90, 78] on div "Innovators" at bounding box center [92, 80] width 59 height 17
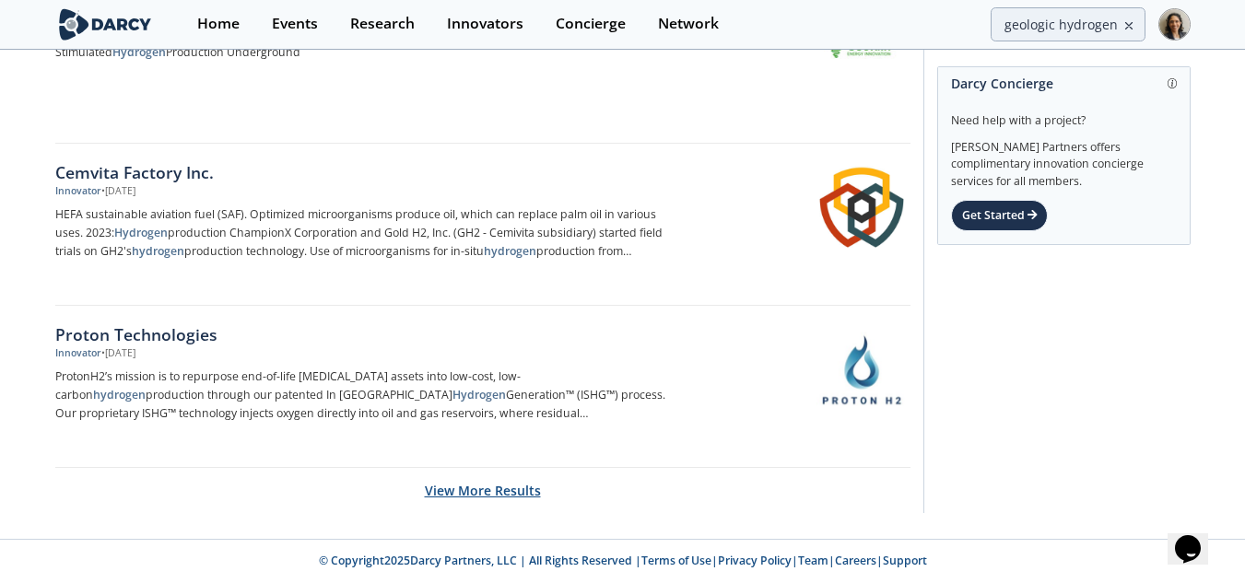
click at [502, 471] on button "View More Results" at bounding box center [483, 490] width 116 height 45
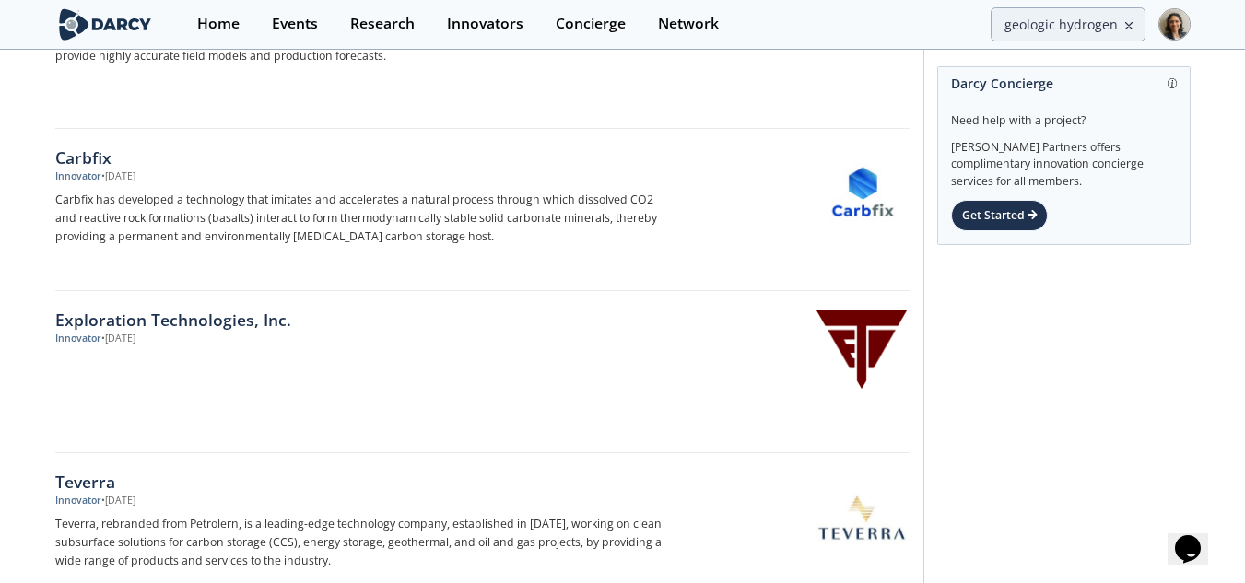
scroll to position [5834, 0]
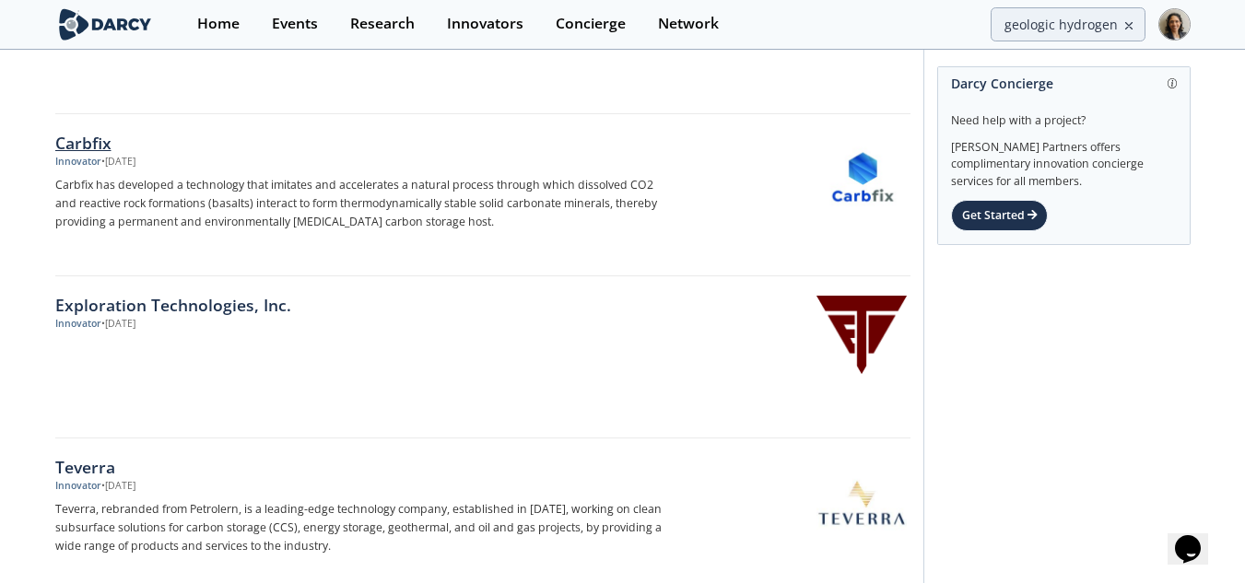
click at [79, 143] on div "Carbfix" at bounding box center [360, 143] width 610 height 24
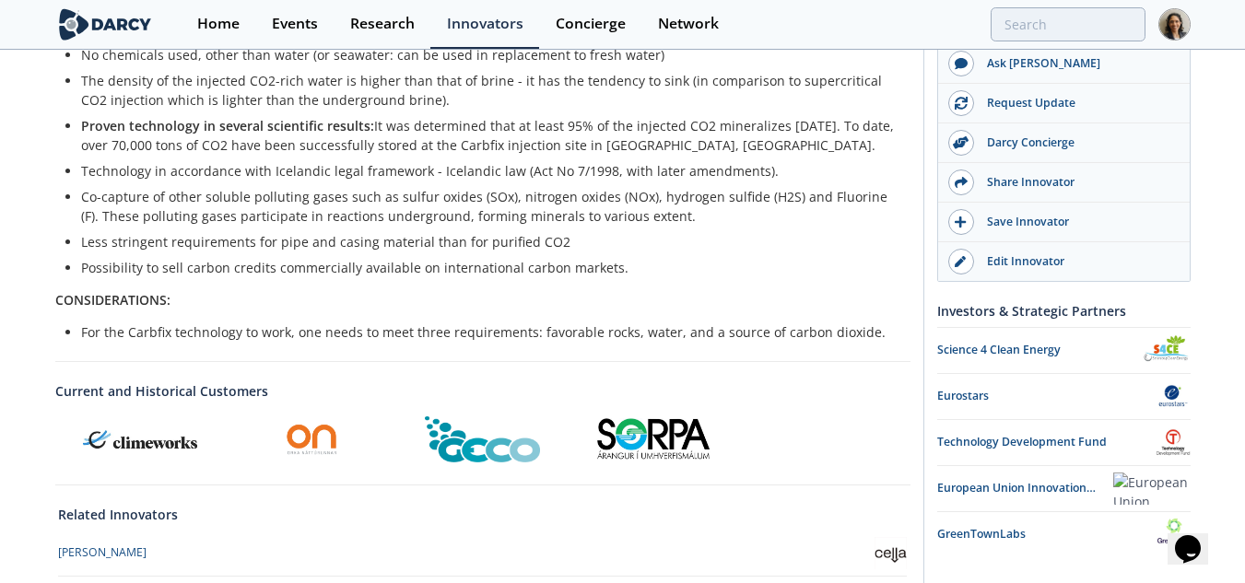
scroll to position [1046, 0]
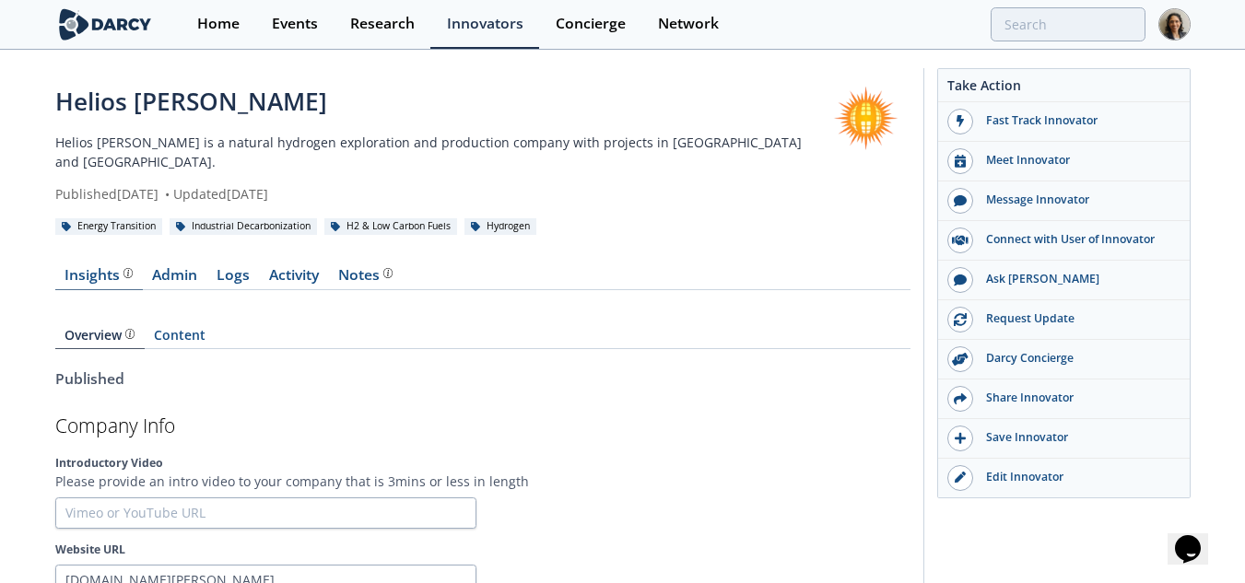
click at [88, 271] on link "Insights" at bounding box center [99, 279] width 88 height 22
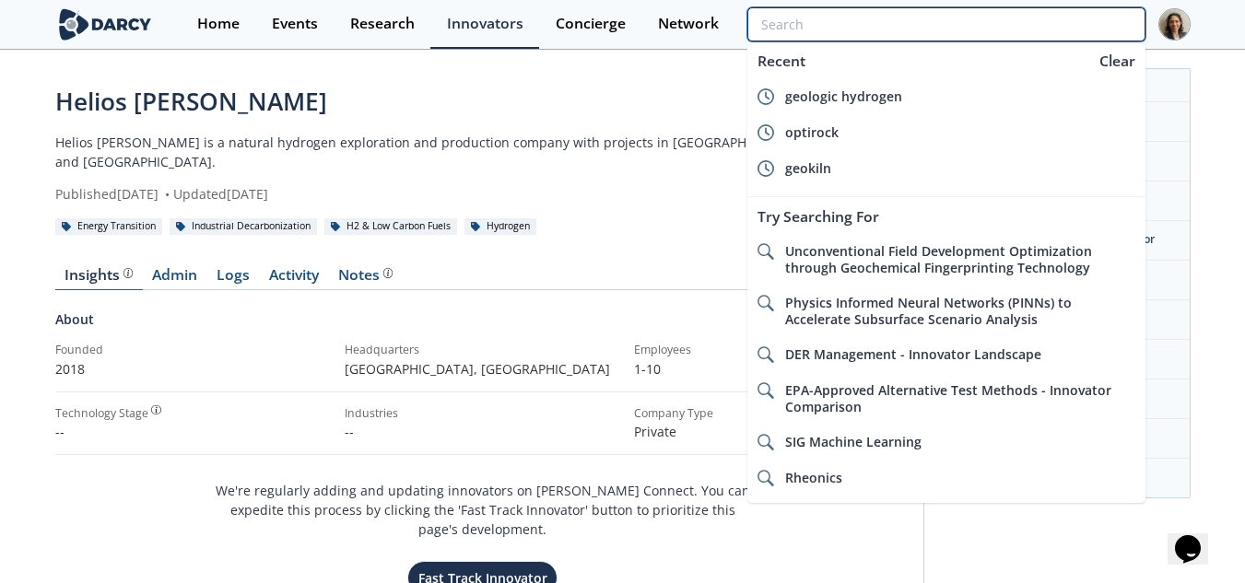
click at [1056, 22] on input "search" at bounding box center [945, 24] width 397 height 34
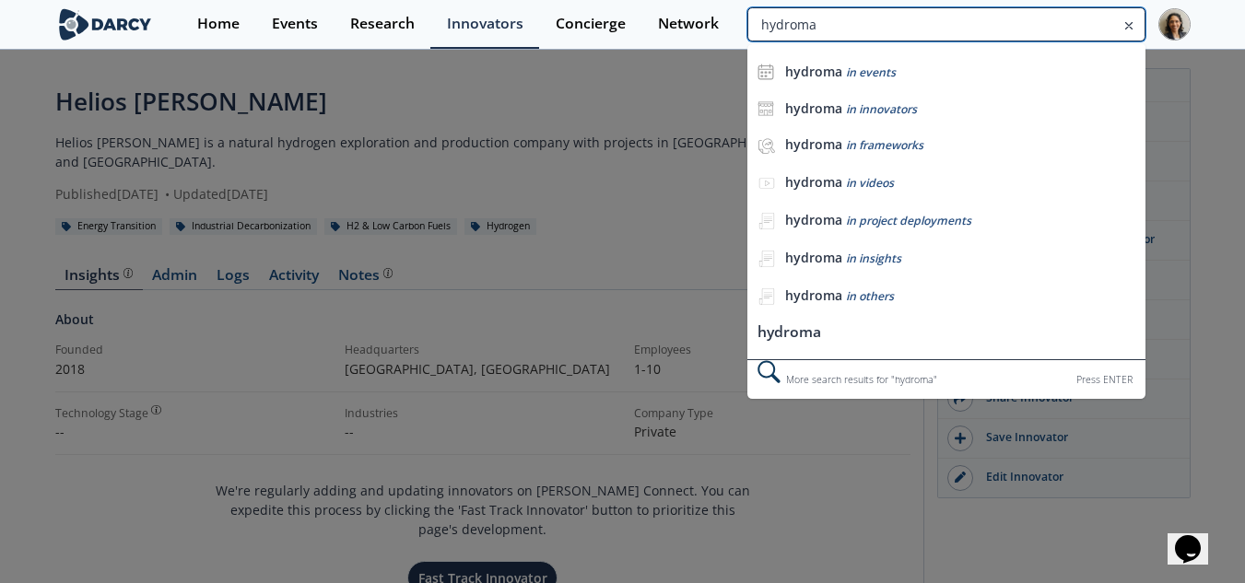
type input "hydroma"
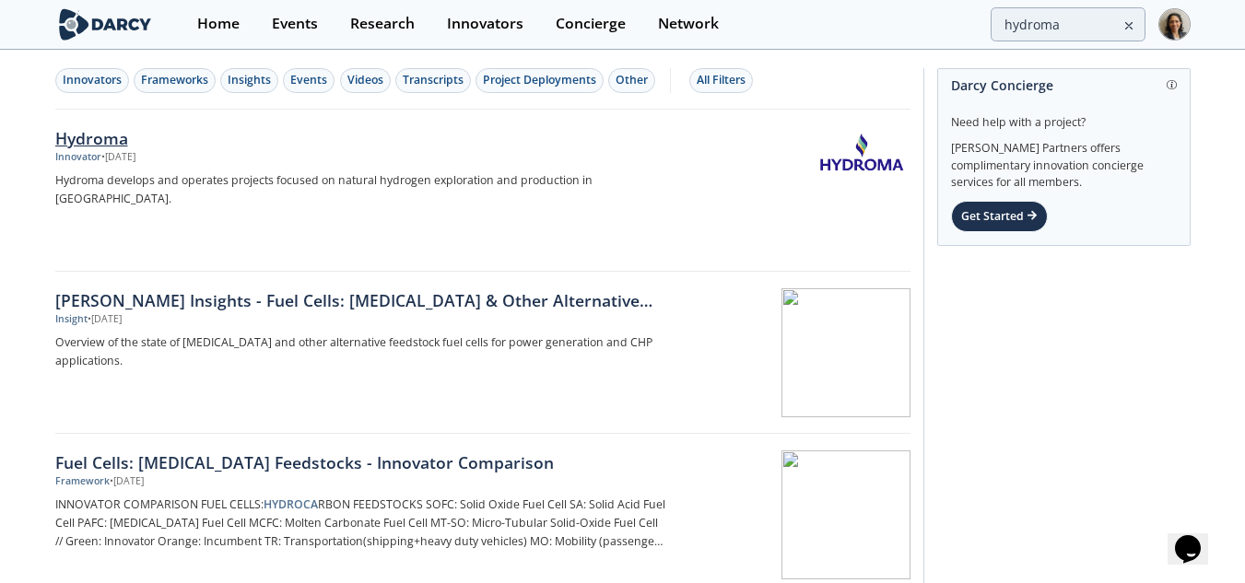
click at [335, 137] on div "Hydroma" at bounding box center [360, 138] width 610 height 24
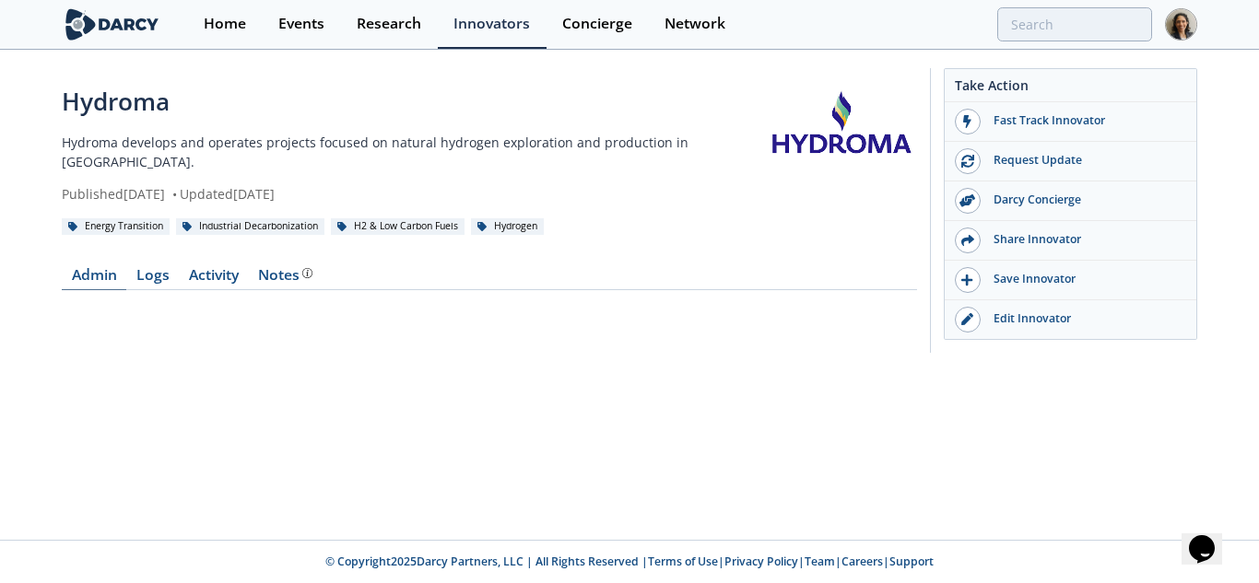
click at [89, 268] on link "Admin" at bounding box center [94, 279] width 64 height 22
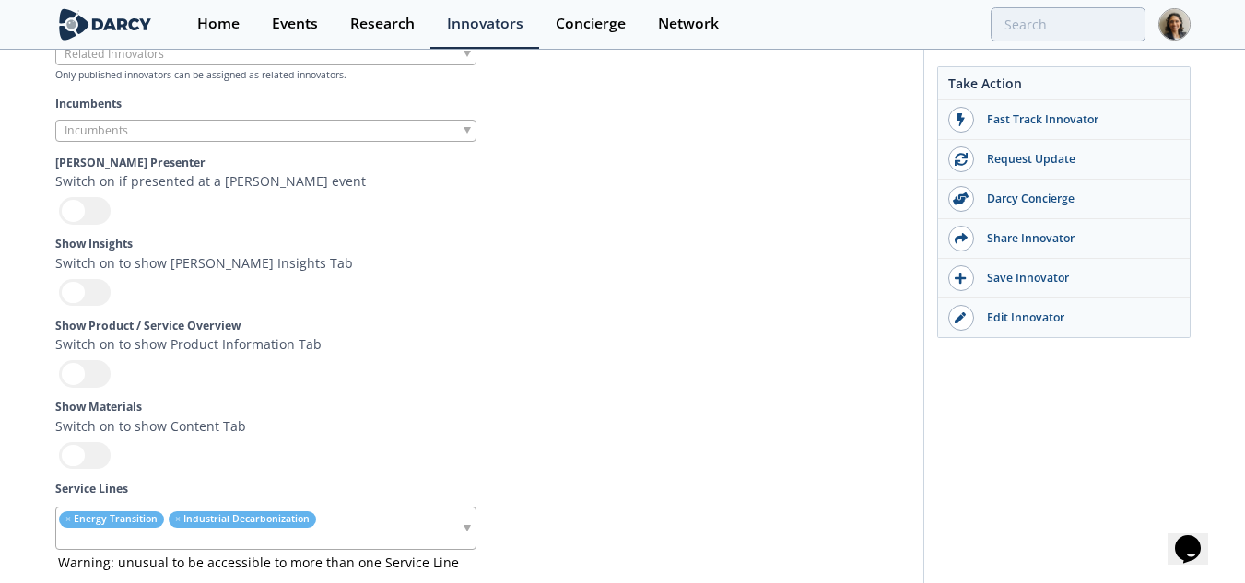
scroll to position [5179, 0]
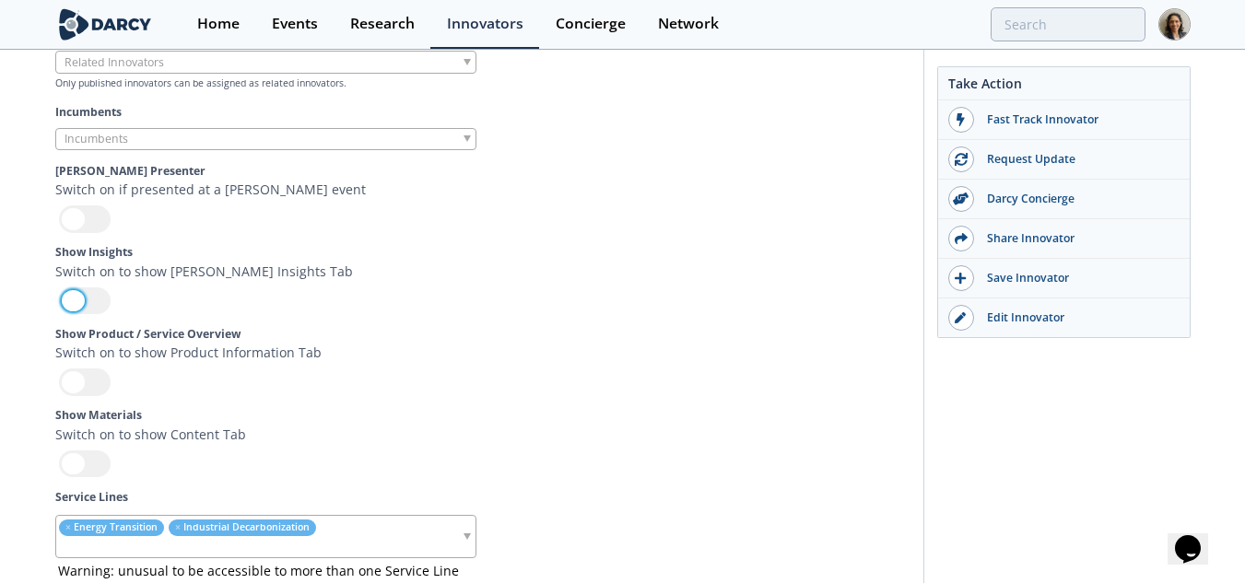
click at [91, 287] on div at bounding box center [85, 300] width 52 height 27
click at [0, 0] on input "checkbox" at bounding box center [0, 0] width 0 height 0
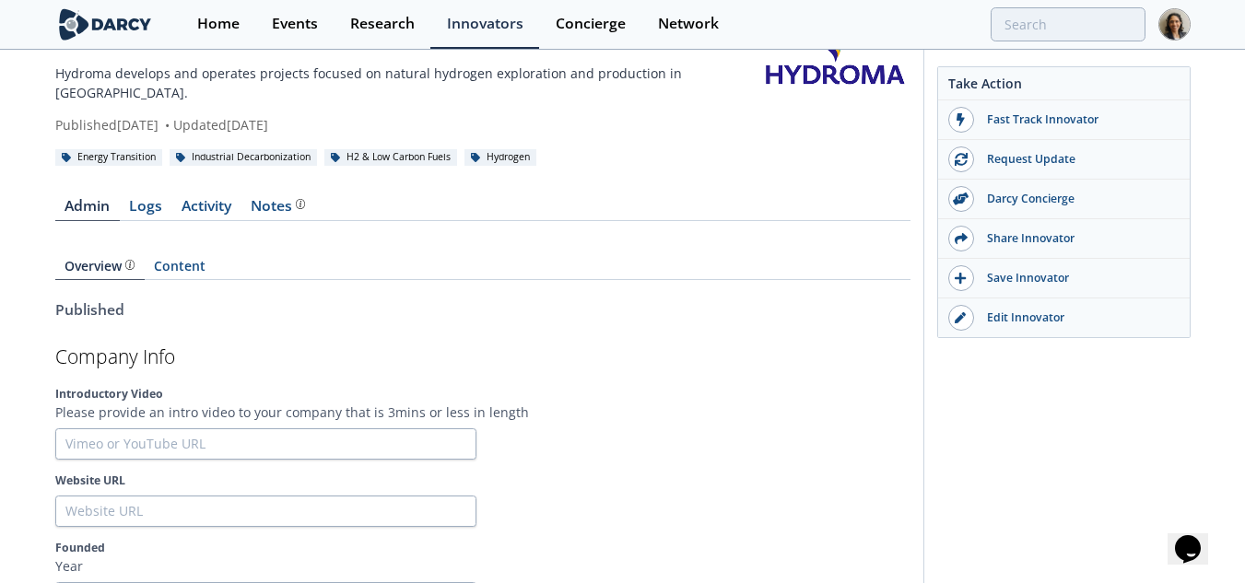
scroll to position [369, 0]
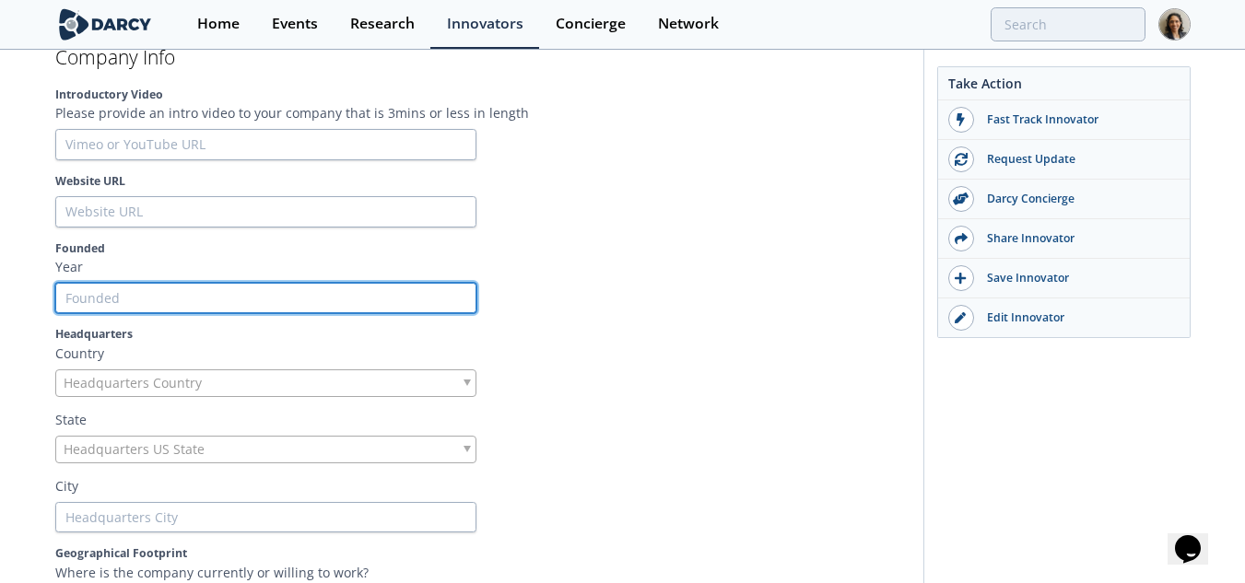
click at [215, 283] on input "Founded" at bounding box center [265, 298] width 421 height 31
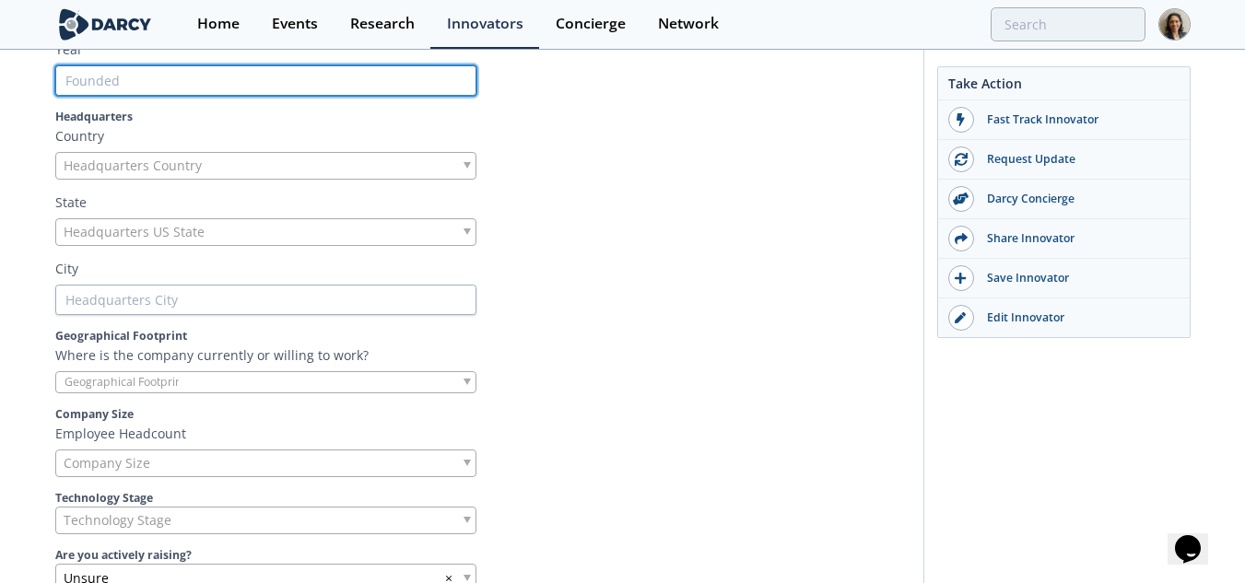
scroll to position [645, 0]
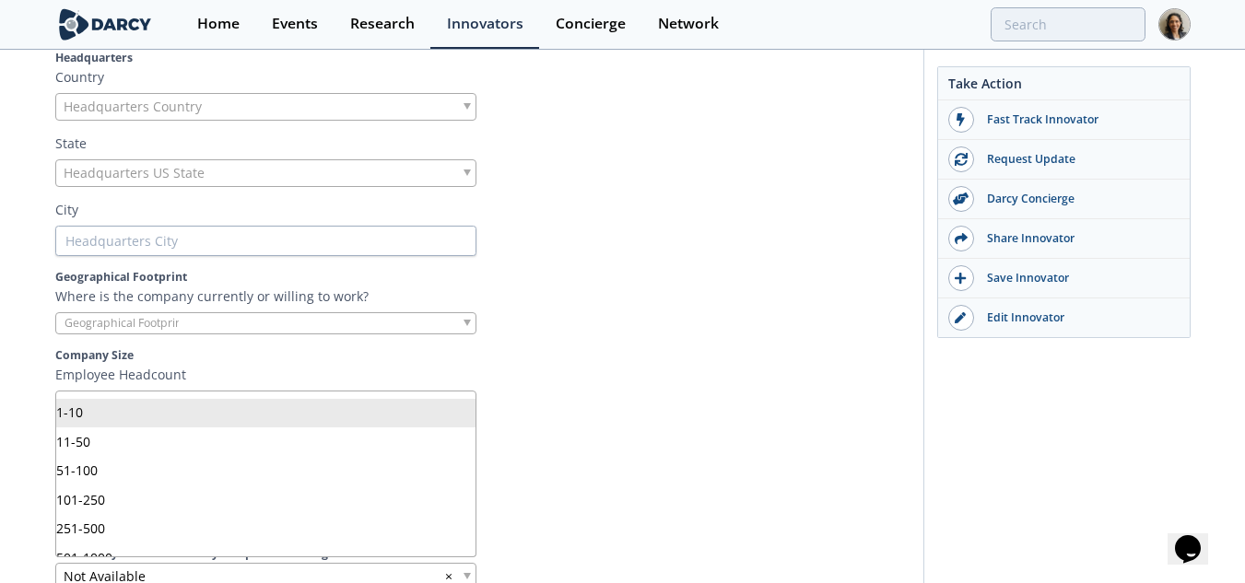
click at [155, 391] on div "Company Size" at bounding box center [265, 405] width 421 height 28
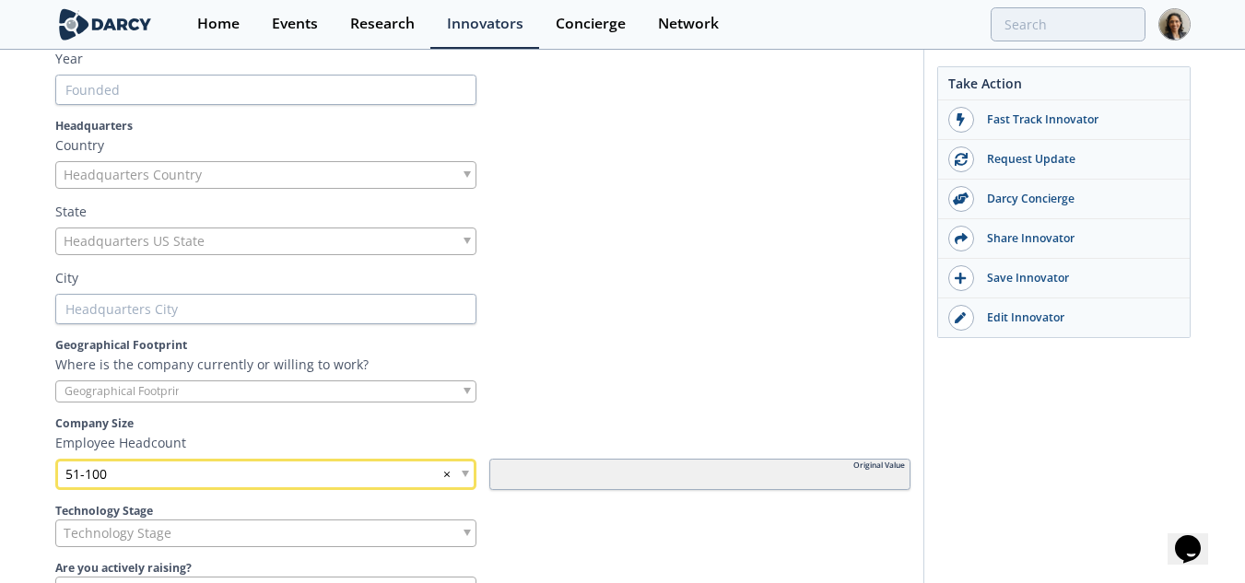
scroll to position [461, 0]
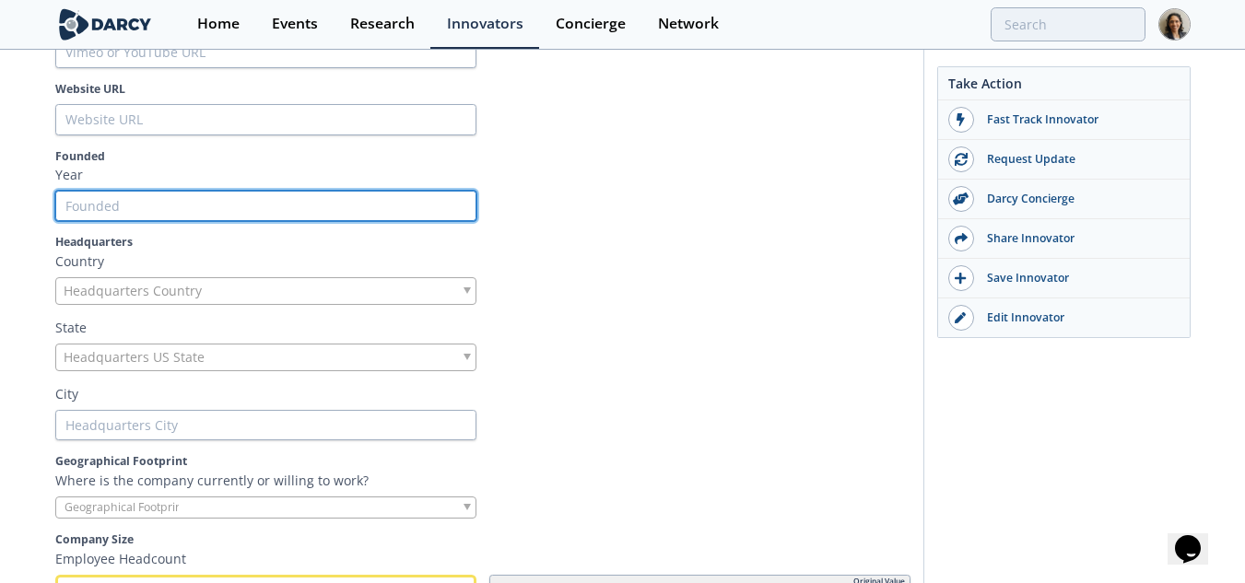
click at [158, 192] on input "Founded" at bounding box center [265, 206] width 421 height 31
type input "2"
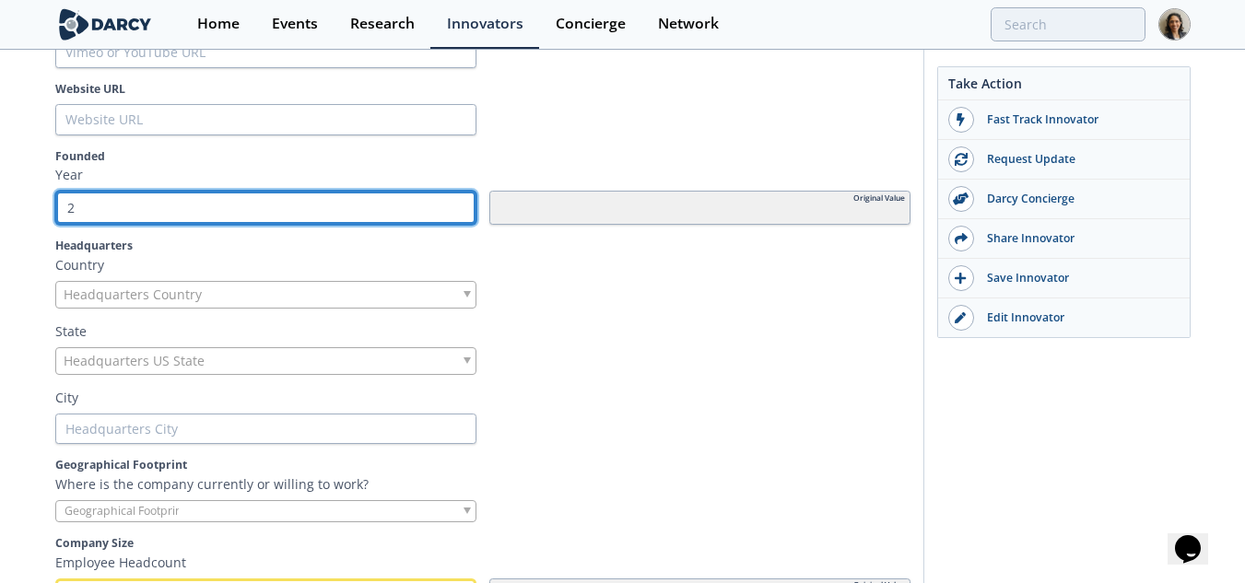
type input "20"
type input "200"
type input "2006"
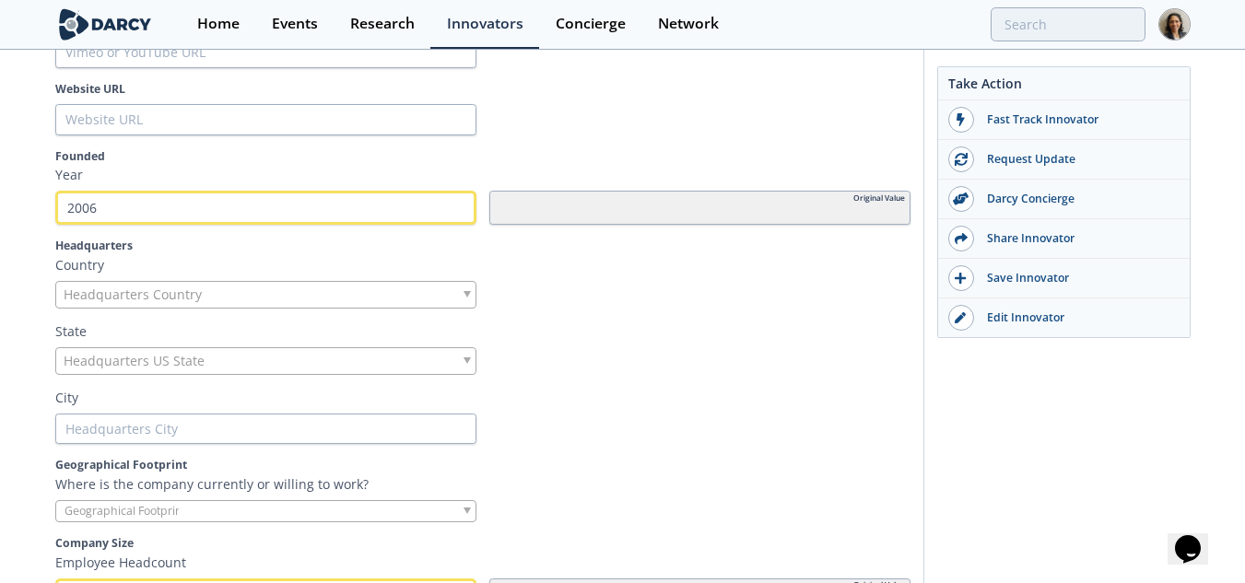
click at [218, 281] on div "Headquarters Country" at bounding box center [265, 295] width 421 height 28
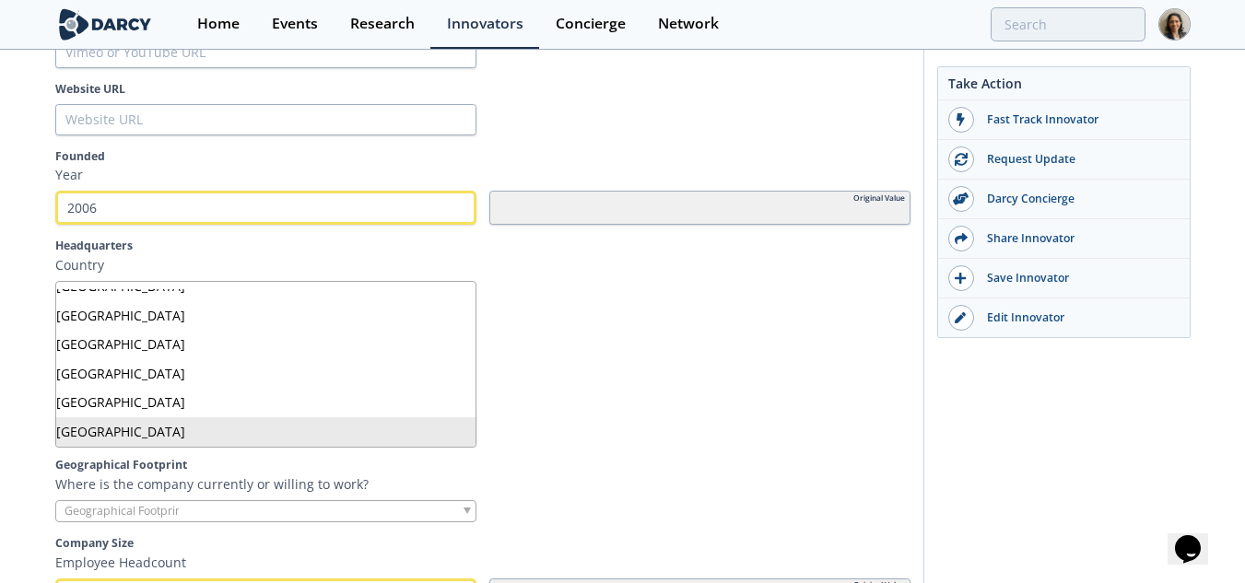
scroll to position [800, 0]
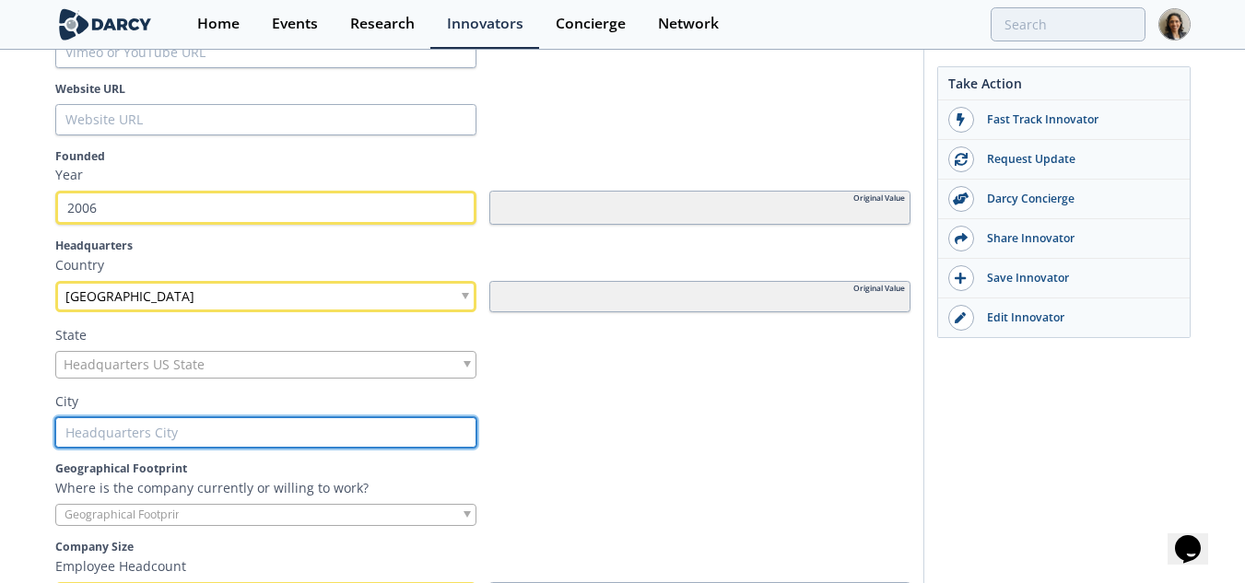
click at [167, 417] on input "text" at bounding box center [265, 432] width 421 height 31
paste input "Montréal, QC"
type input "Montréal, QC"
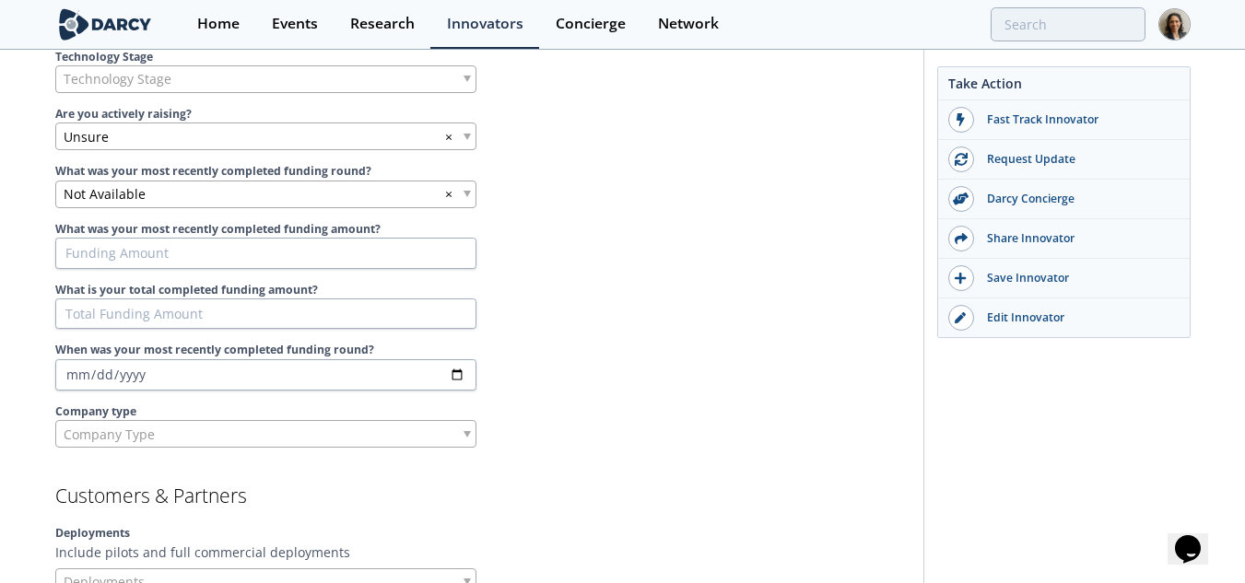
scroll to position [1106, 0]
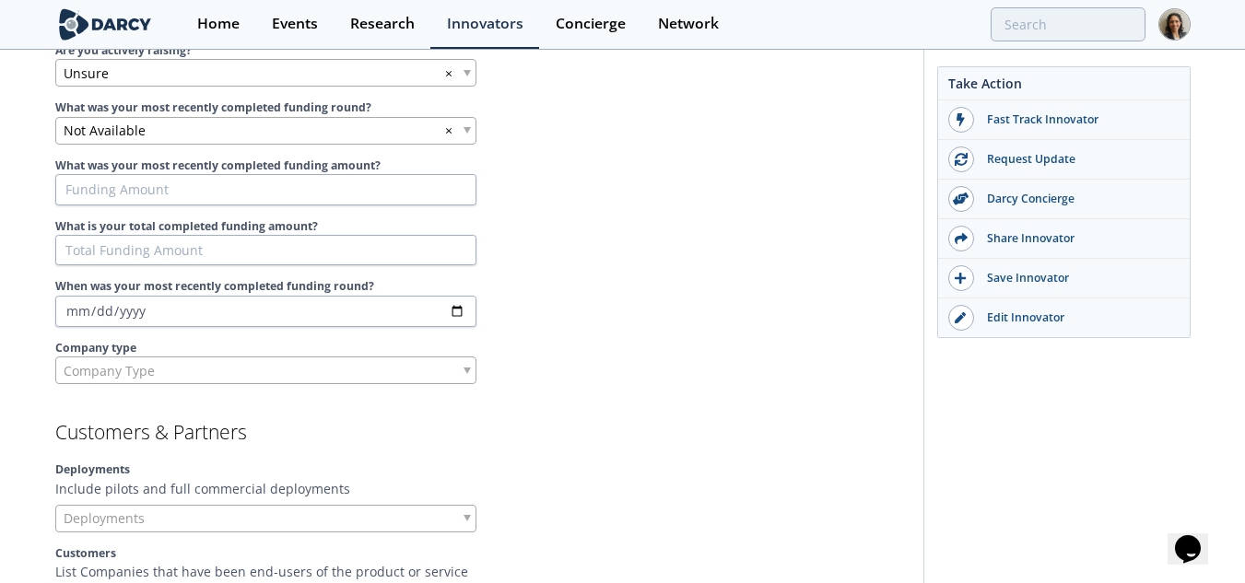
type input "Montréal, QC"
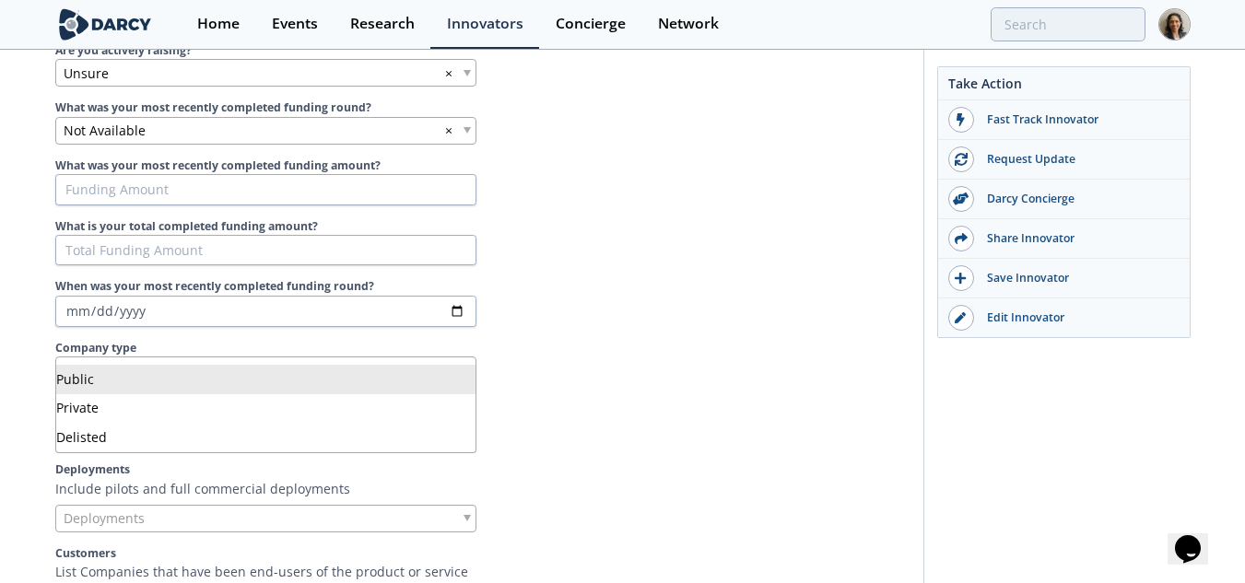
click at [435, 357] on div "Company Type" at bounding box center [265, 371] width 421 height 28
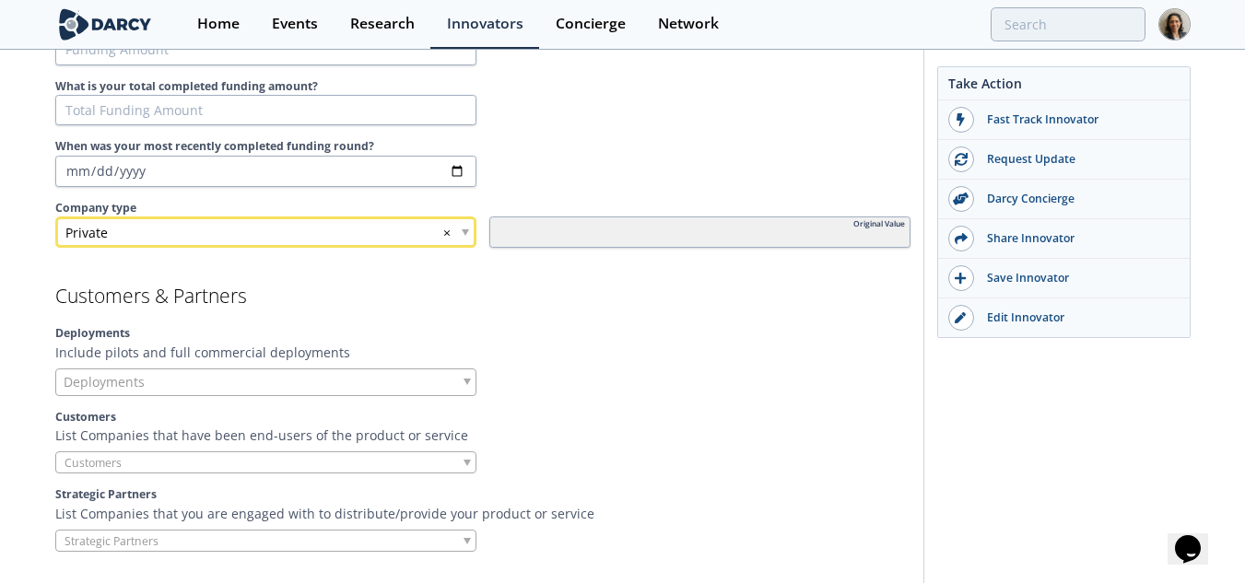
scroll to position [1474, 0]
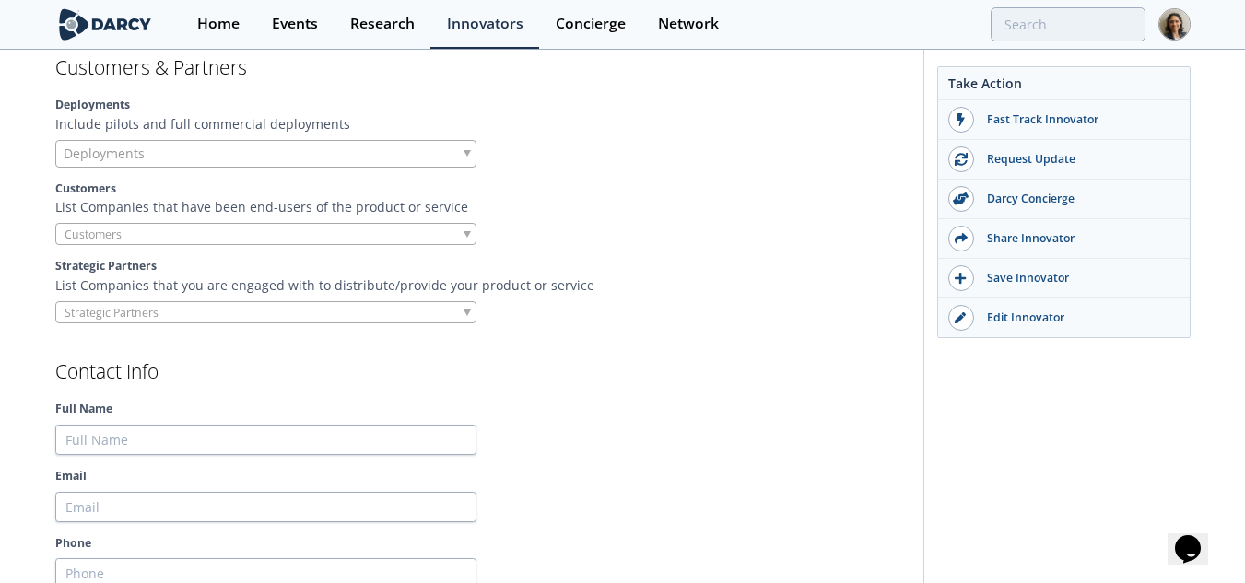
click at [420, 140] on div "Deployments" at bounding box center [265, 154] width 421 height 28
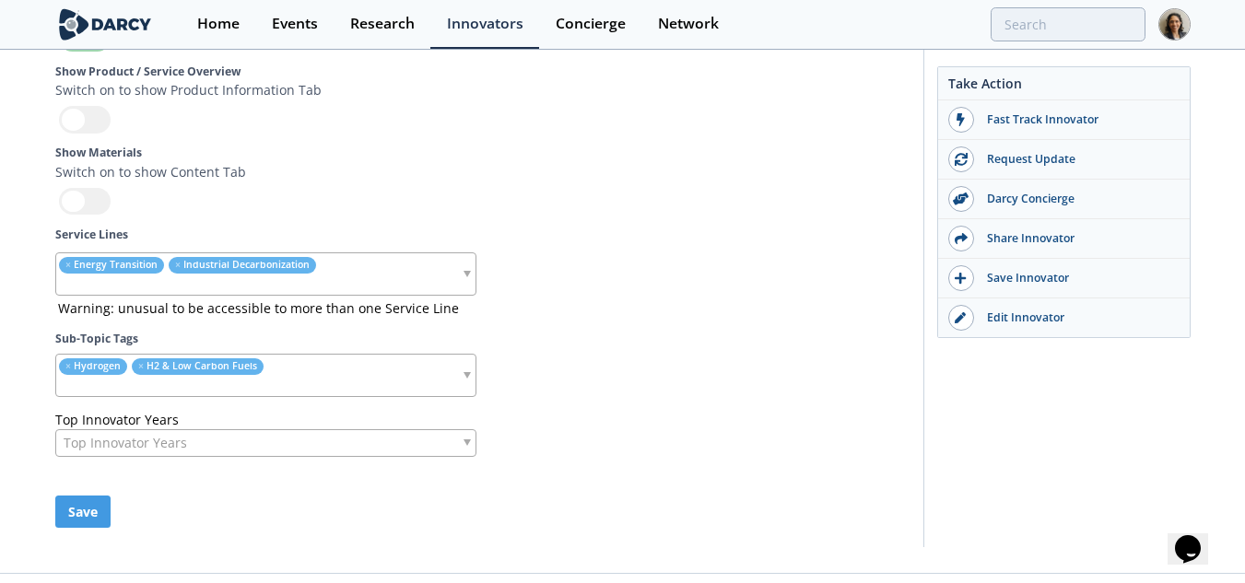
scroll to position [5478, 0]
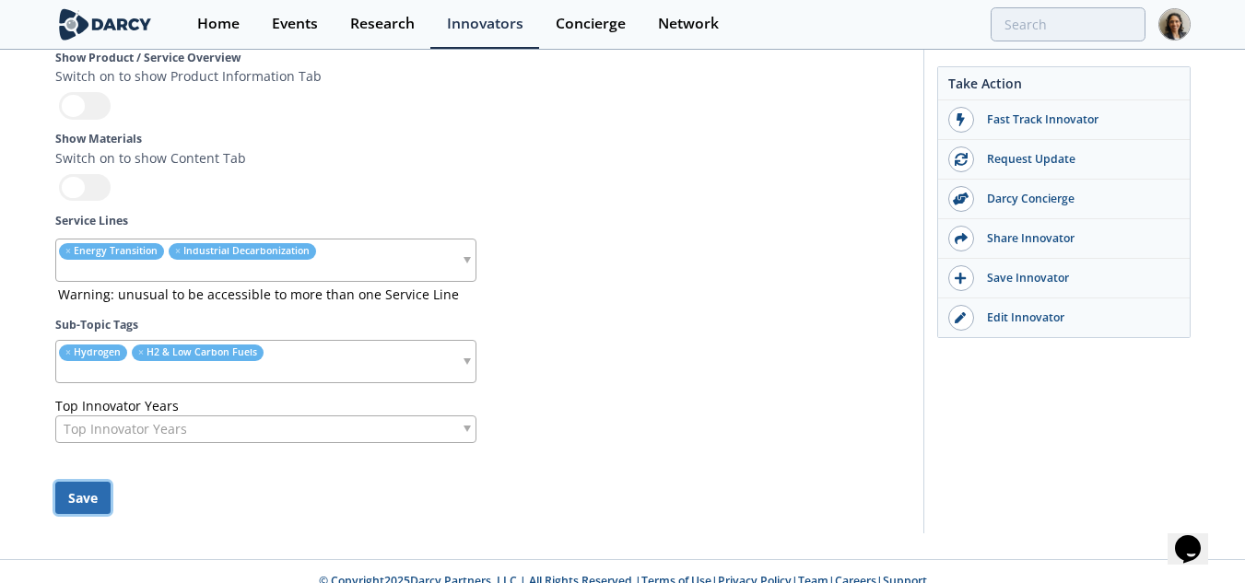
click at [95, 482] on button "Save" at bounding box center [82, 498] width 55 height 32
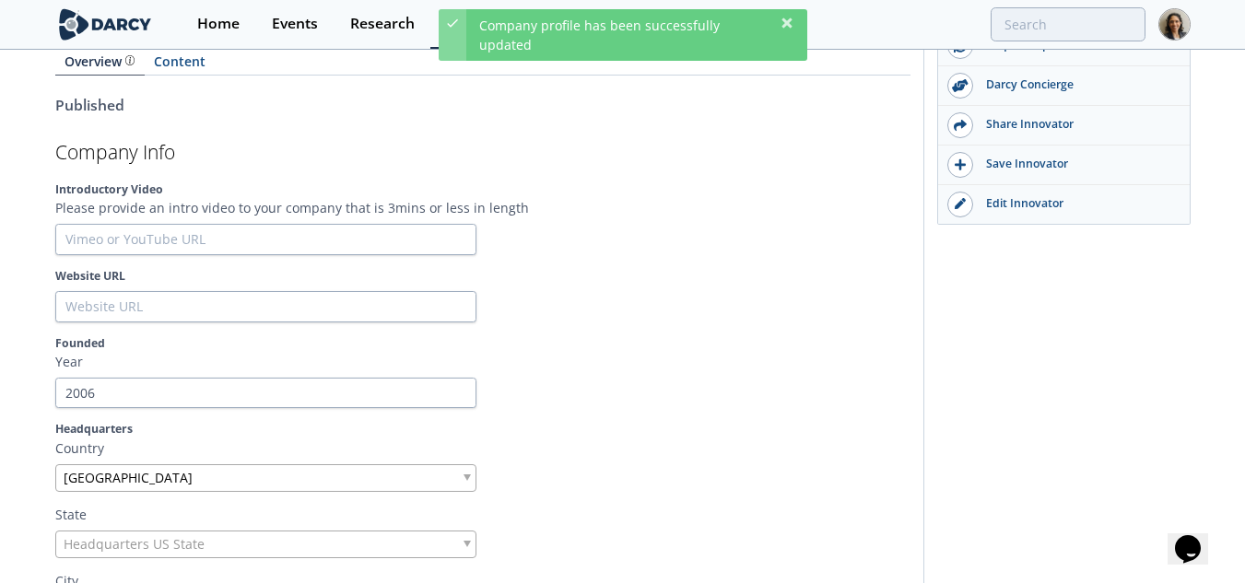
scroll to position [0, 0]
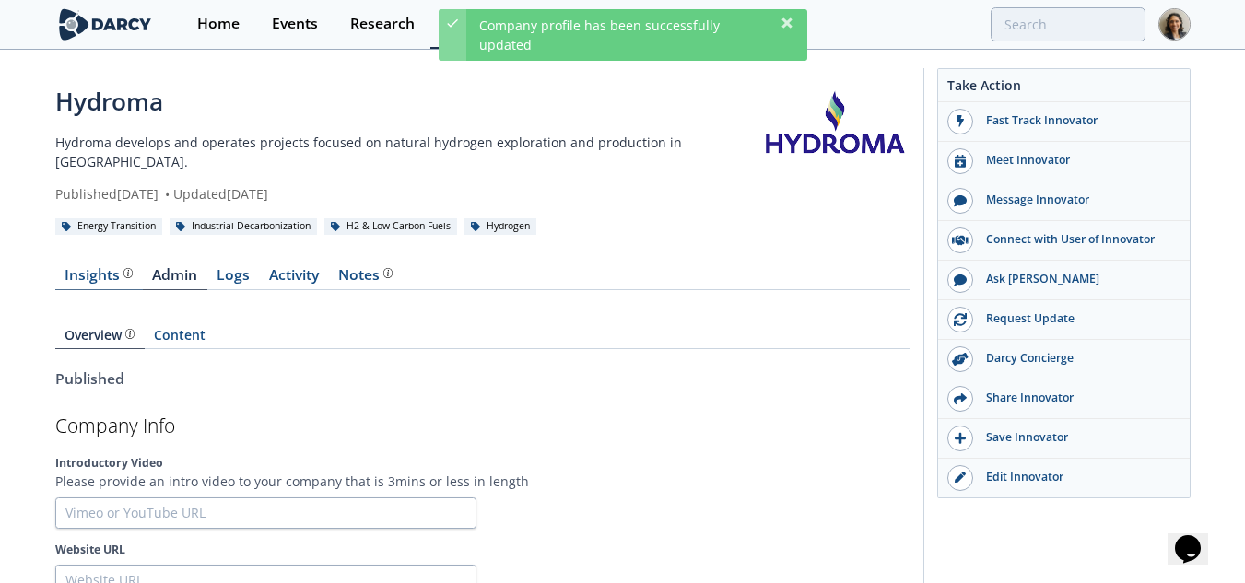
click at [93, 268] on div "Insights" at bounding box center [98, 275] width 68 height 15
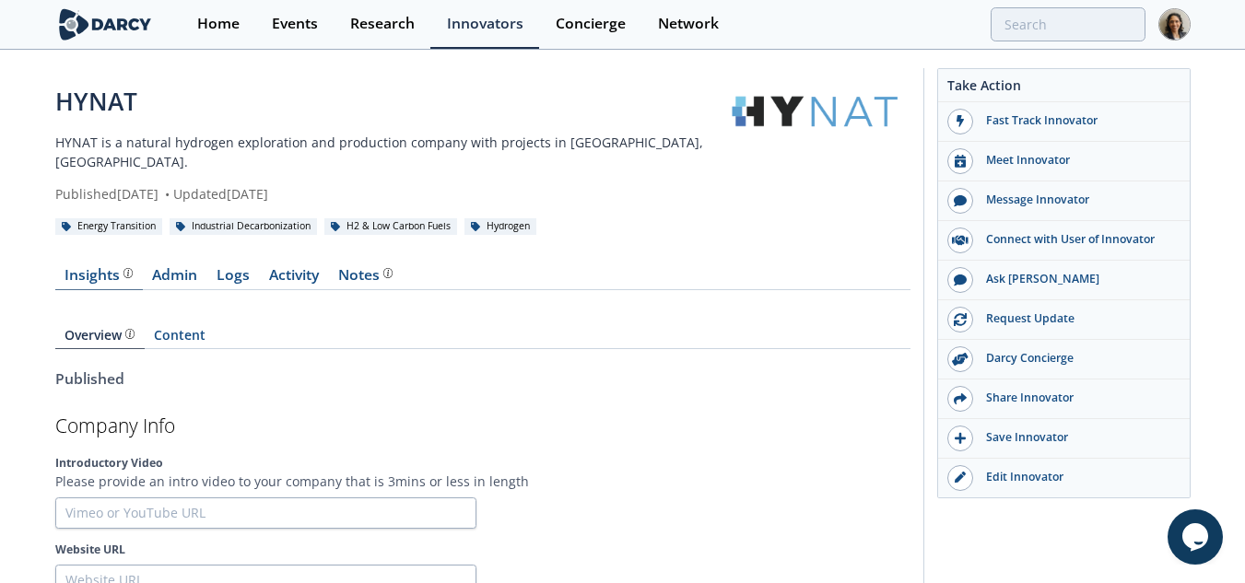
click at [106, 268] on div "Insights" at bounding box center [98, 275] width 68 height 15
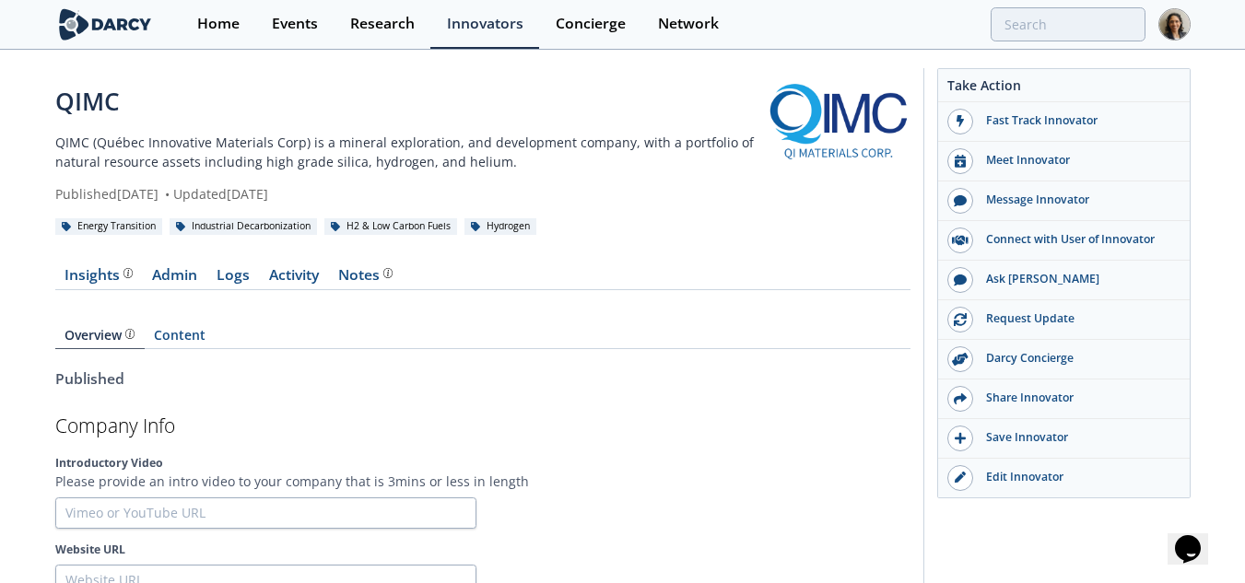
click at [89, 287] on link "Insights" at bounding box center [99, 279] width 88 height 22
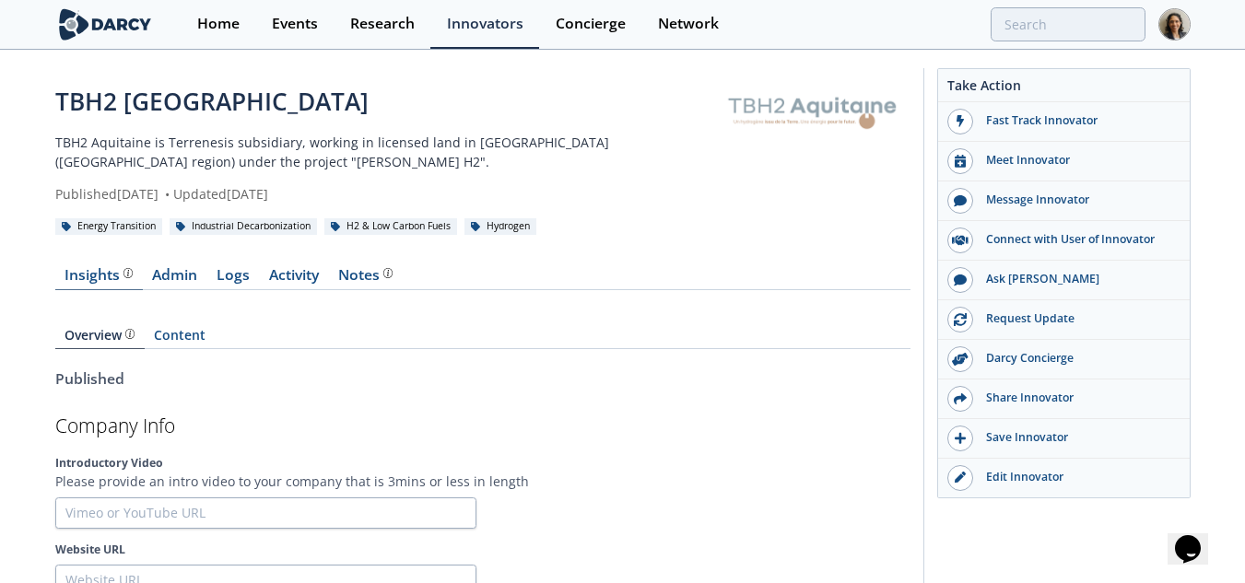
click at [88, 274] on div "Insights" at bounding box center [98, 275] width 68 height 15
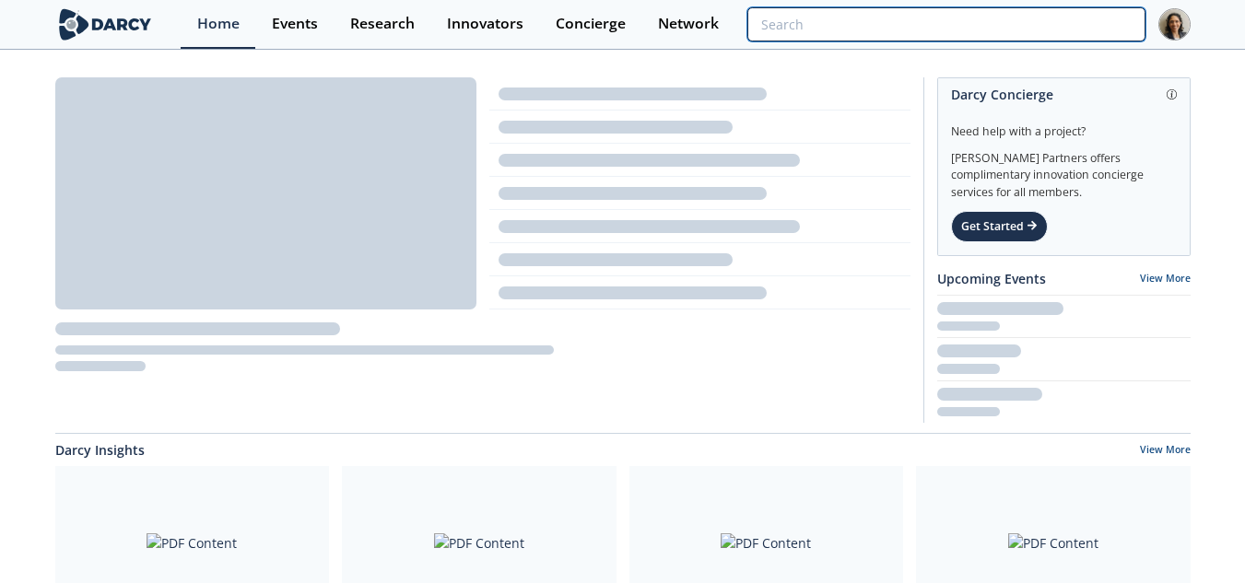
click at [1069, 13] on input "search" at bounding box center [945, 24] width 397 height 34
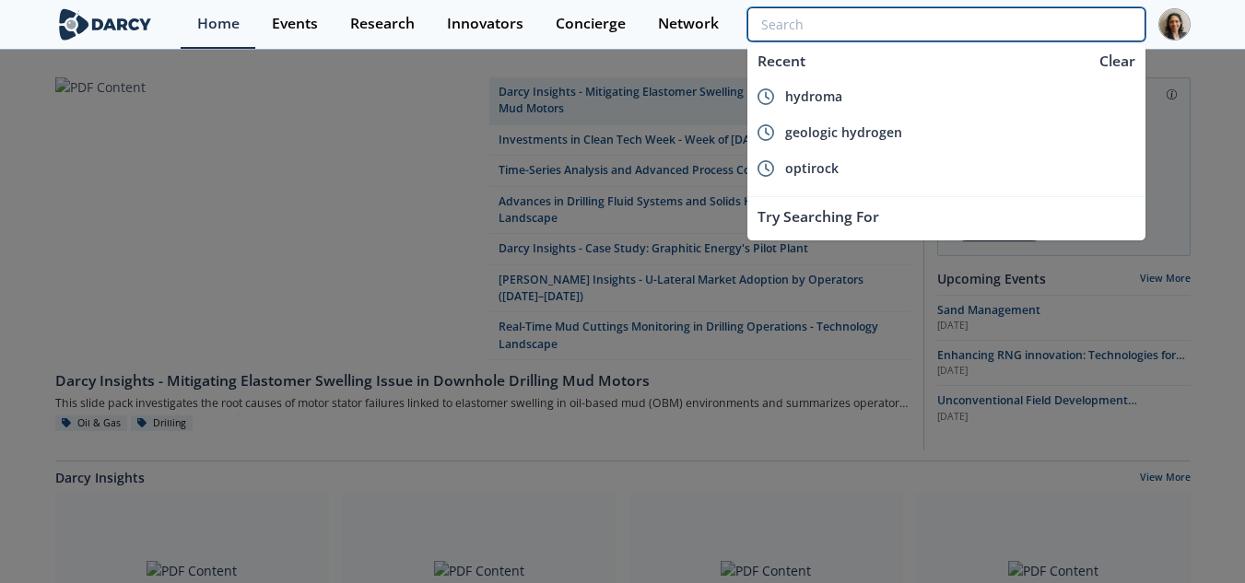
paste input "Thor Energy"
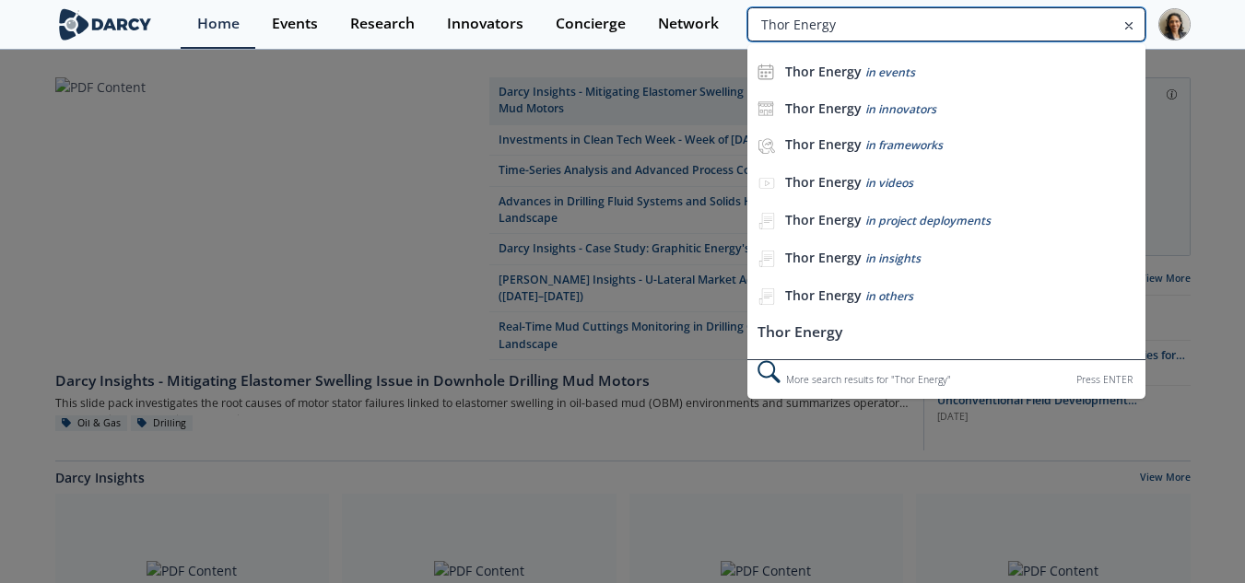
type input "Thor Energy"
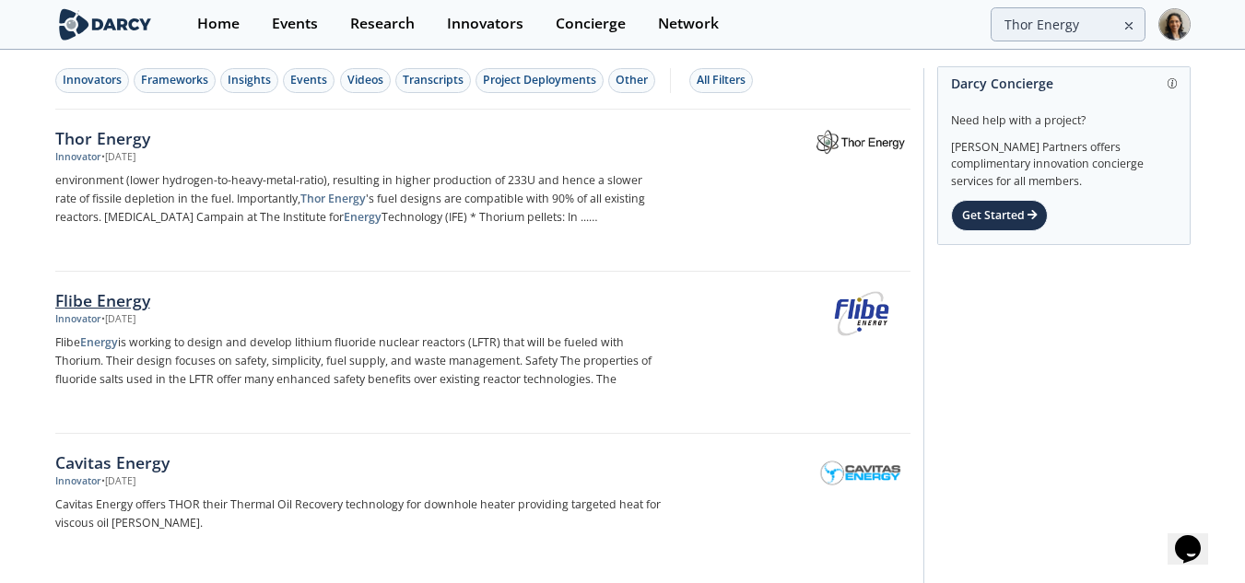
scroll to position [92, 0]
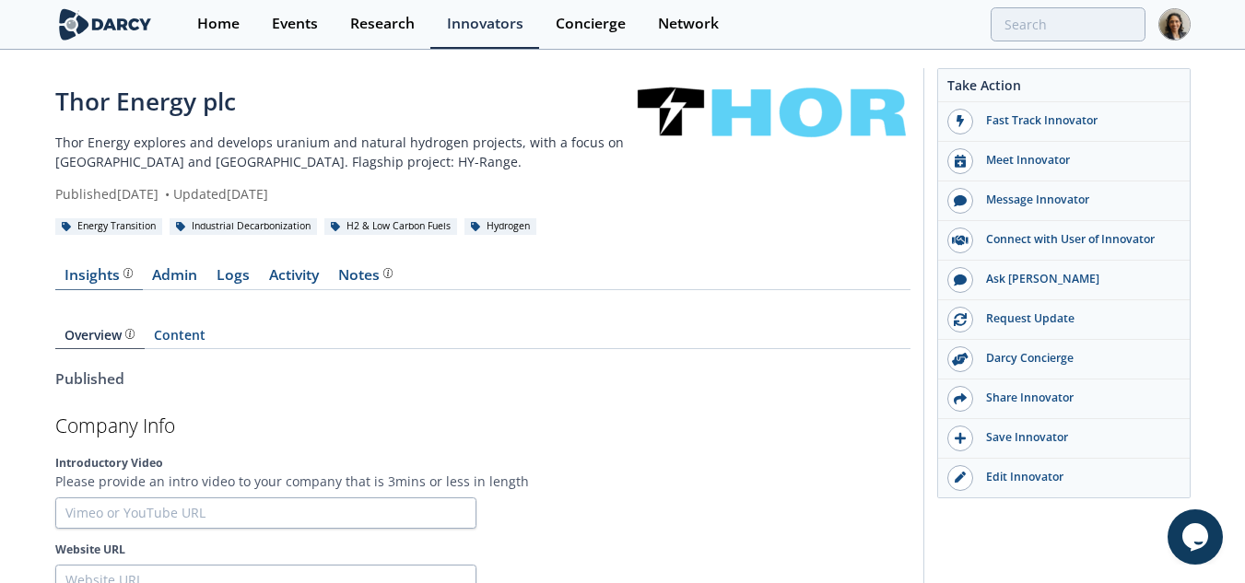
click at [79, 273] on div "Insights" at bounding box center [98, 275] width 68 height 15
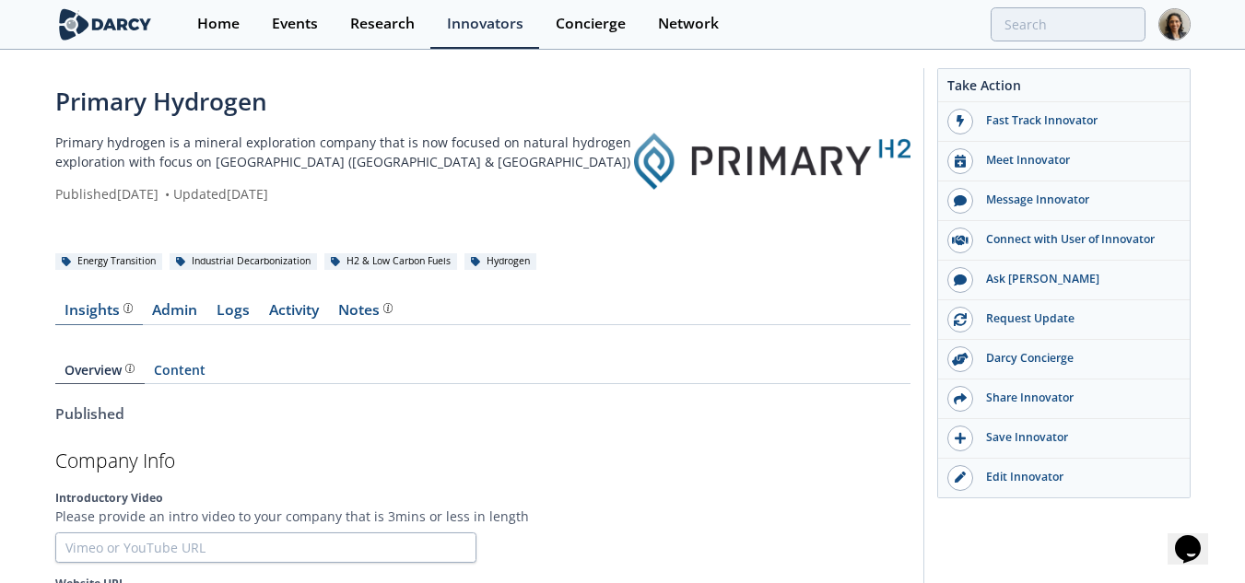
click at [88, 303] on div "Insights" at bounding box center [98, 310] width 68 height 15
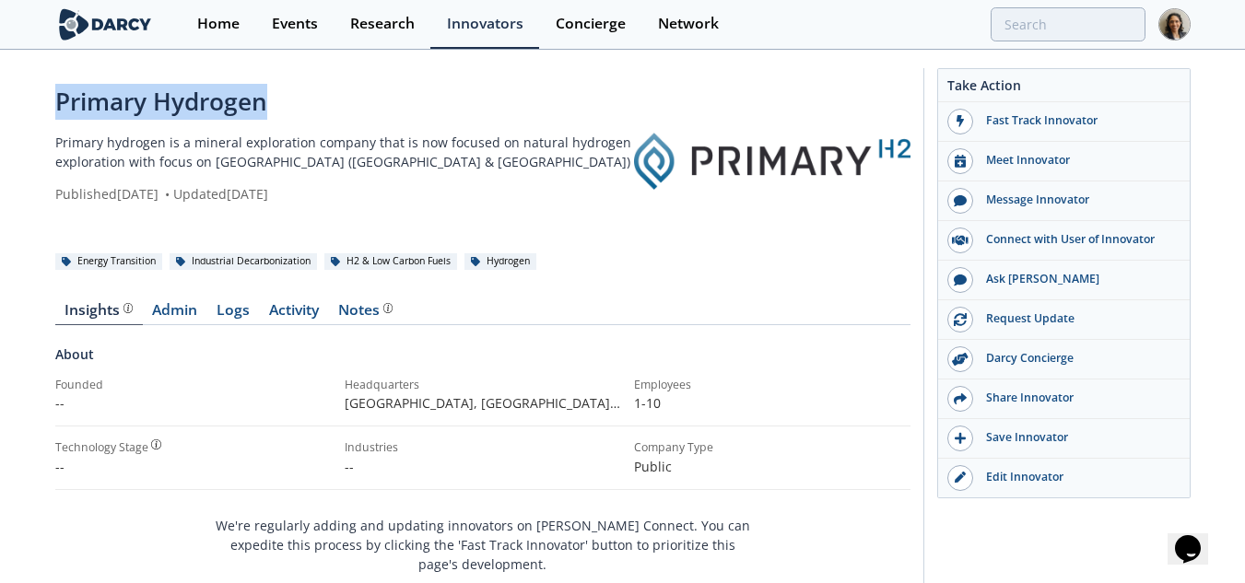
drag, startPoint x: 280, startPoint y: 112, endPoint x: 26, endPoint y: 107, distance: 254.4
click at [26, 107] on div "Primary Hydrogen Primary hydrogen is a mineral exploration company that is now …" at bounding box center [622, 393] width 1245 height 683
copy div "Primary Hydrogen"
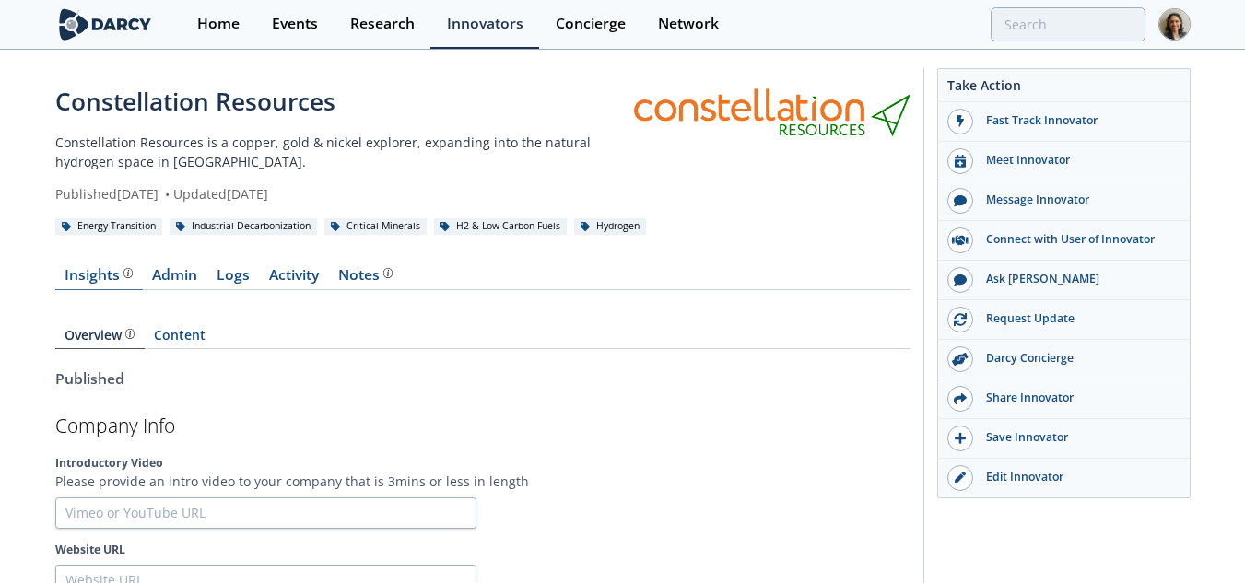
click at [77, 268] on div "Insights" at bounding box center [98, 275] width 68 height 15
